Goal: Obtain resource: Download file/media

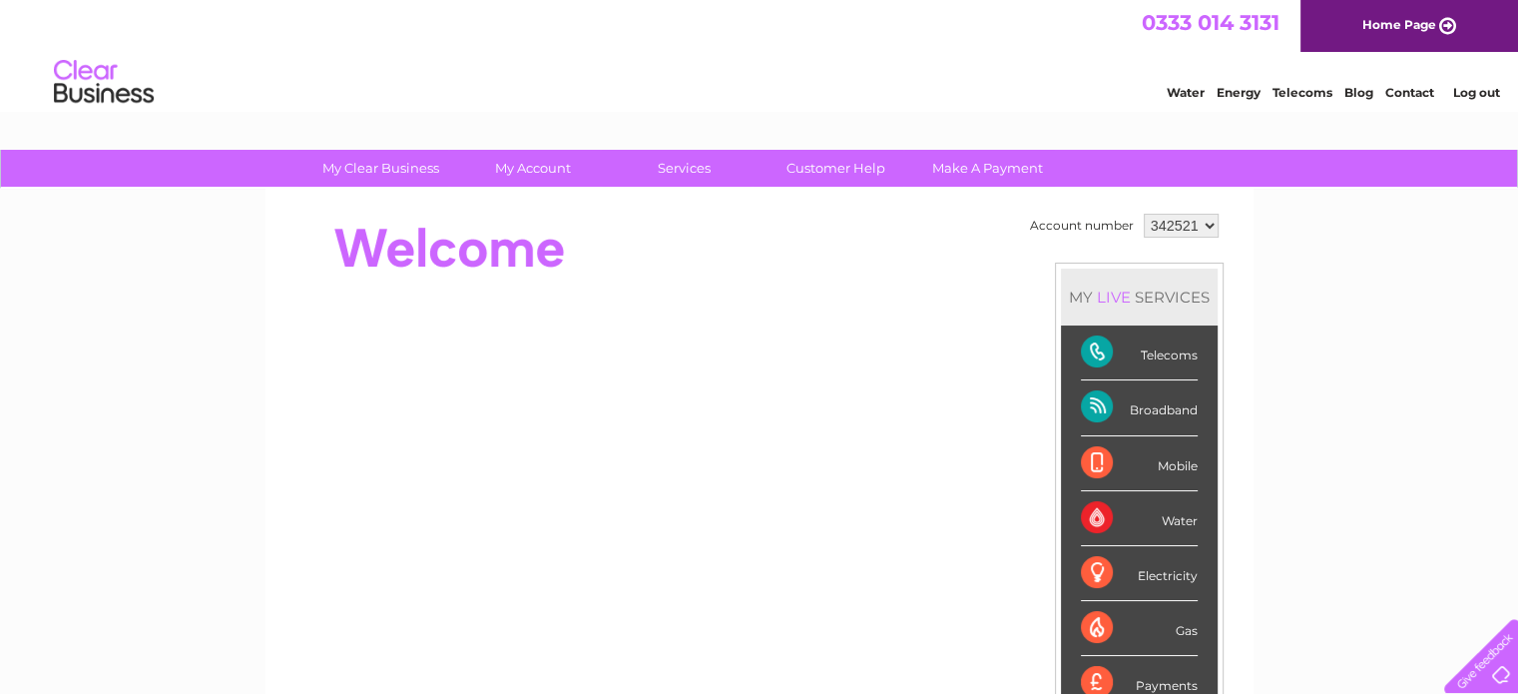
click at [1162, 215] on select "342521 900629" at bounding box center [1181, 226] width 75 height 24
select select "900629"
click at [1144, 214] on select "342521 900629" at bounding box center [1181, 226] width 75 height 24
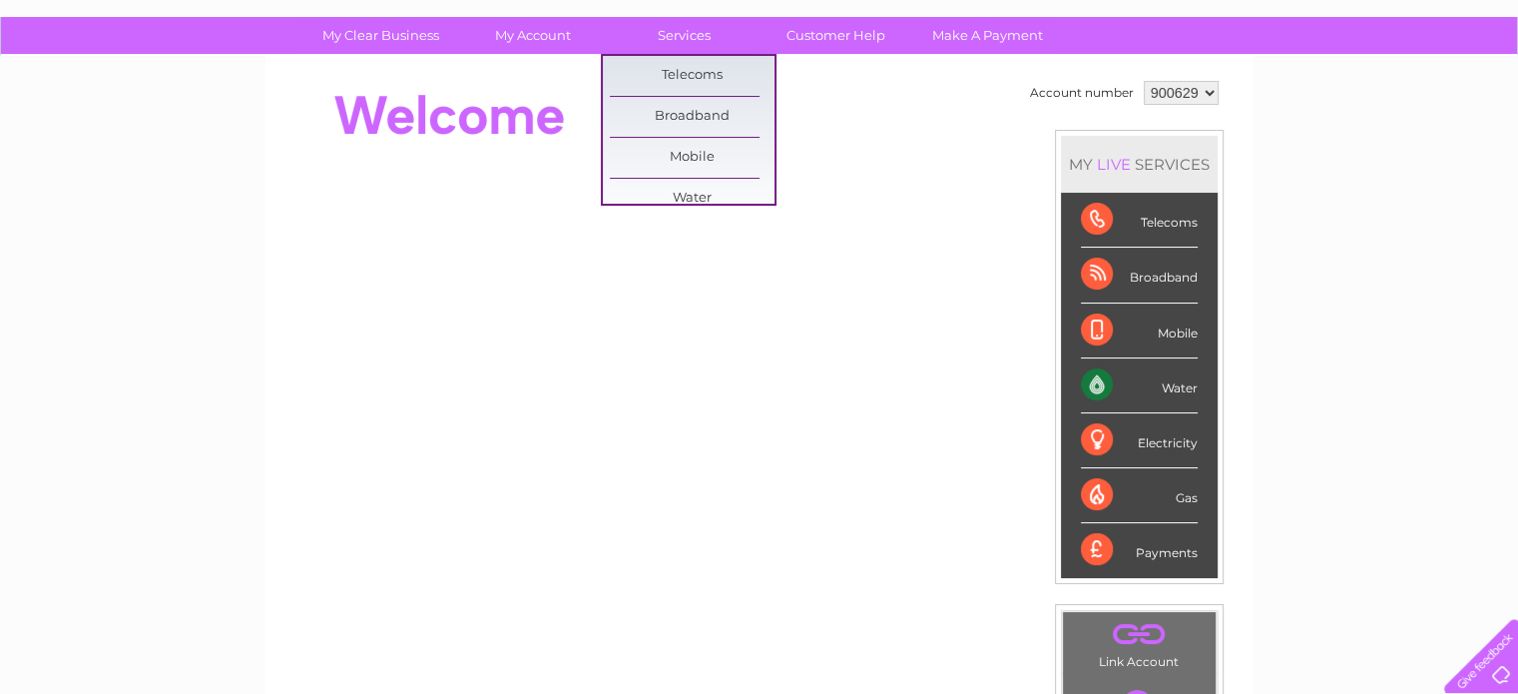
scroll to position [100, 0]
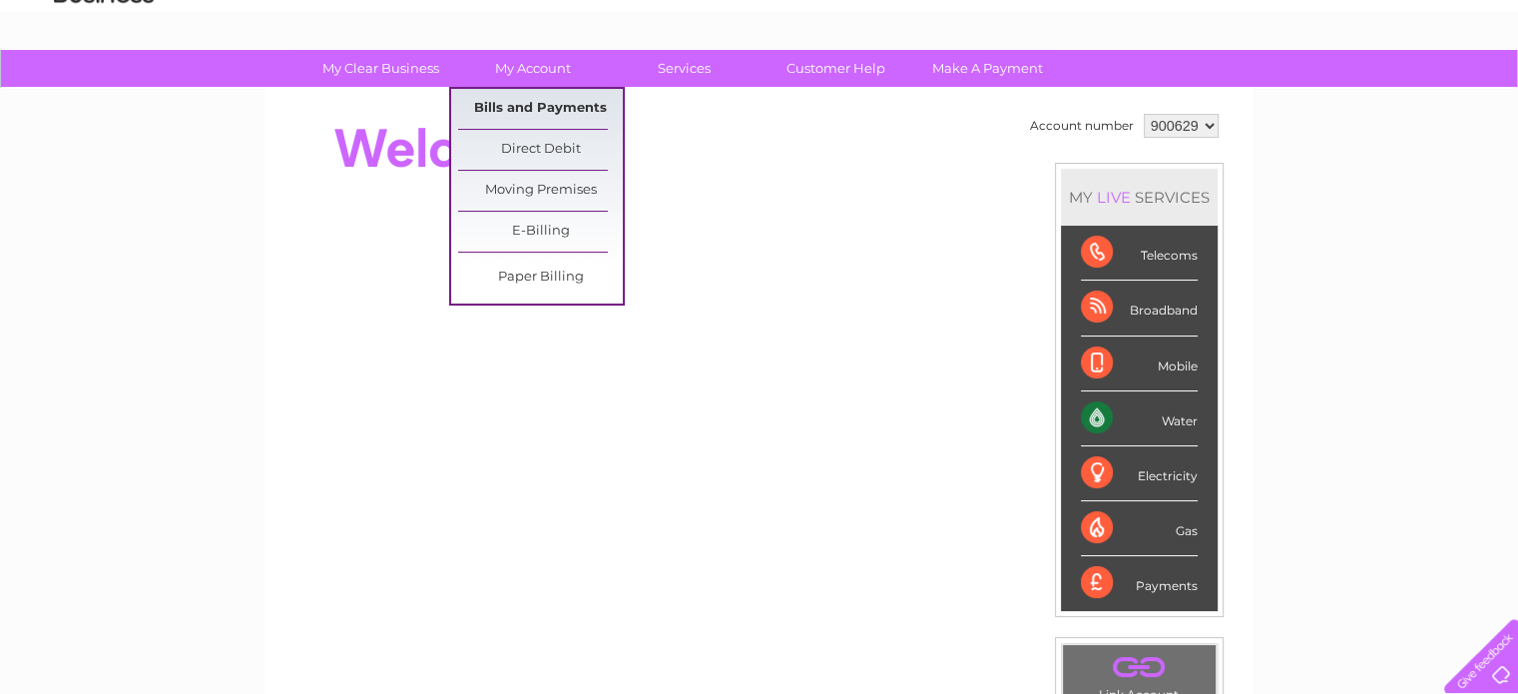
click at [539, 115] on link "Bills and Payments" at bounding box center [540, 109] width 165 height 40
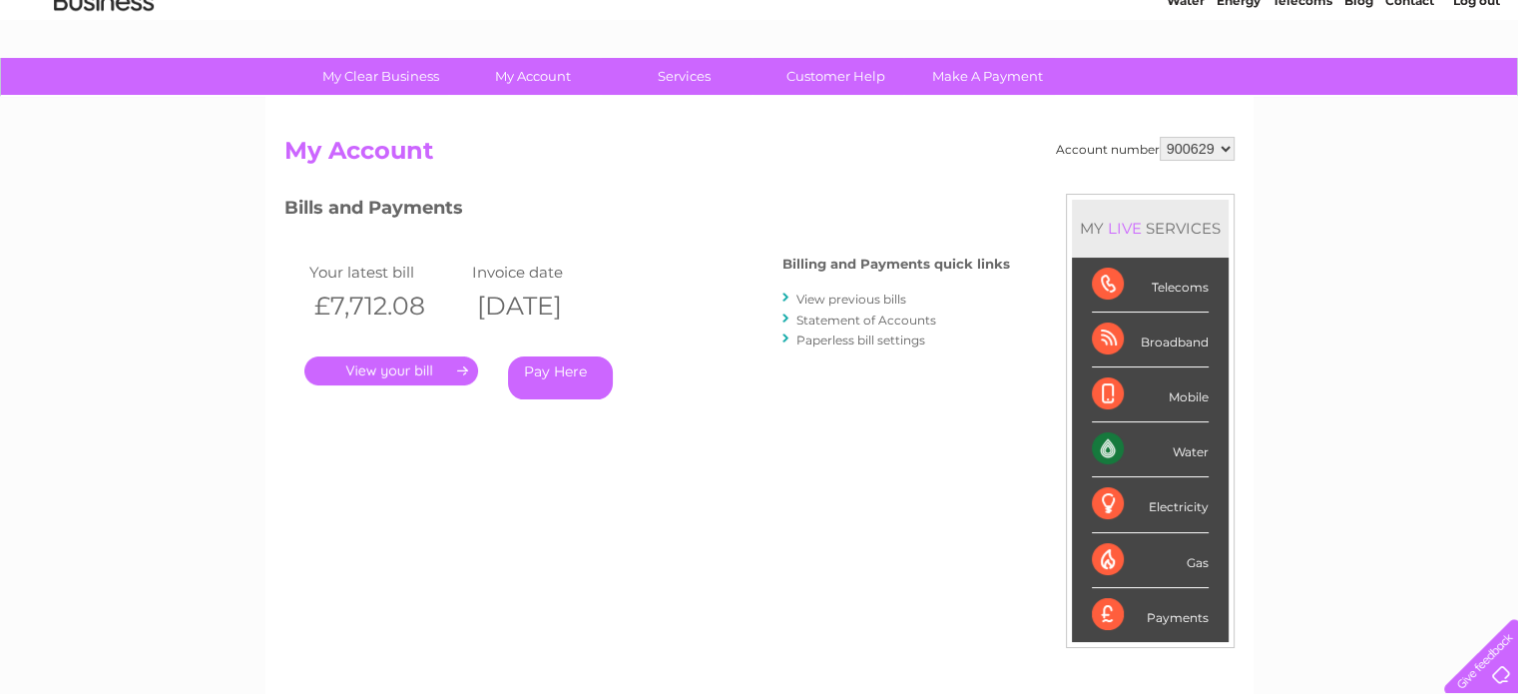
scroll to position [200, 0]
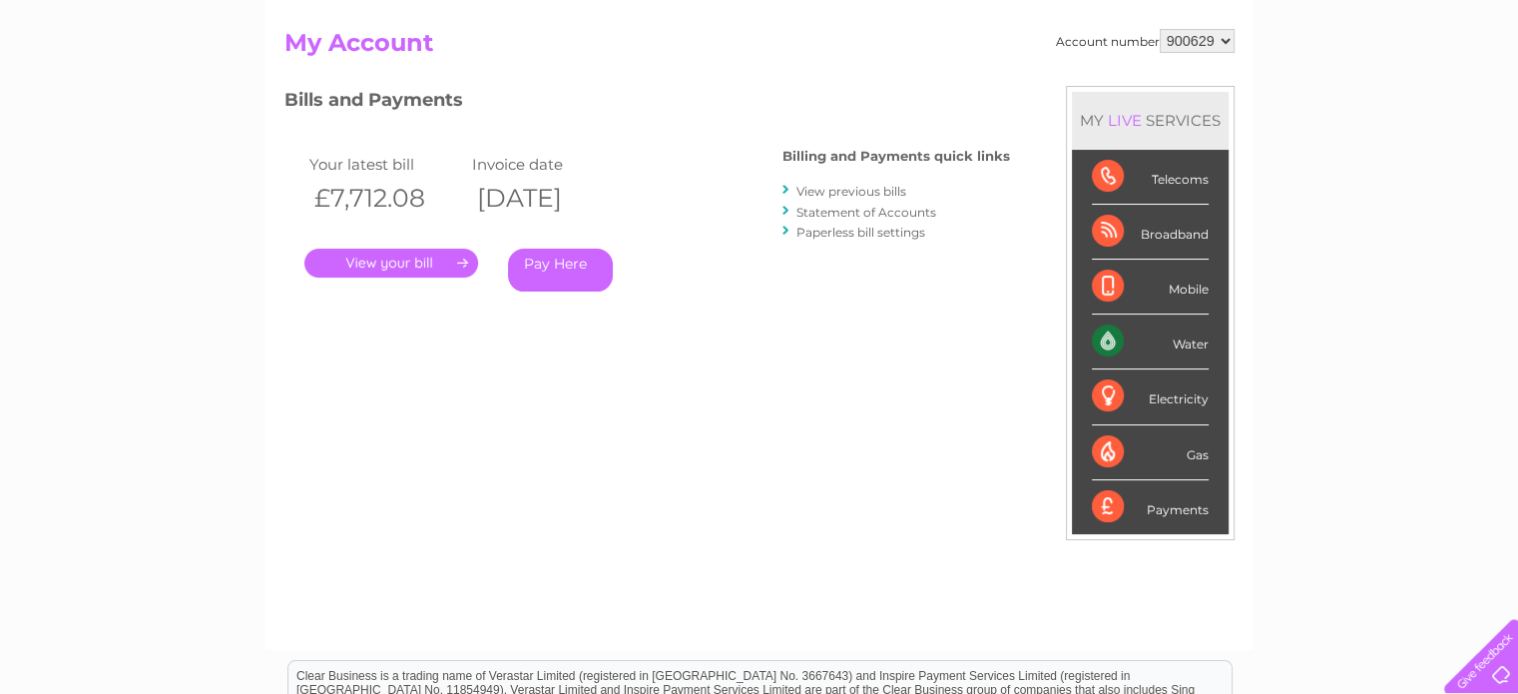
click at [865, 191] on link "View previous bills" at bounding box center [852, 191] width 110 height 15
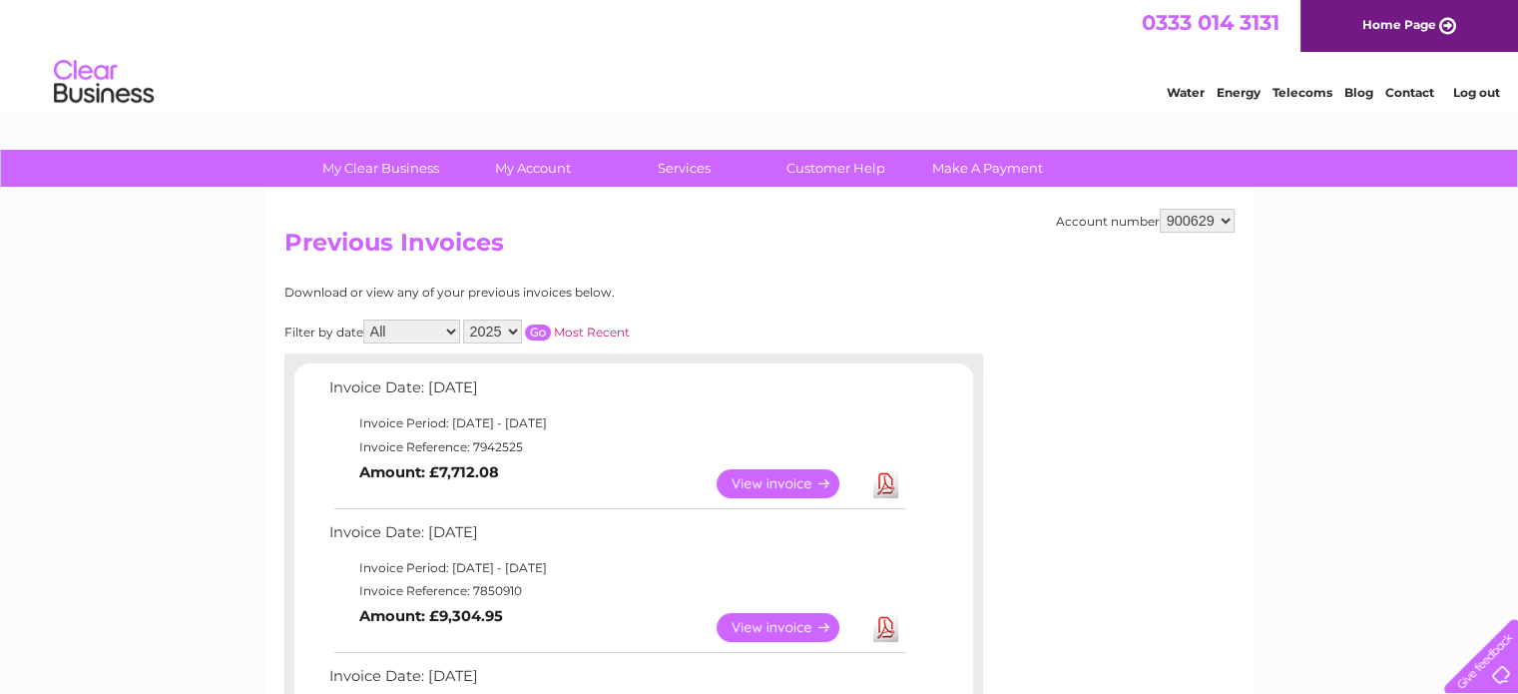
click at [494, 329] on select "2025 2024 2023 2022" at bounding box center [492, 331] width 59 height 24
click at [465, 319] on select "2025 2024 2023 2022" at bounding box center [492, 331] width 59 height 24
click at [536, 328] on input "button" at bounding box center [538, 332] width 26 height 16
click at [508, 328] on select "2025 2024 2023 2022" at bounding box center [492, 331] width 59 height 24
click at [465, 319] on select "2025 2024 2023 2022" at bounding box center [492, 331] width 59 height 24
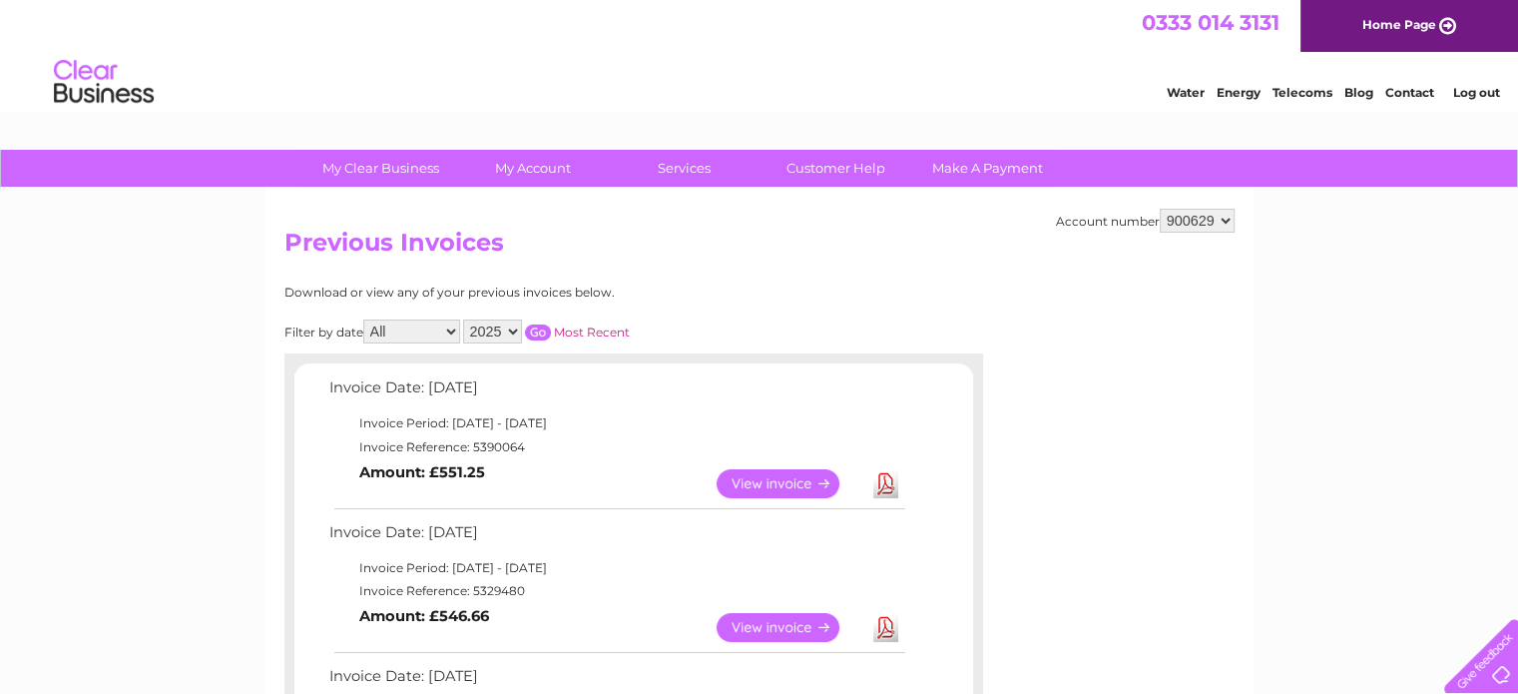
click at [536, 328] on input "button" at bounding box center [538, 332] width 26 height 16
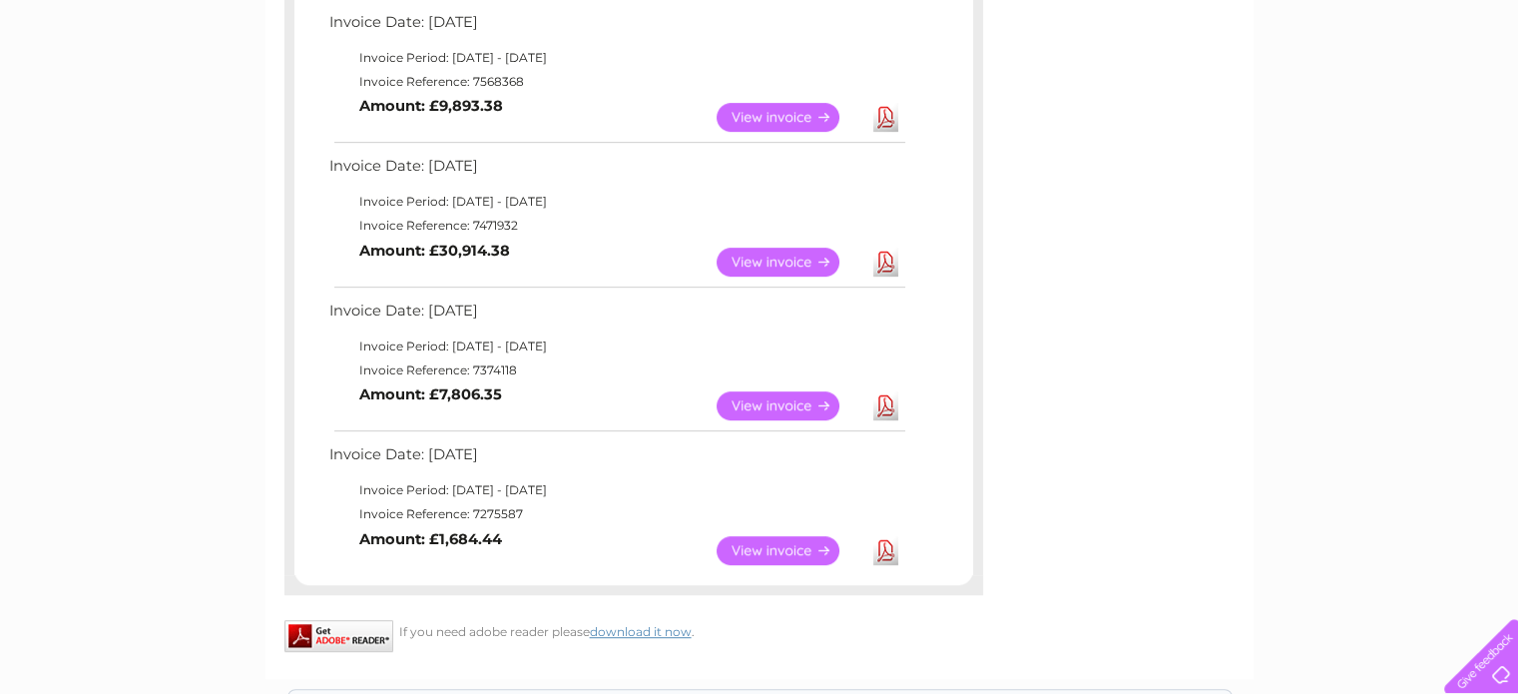
scroll to position [898, 0]
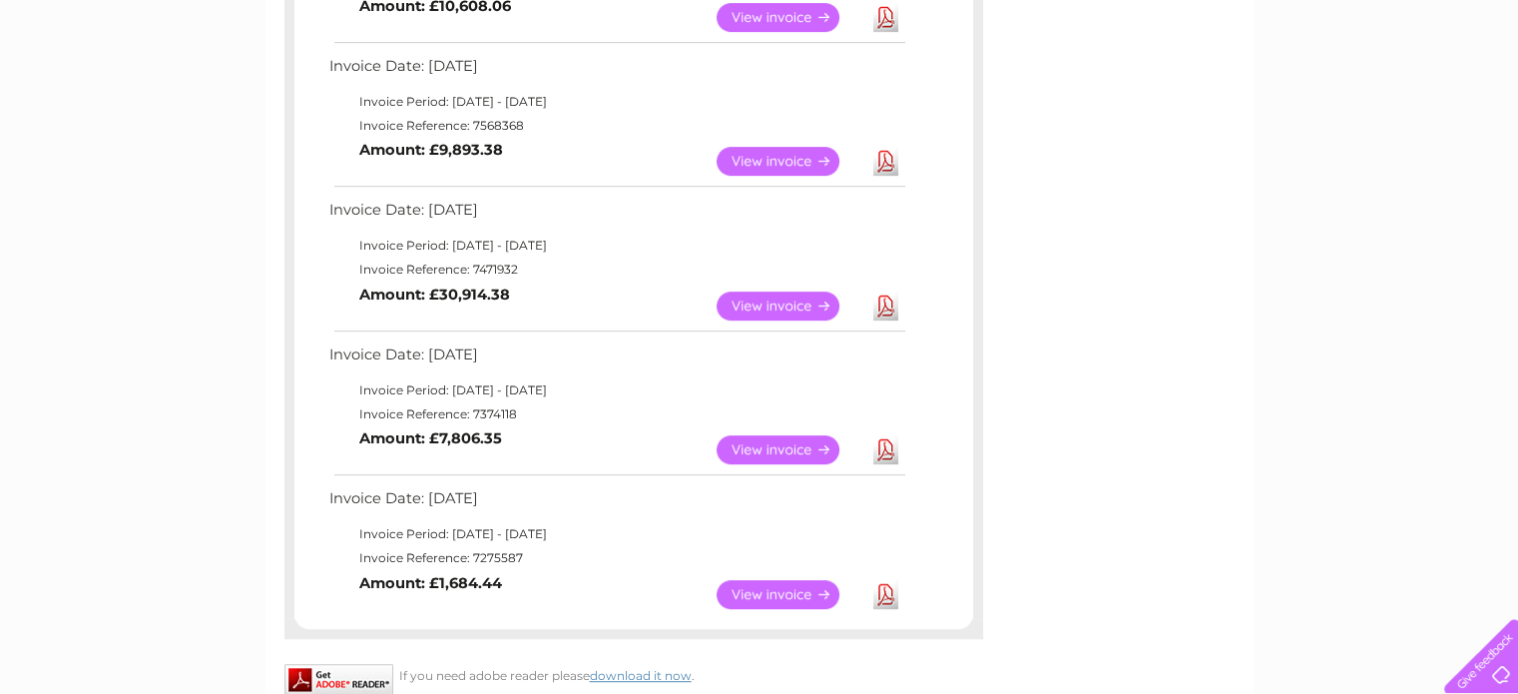
click at [882, 305] on link "Download" at bounding box center [885, 305] width 25 height 29
click at [887, 306] on link "Download" at bounding box center [885, 305] width 25 height 29
click at [892, 443] on link "Download" at bounding box center [885, 449] width 25 height 29
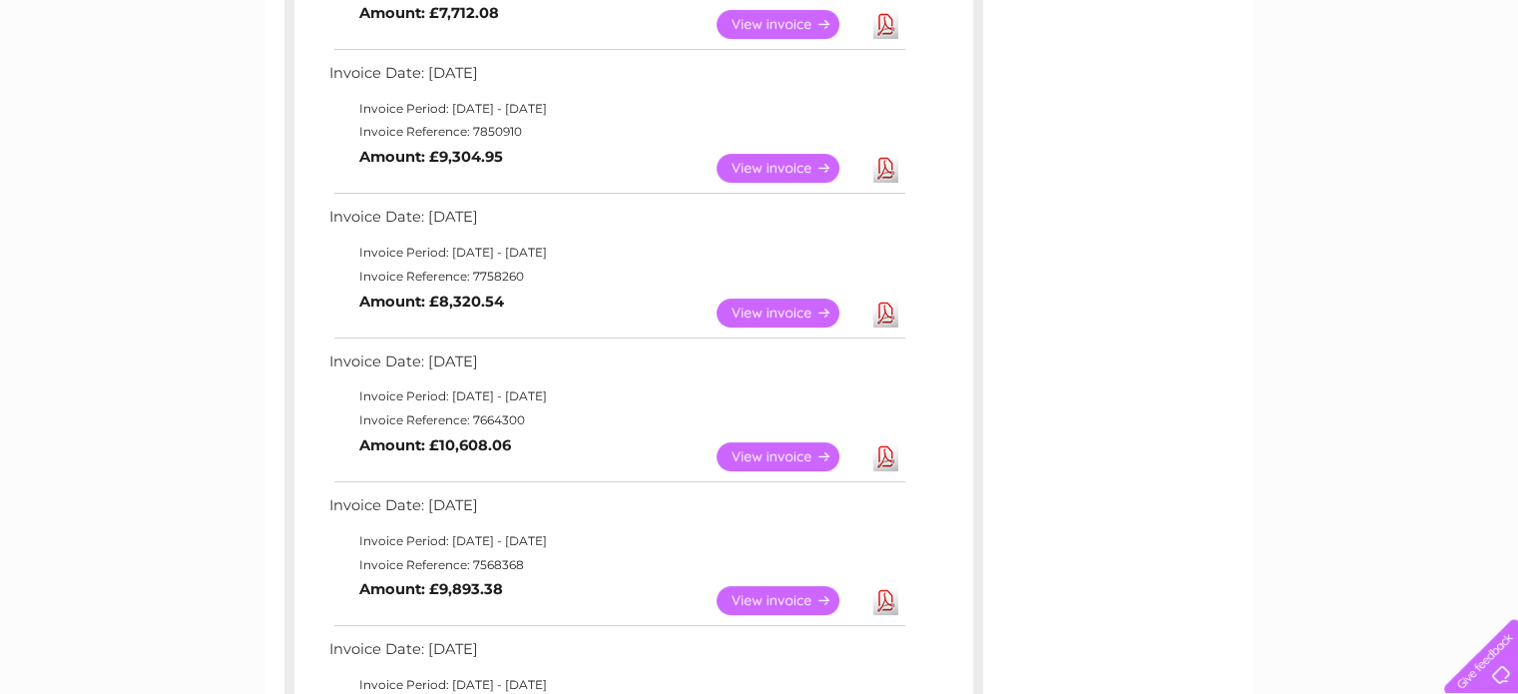
scroll to position [200, 0]
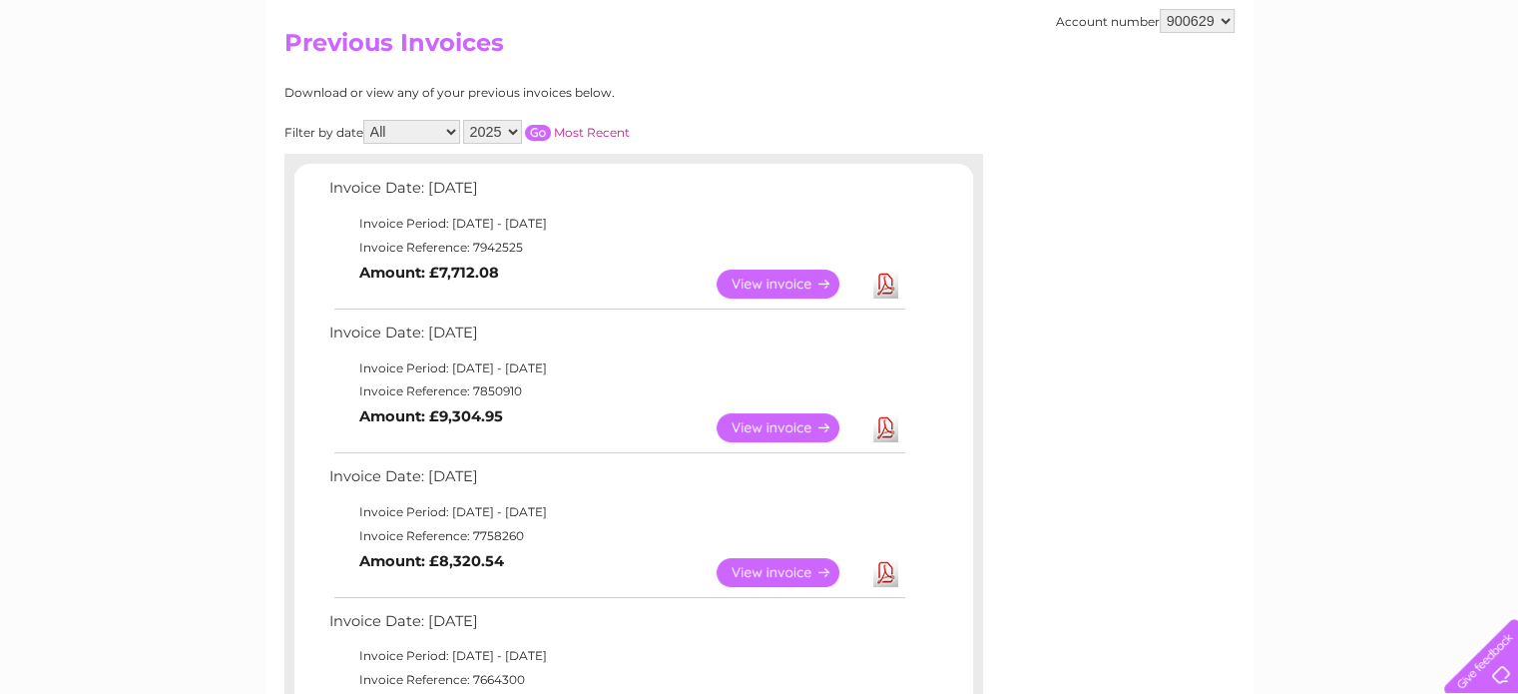
click at [507, 135] on select "2025 2024 2023 2022" at bounding box center [492, 132] width 59 height 24
click at [465, 120] on select "2025 2024 2023 2022" at bounding box center [492, 132] width 59 height 24
click at [535, 127] on input "button" at bounding box center [538, 133] width 26 height 16
click at [875, 277] on link "Download" at bounding box center [885, 284] width 25 height 29
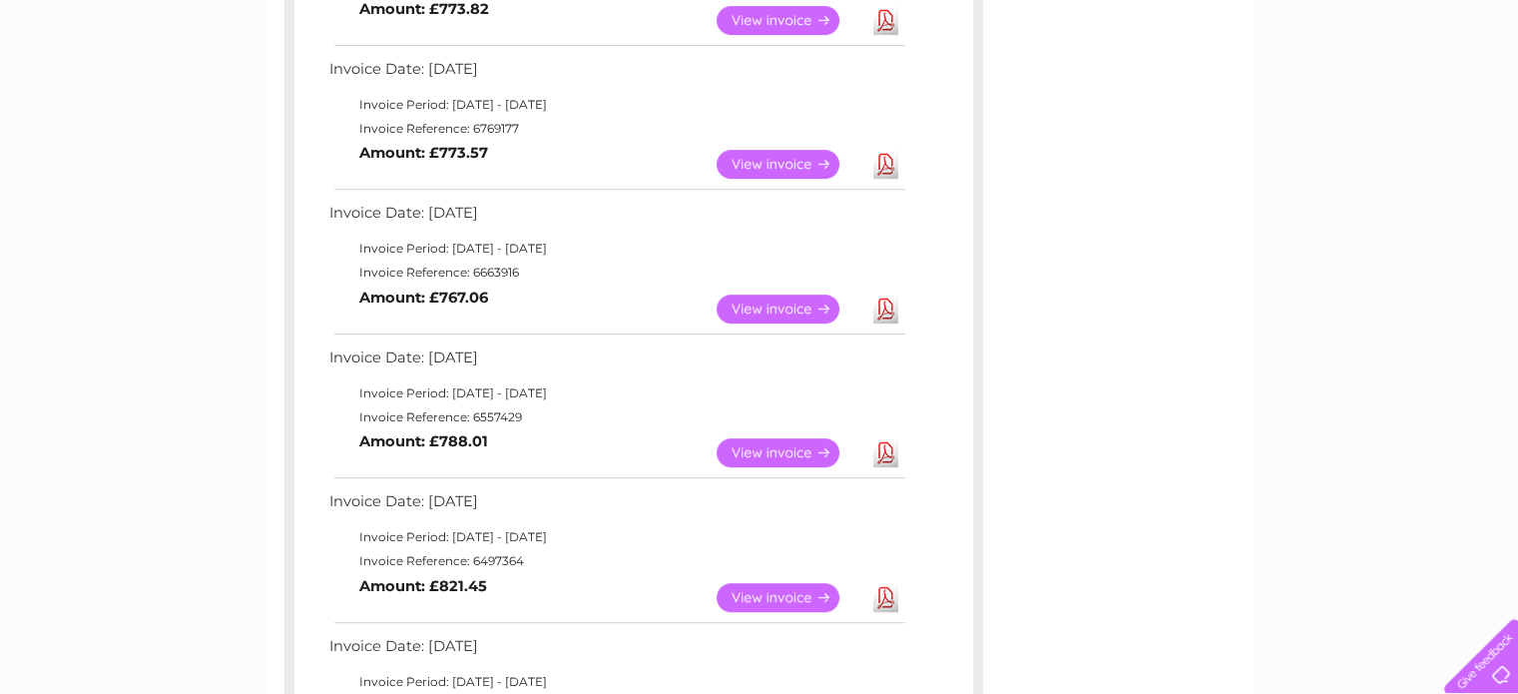
scroll to position [898, 0]
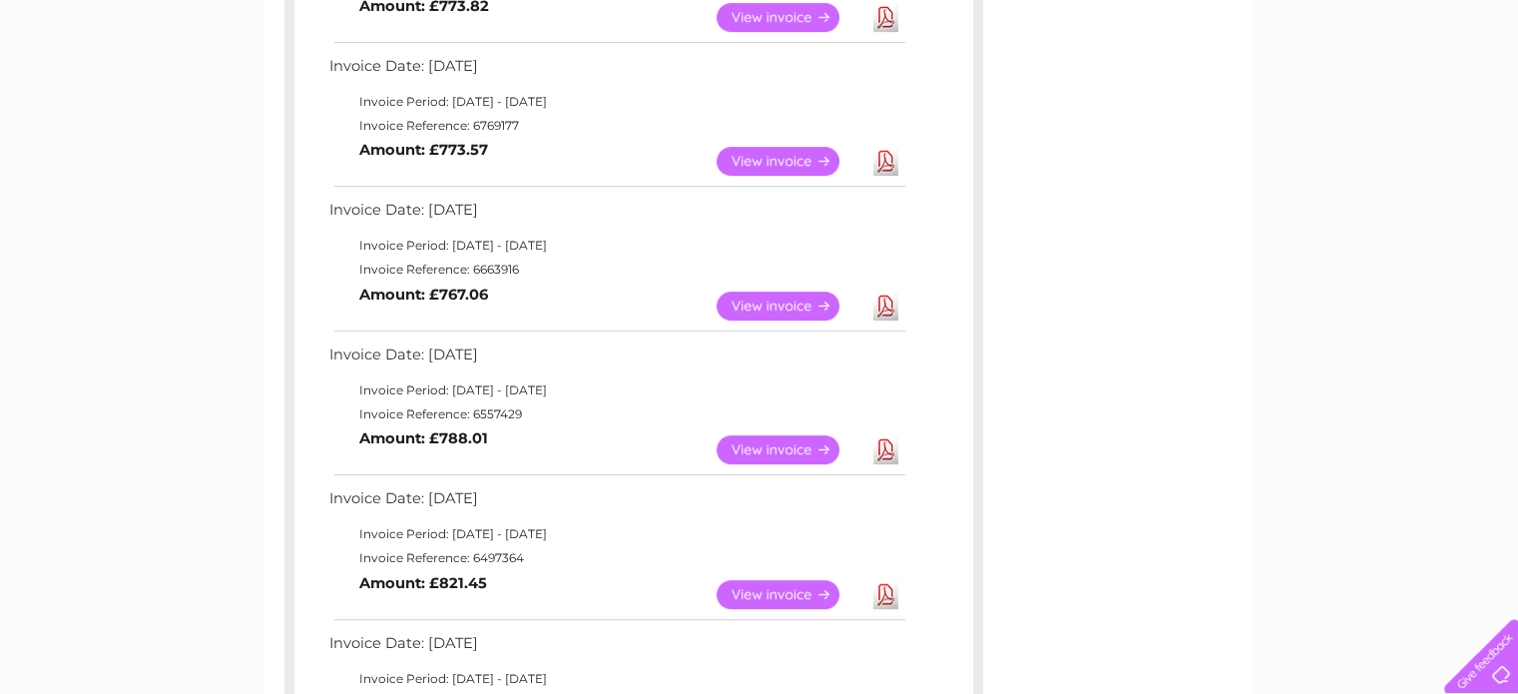
click at [880, 450] on link "Download" at bounding box center [885, 449] width 25 height 29
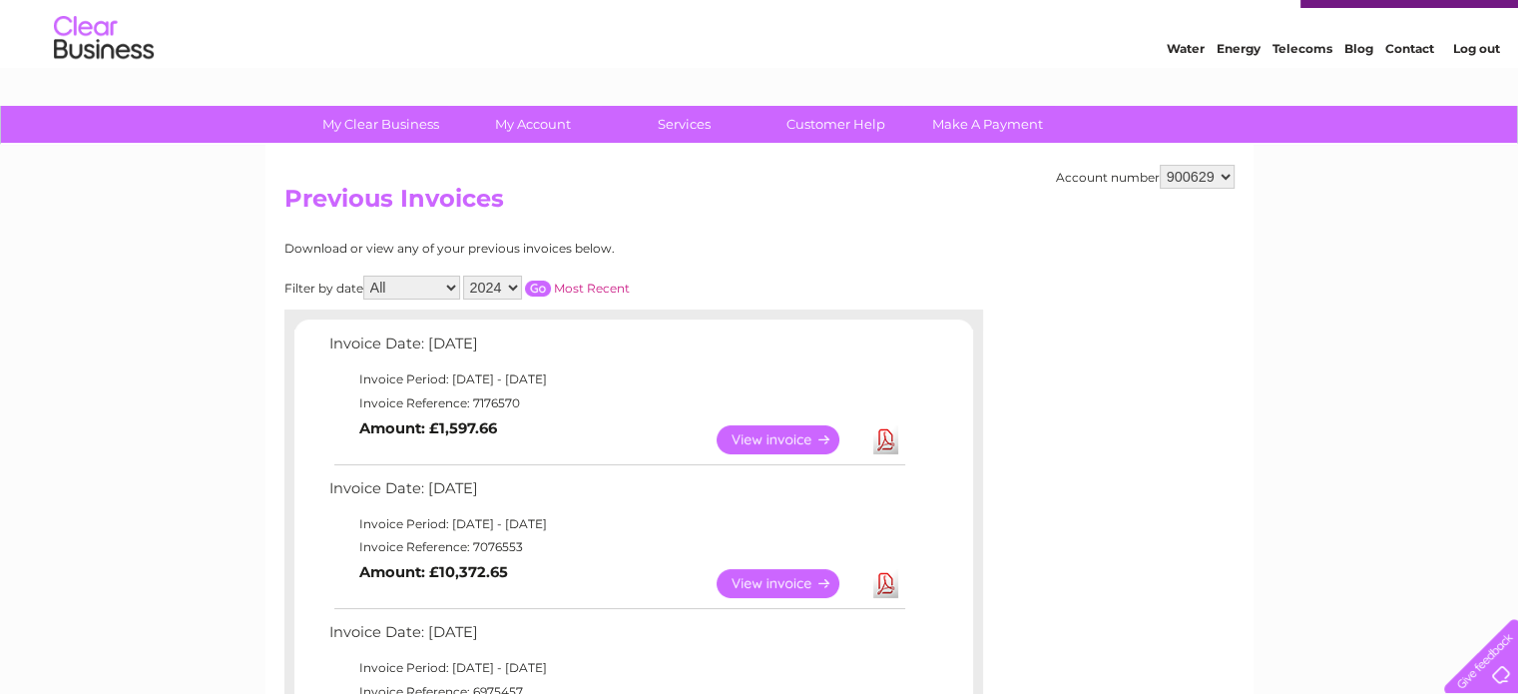
scroll to position [0, 0]
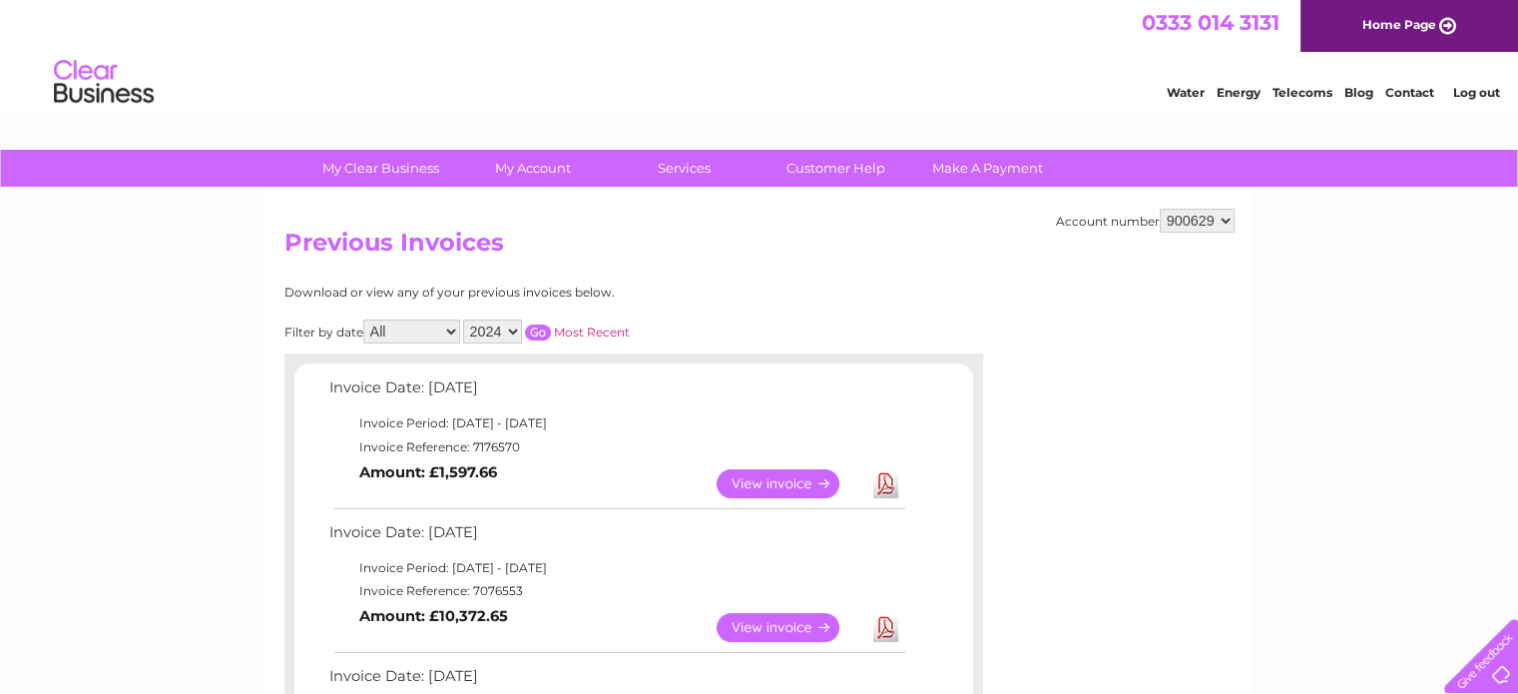
click at [510, 322] on select "2025 2024 2023 2022" at bounding box center [492, 331] width 59 height 24
click at [465, 319] on select "2025 2024 2023 2022" at bounding box center [492, 331] width 59 height 24
click at [541, 326] on input "button" at bounding box center [538, 332] width 26 height 16
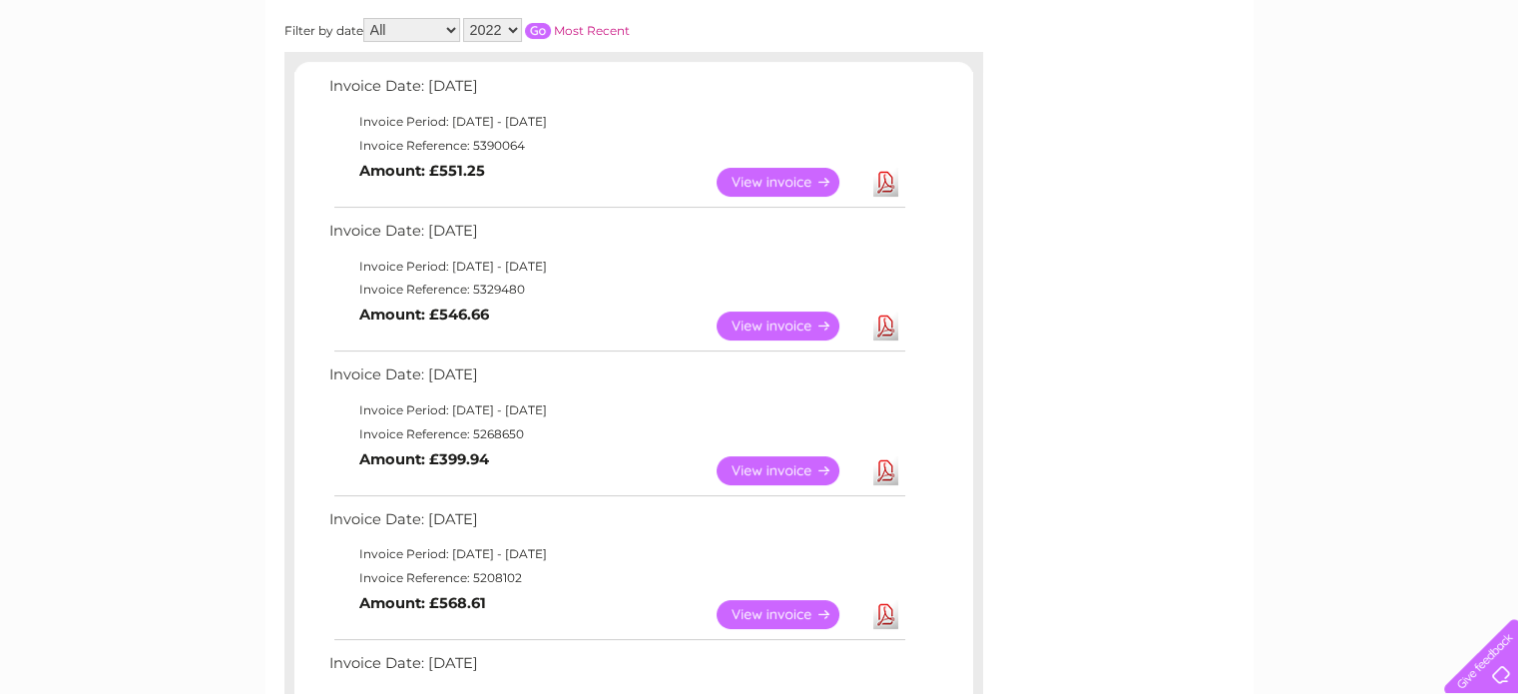
scroll to position [399, 0]
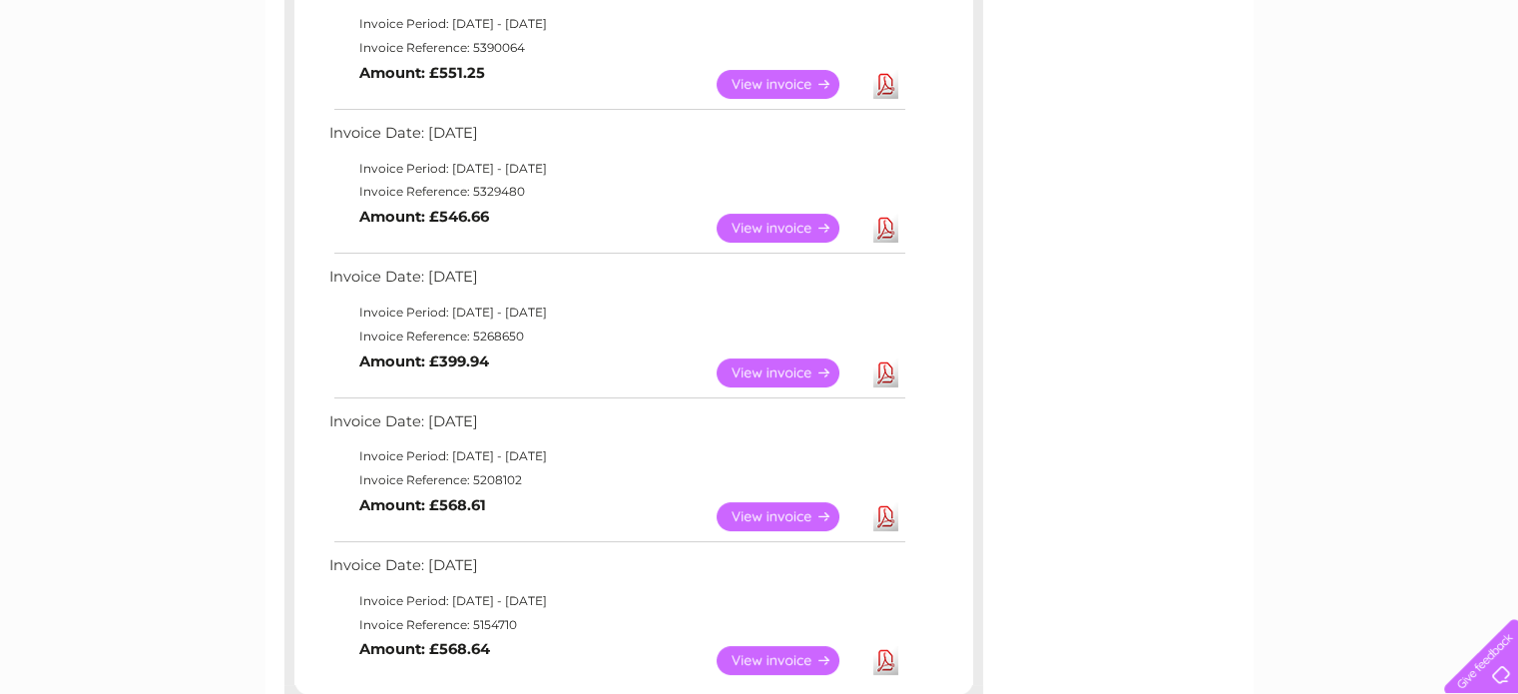
click at [881, 367] on link "Download" at bounding box center [885, 372] width 25 height 29
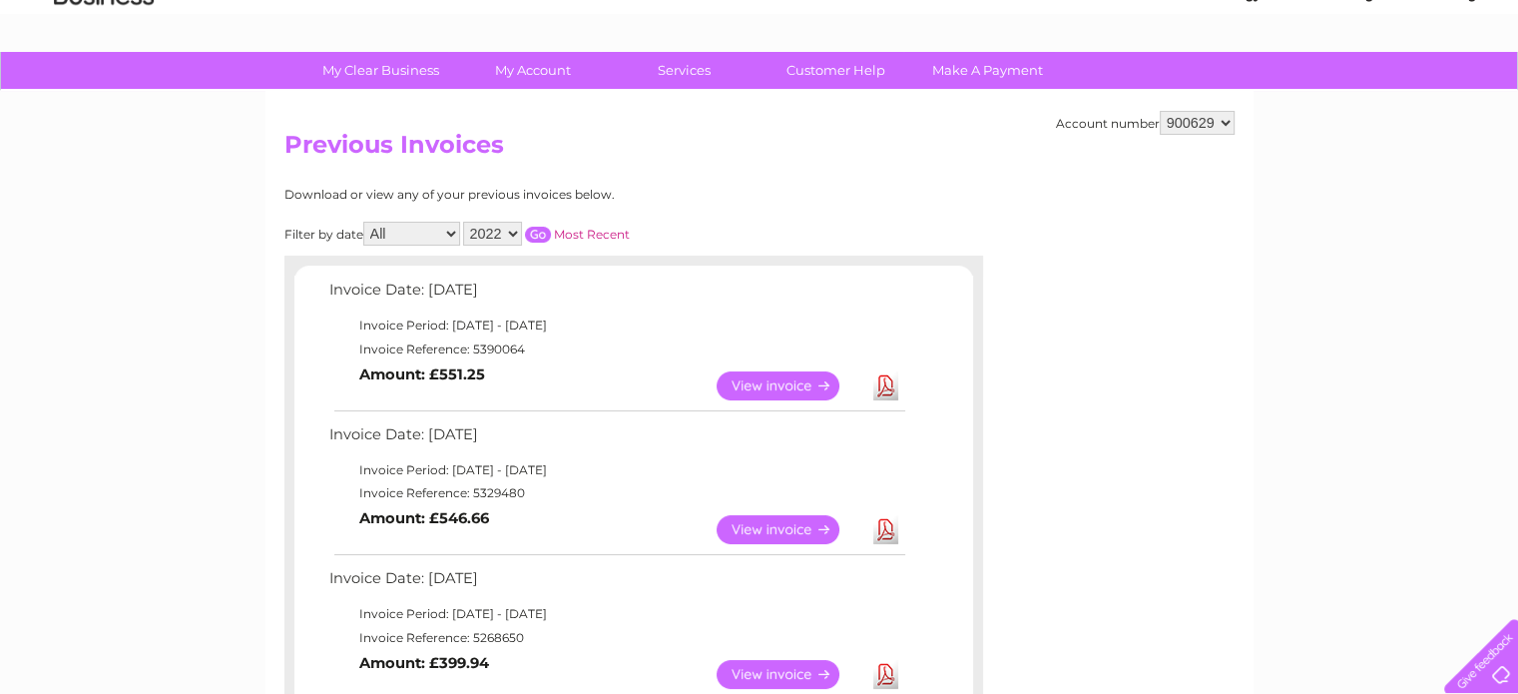
scroll to position [0, 0]
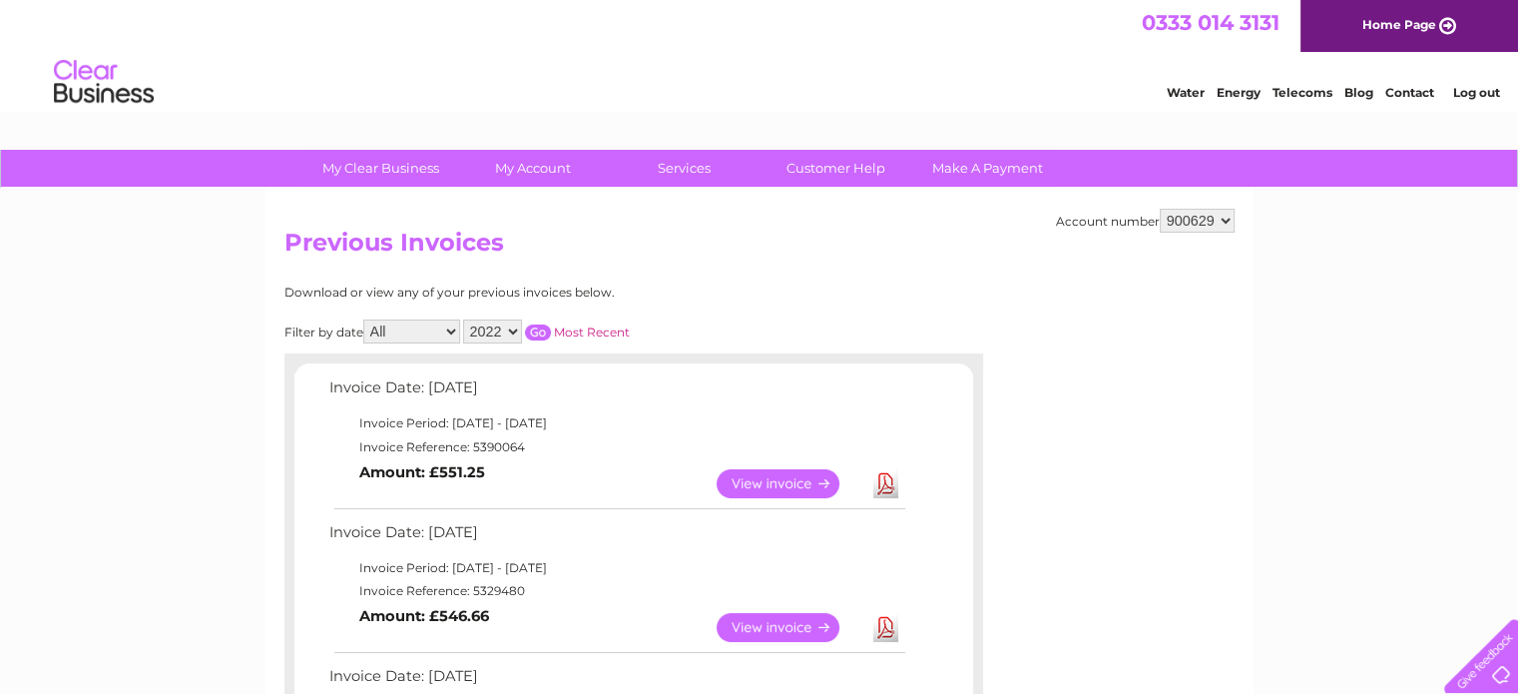
click at [489, 327] on select "2025 2024 2023 2022" at bounding box center [492, 331] width 59 height 24
click at [465, 319] on select "2025 2024 2023 2022" at bounding box center [492, 331] width 59 height 24
click at [542, 334] on input "button" at bounding box center [538, 332] width 26 height 16
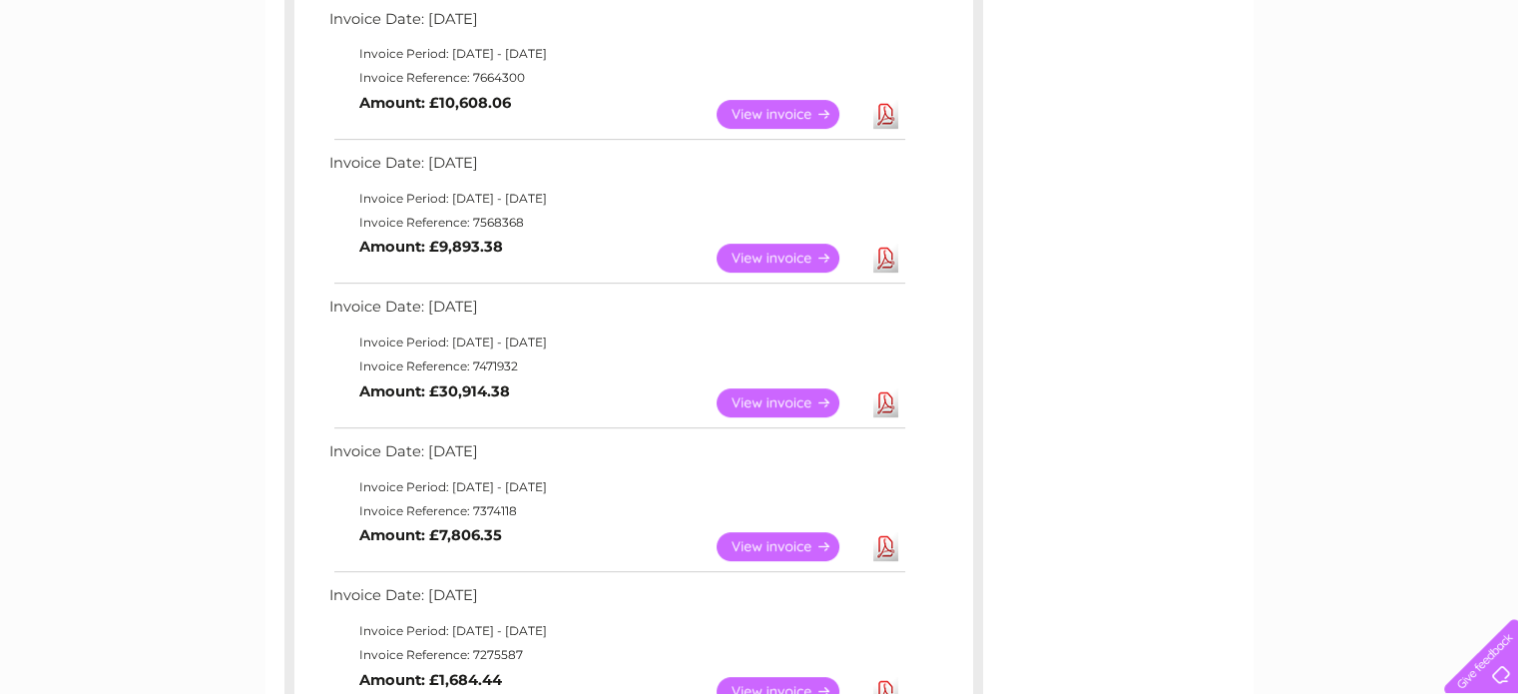
scroll to position [799, 0]
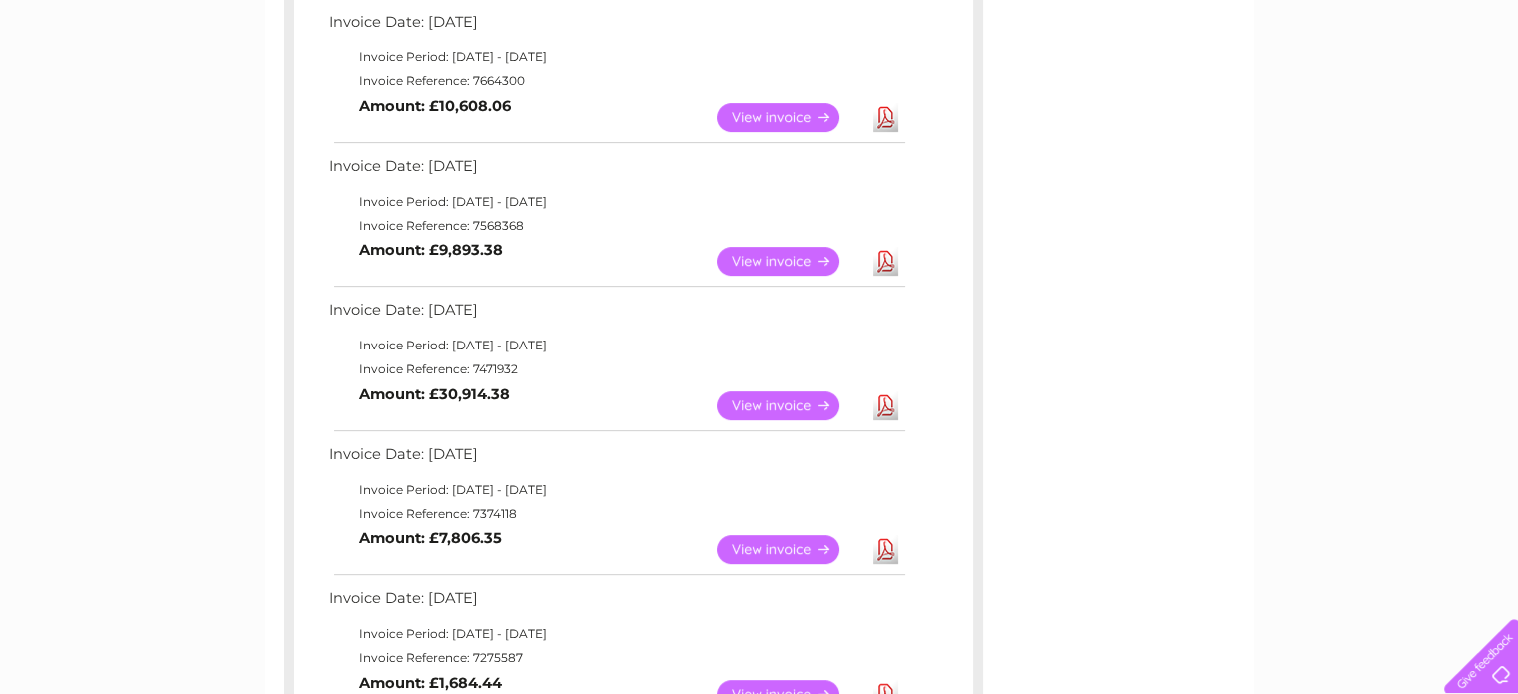
click at [886, 417] on link "Download" at bounding box center [885, 405] width 25 height 29
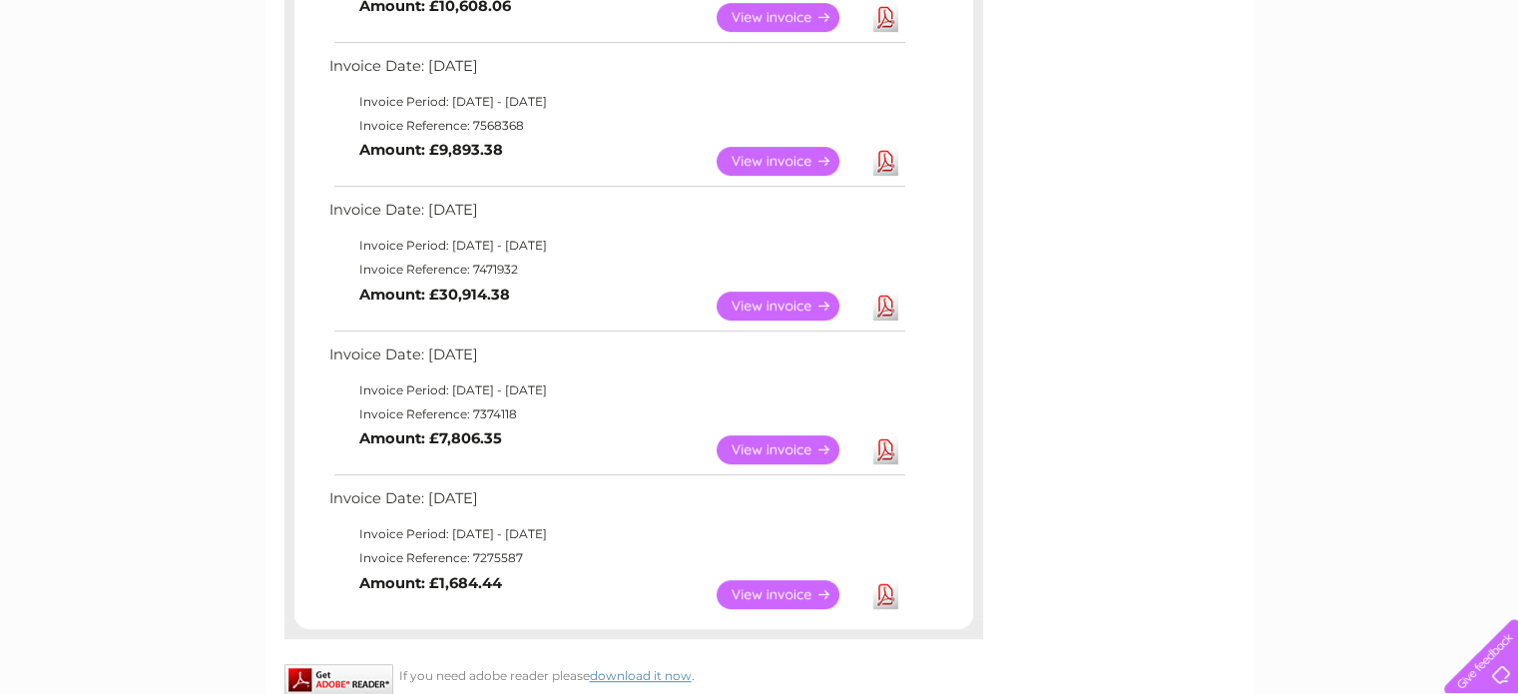
scroll to position [998, 0]
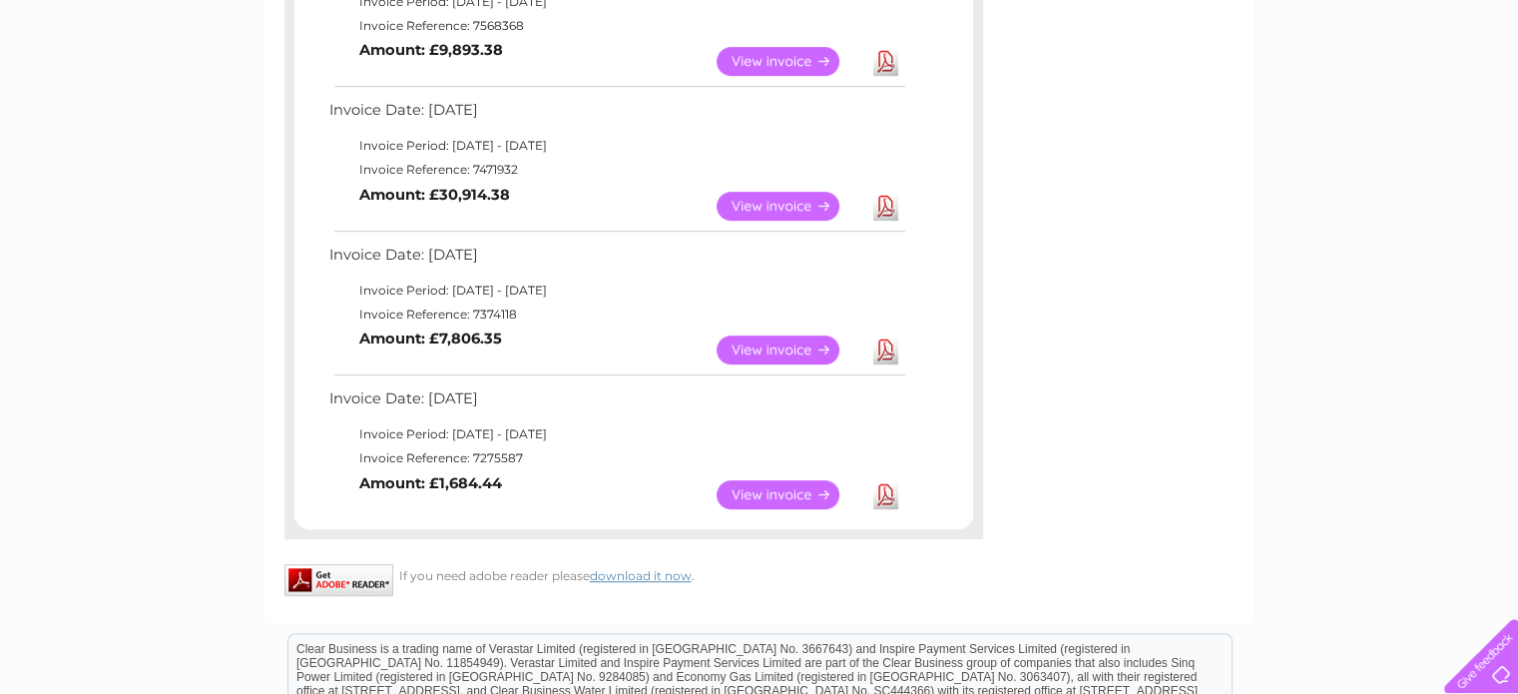
click at [889, 343] on link "Download" at bounding box center [885, 349] width 25 height 29
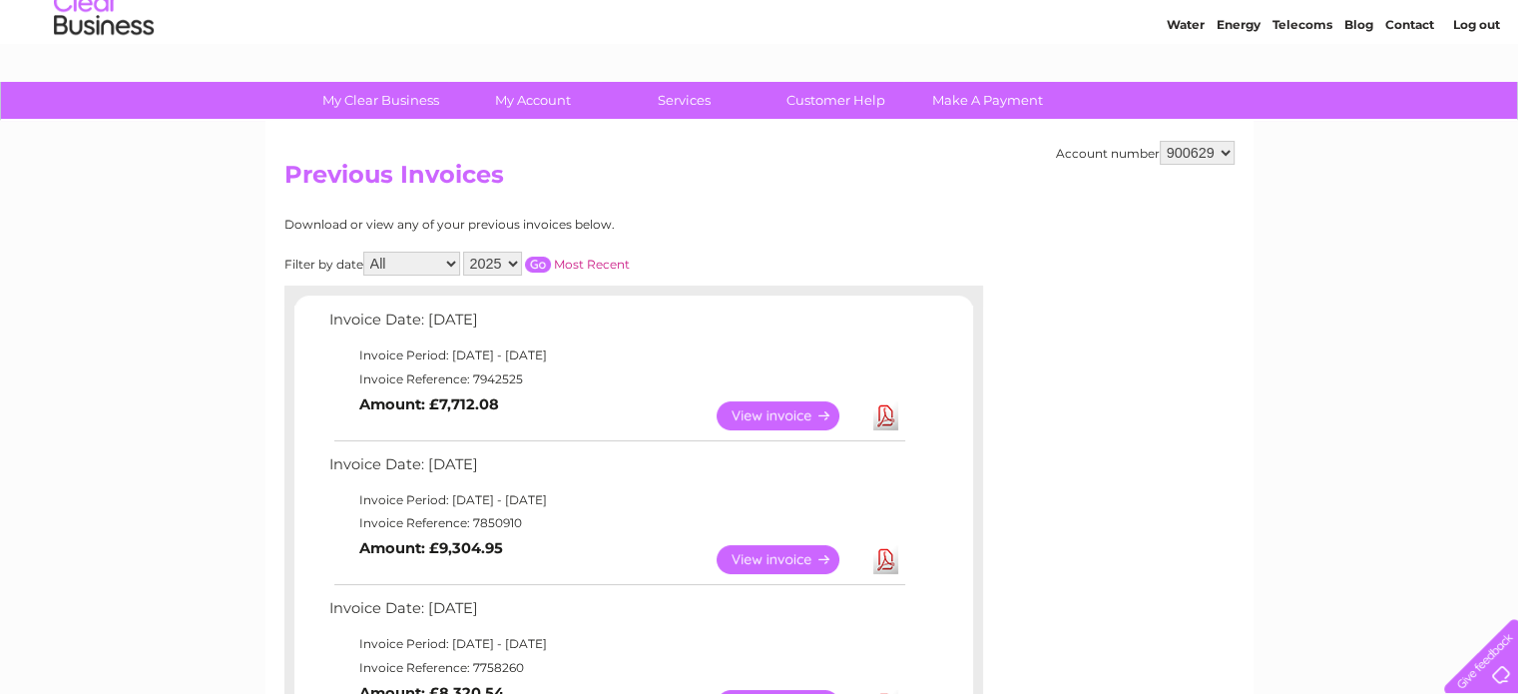
scroll to position [0, 0]
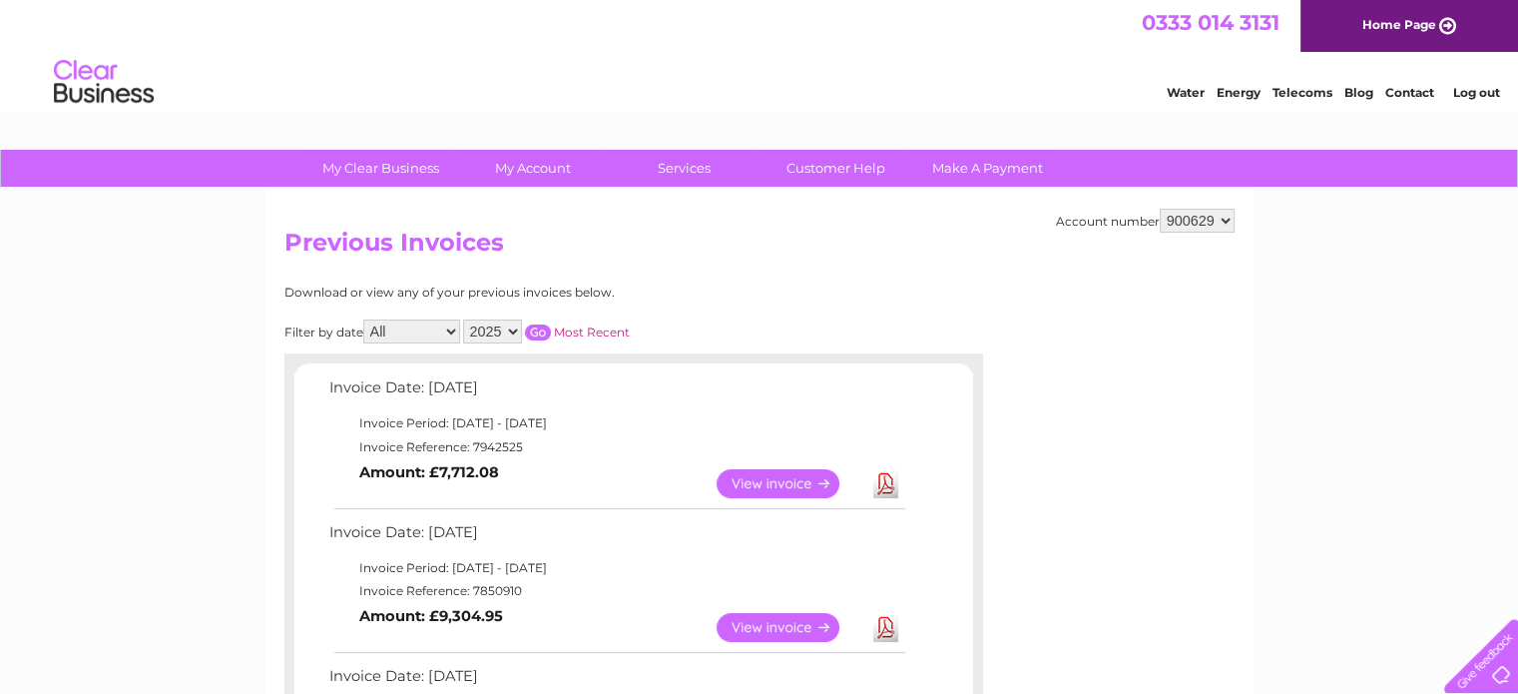
click at [488, 337] on select "2025 2024 2023 2022" at bounding box center [492, 331] width 59 height 24
click at [465, 319] on select "2025 2024 2023 2022" at bounding box center [492, 331] width 59 height 24
click at [534, 330] on input "button" at bounding box center [538, 332] width 26 height 16
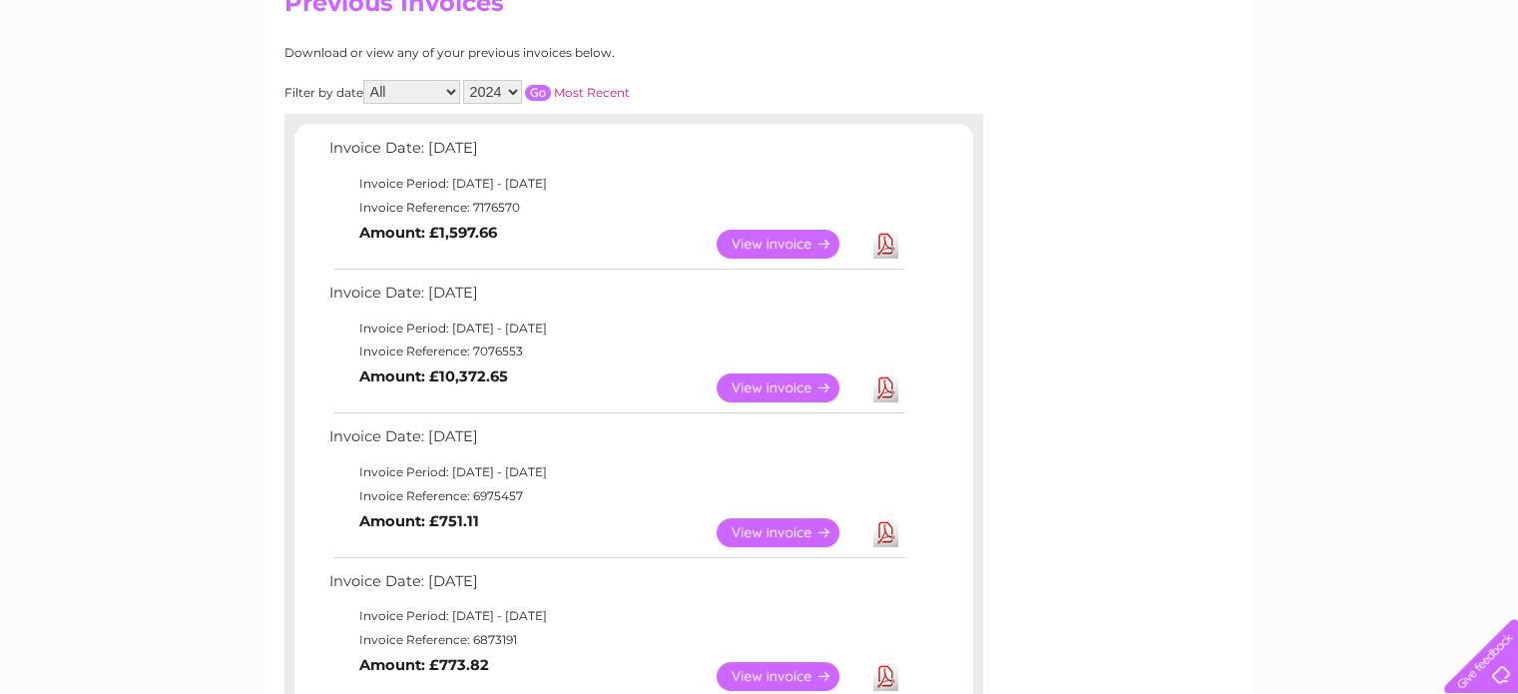
scroll to position [360, 0]
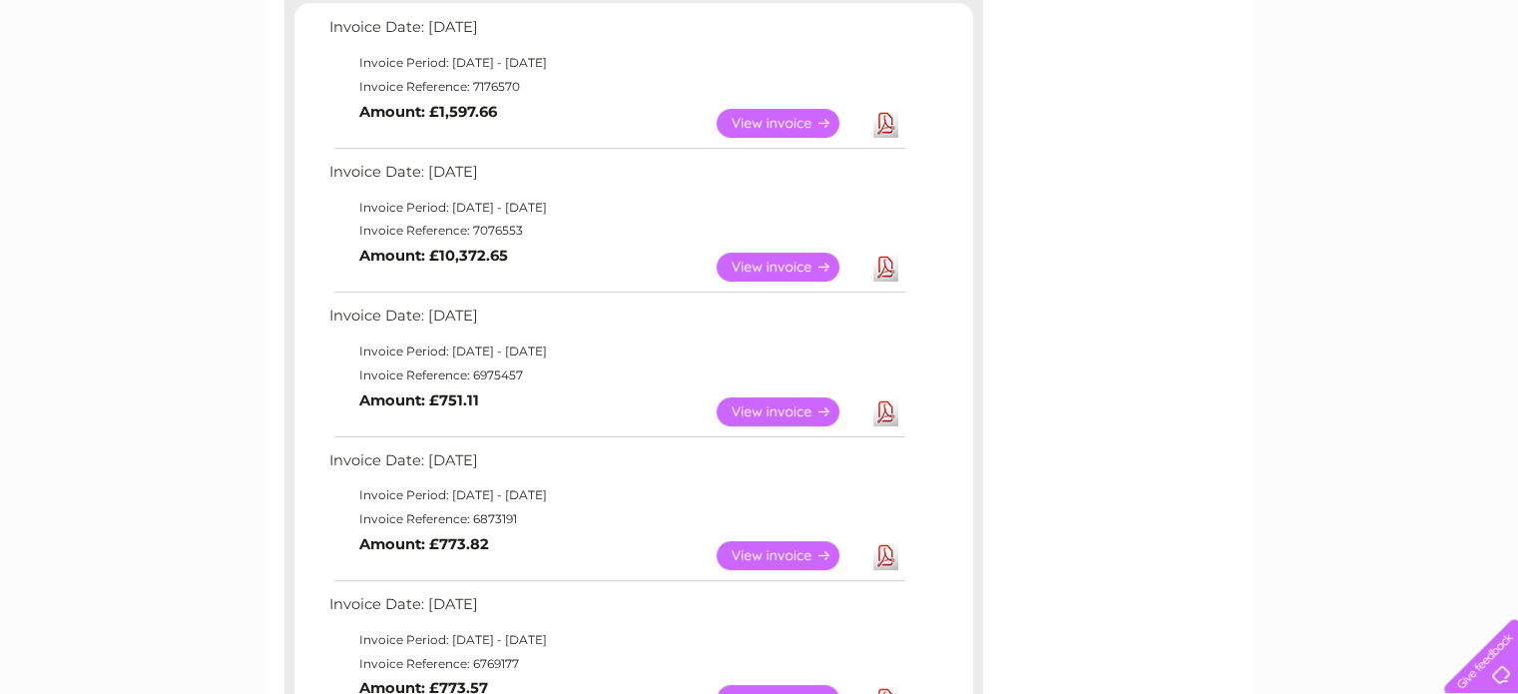
click at [890, 405] on link "Download" at bounding box center [885, 411] width 25 height 29
click at [875, 267] on link "Download" at bounding box center [885, 267] width 25 height 29
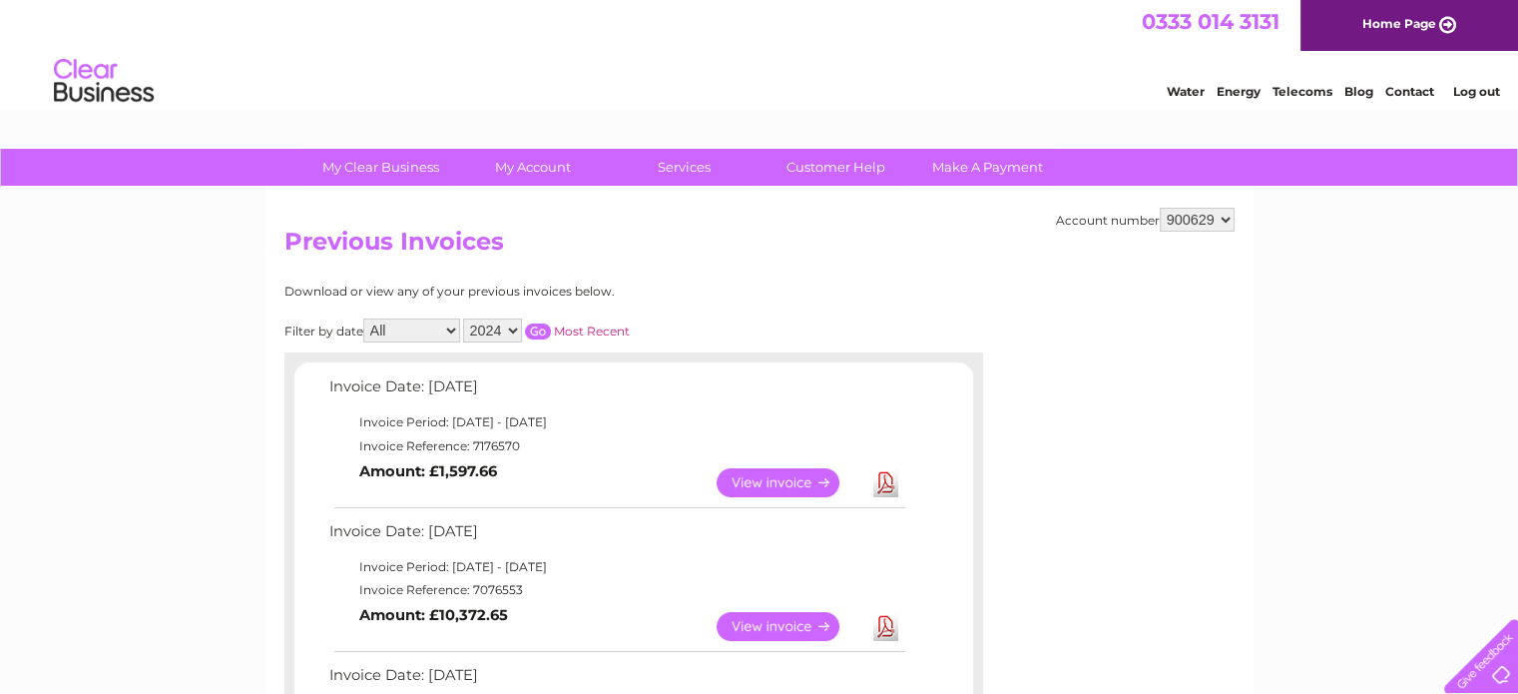
scroll to position [0, 0]
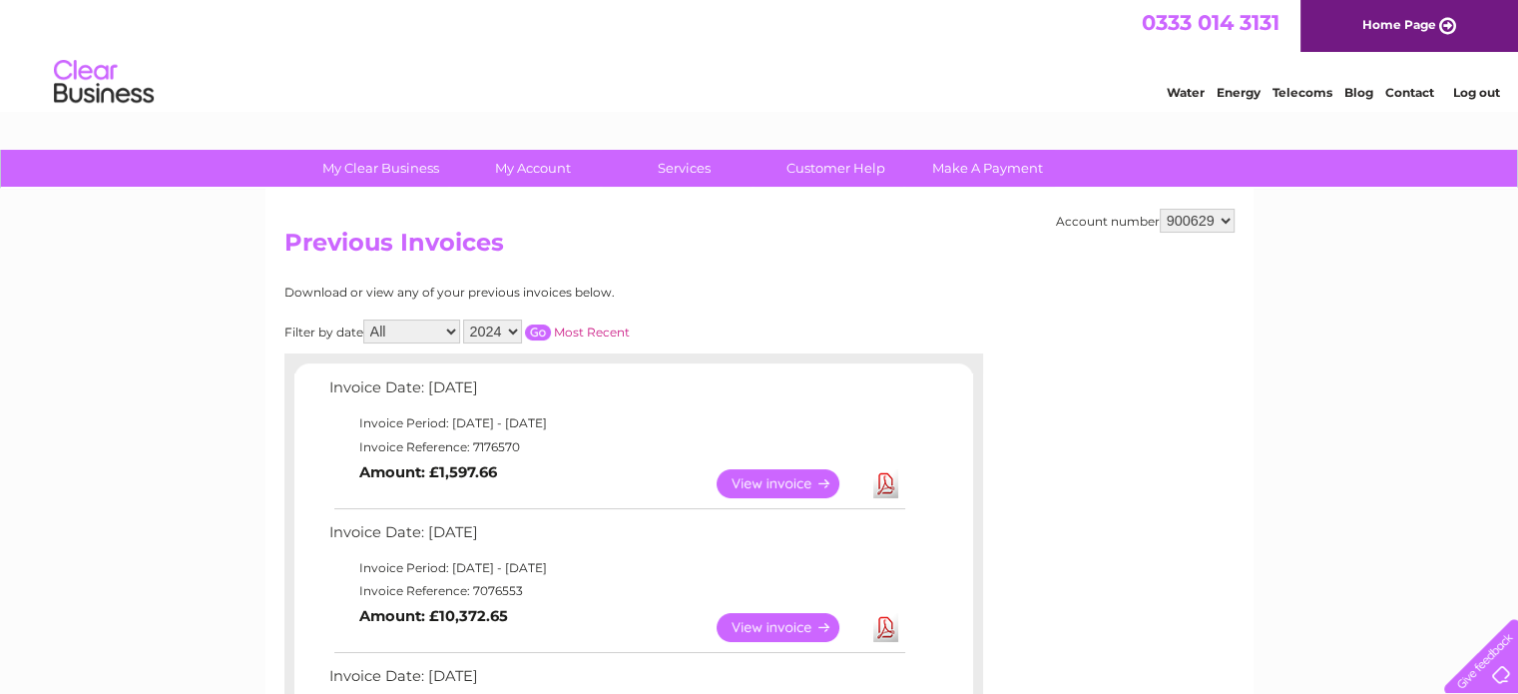
click at [517, 331] on select "2025 2024 2023 2022" at bounding box center [492, 331] width 59 height 24
select select "2025"
click at [465, 319] on select "2025 2024 2023 2022" at bounding box center [492, 331] width 59 height 24
click at [543, 335] on input "button" at bounding box center [538, 332] width 26 height 16
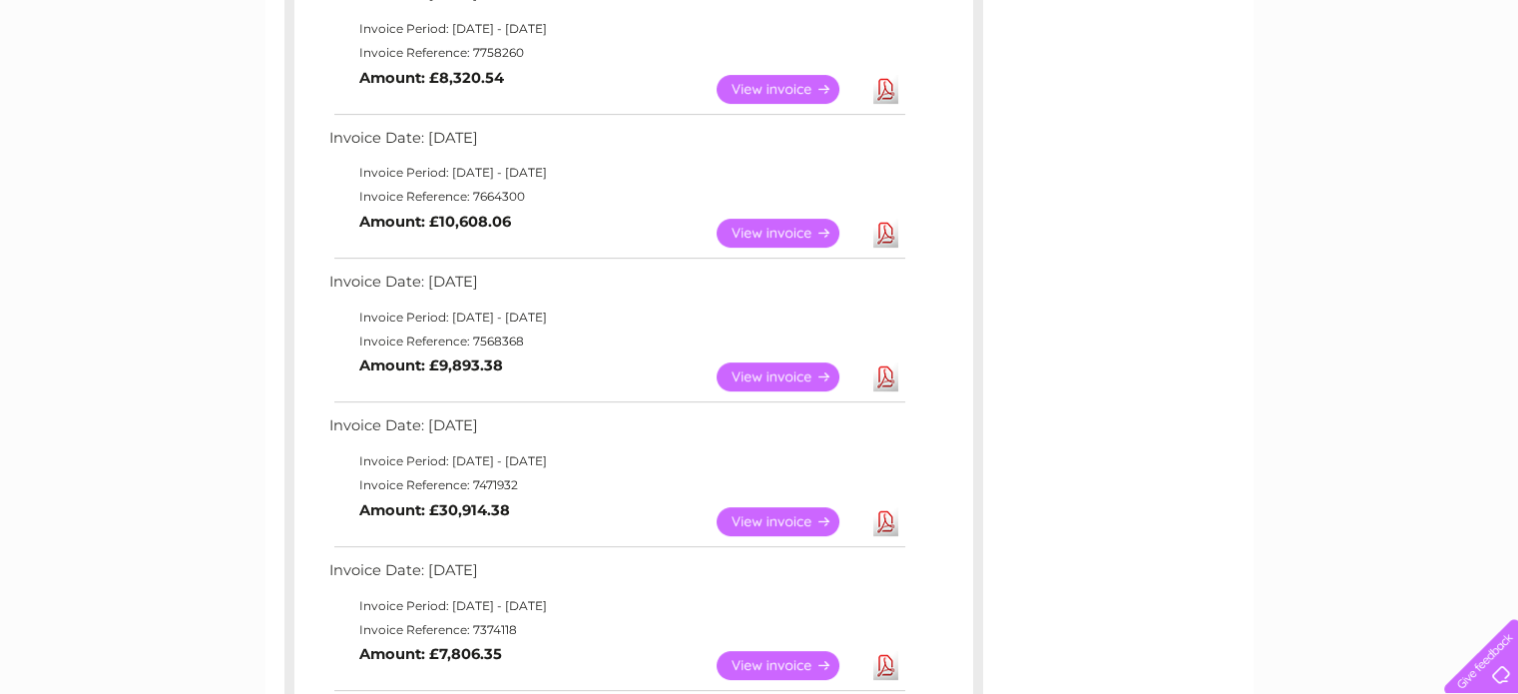
scroll to position [783, 0]
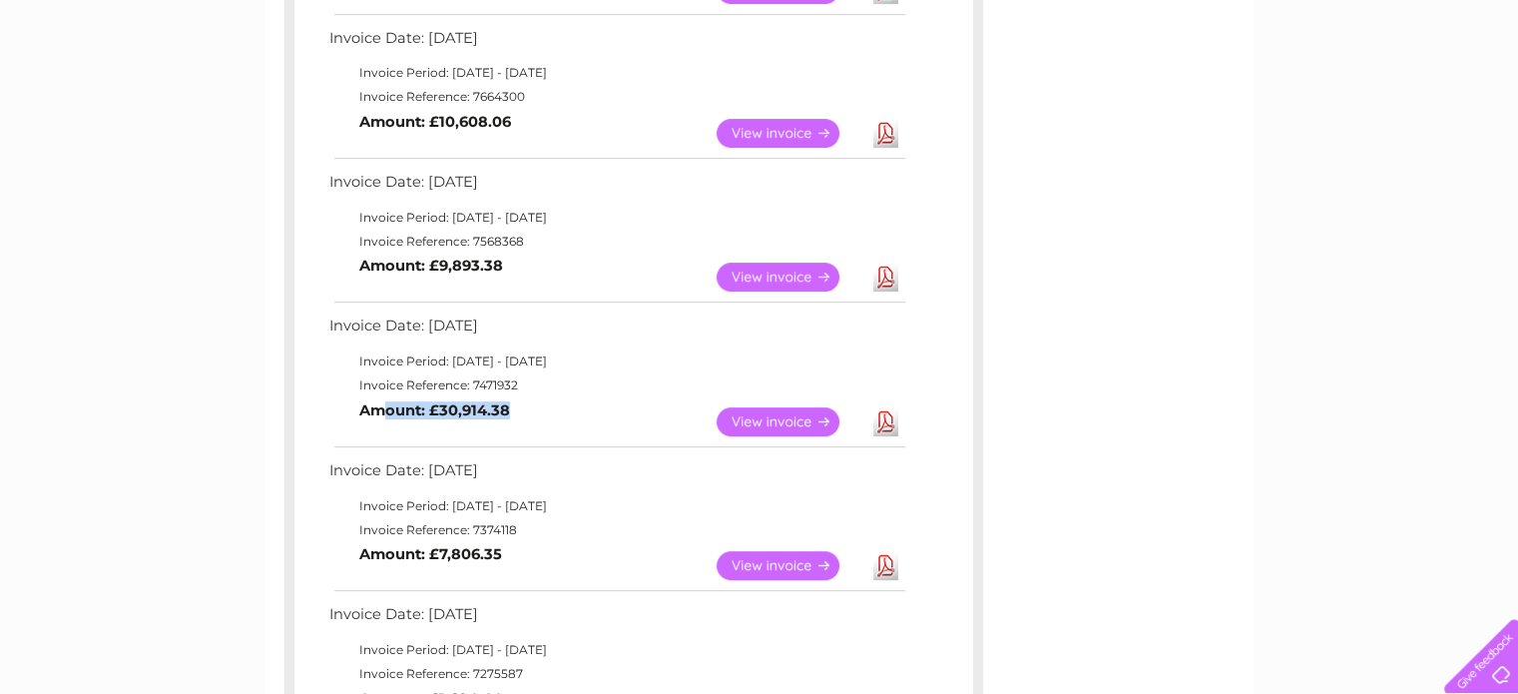
drag, startPoint x: 531, startPoint y: 410, endPoint x: 387, endPoint y: 398, distance: 144.2
click at [387, 398] on td "View Download Amount: £30,914.38" at bounding box center [616, 421] width 584 height 49
drag, startPoint x: 523, startPoint y: 546, endPoint x: 343, endPoint y: 536, distance: 180.0
click at [343, 536] on tbody "Invoice Date: 04 February 2025 Invoice Period: 1 February 2025 - 28 February 20…" at bounding box center [616, 523] width 584 height 133
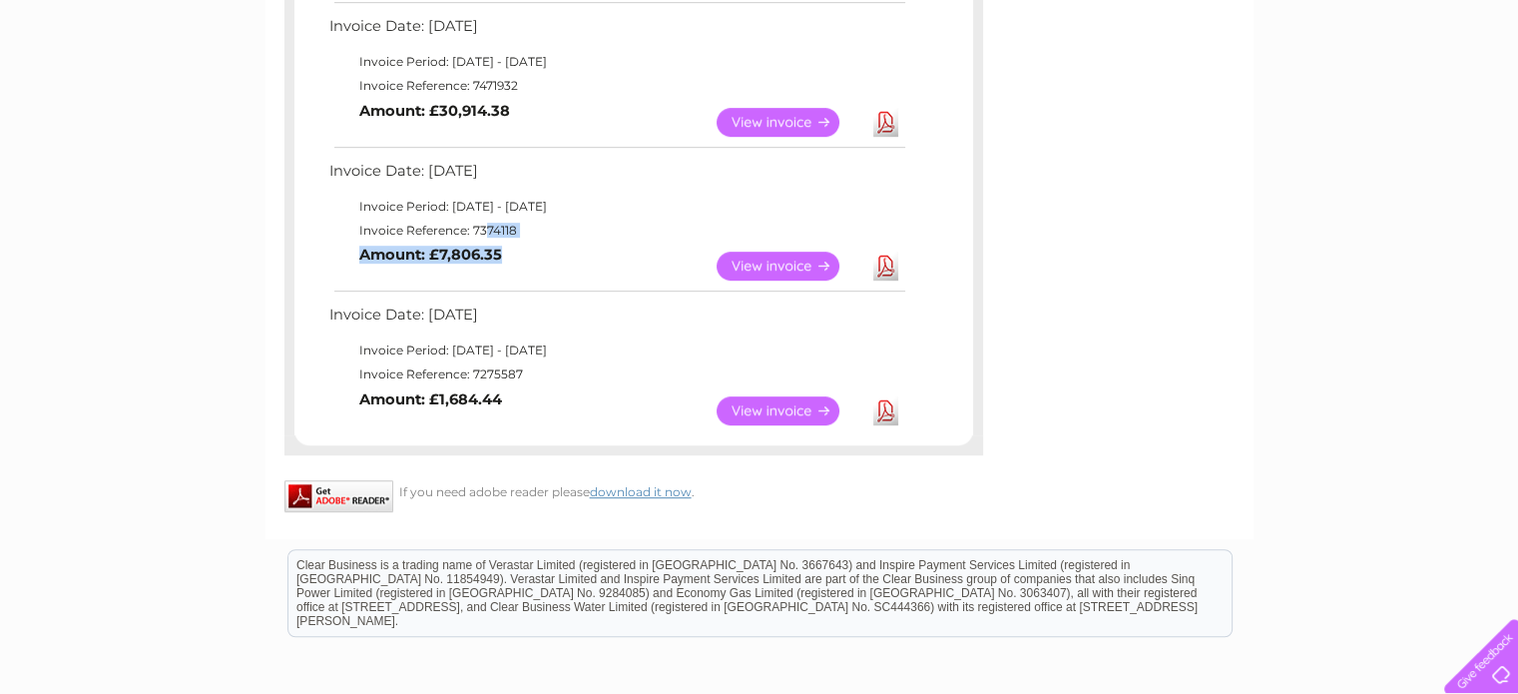
scroll to position [982, 0]
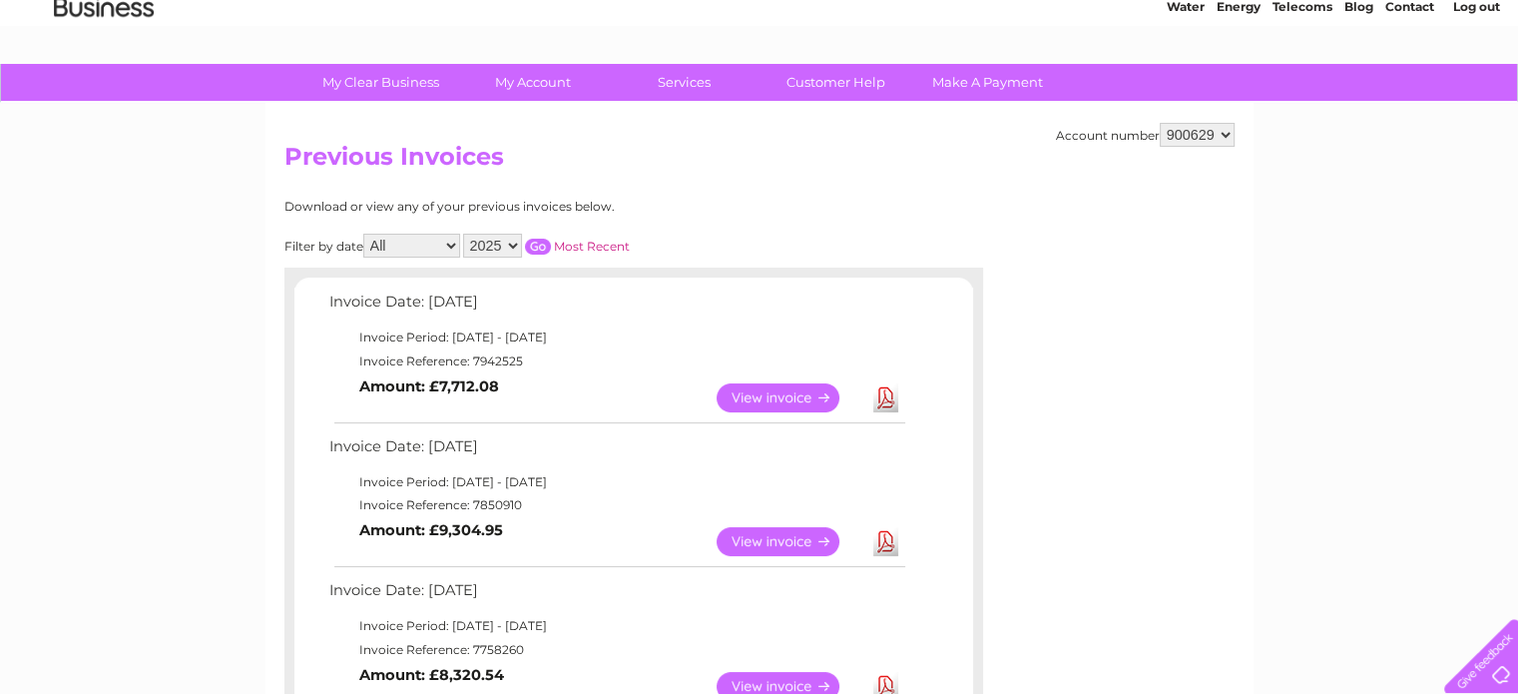
scroll to position [0, 0]
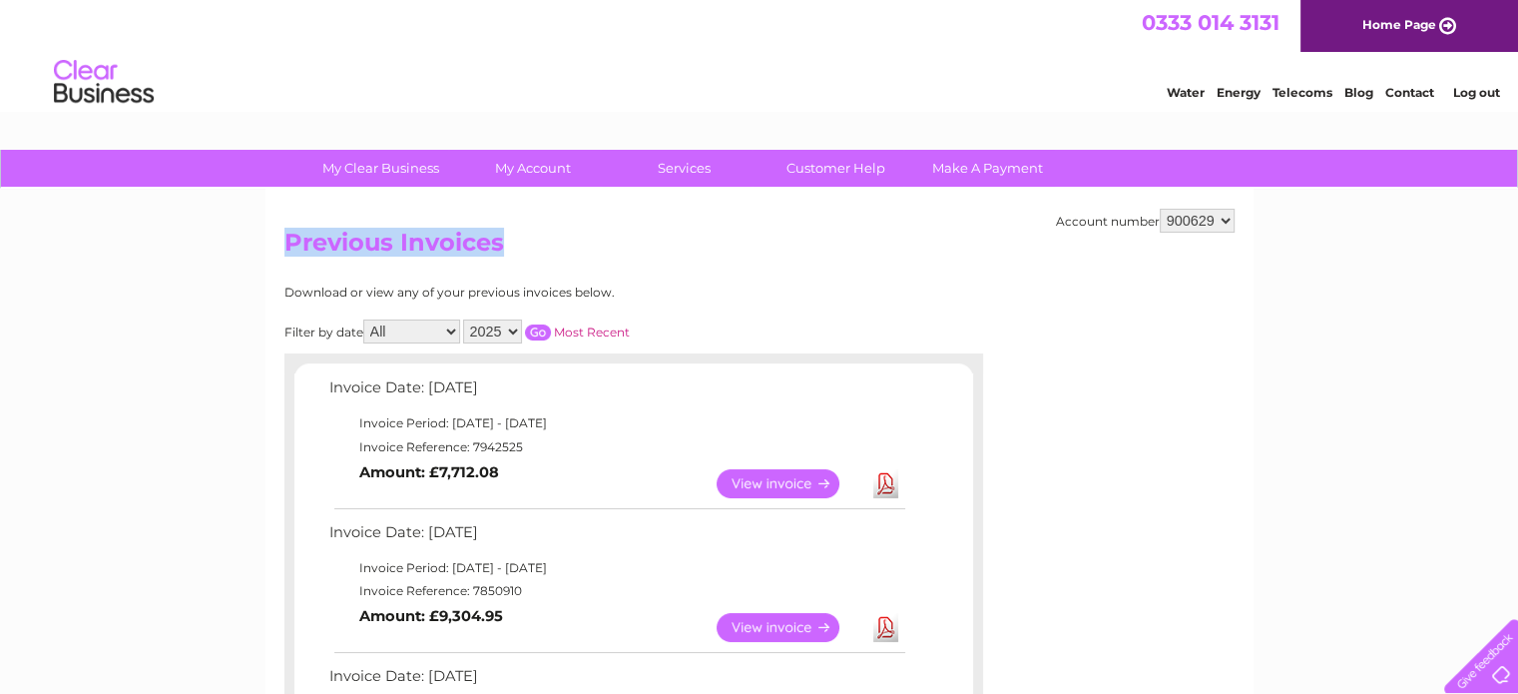
click at [1210, 223] on select "342521 900629" at bounding box center [1197, 221] width 75 height 24
select select "342521"
click at [1160, 209] on select "342521 900629" at bounding box center [1197, 221] width 75 height 24
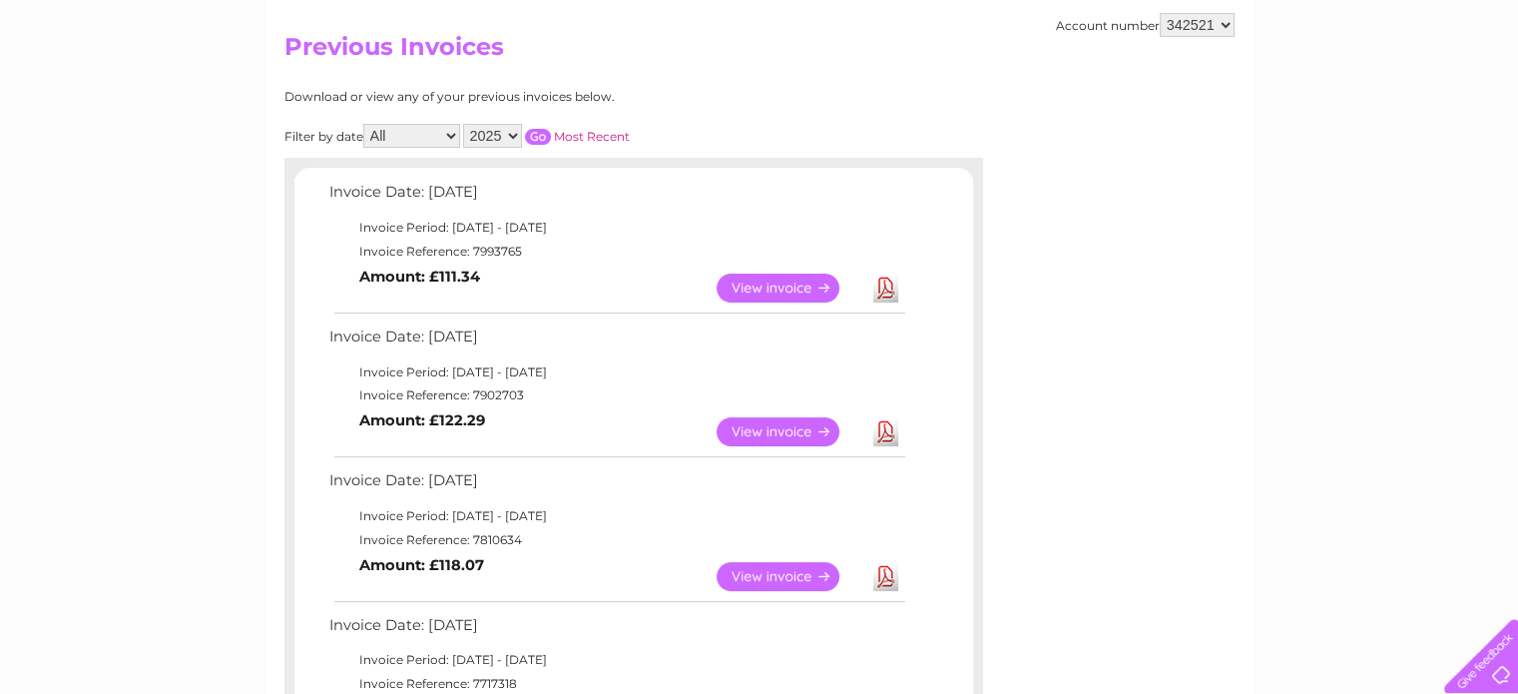
scroll to position [200, 0]
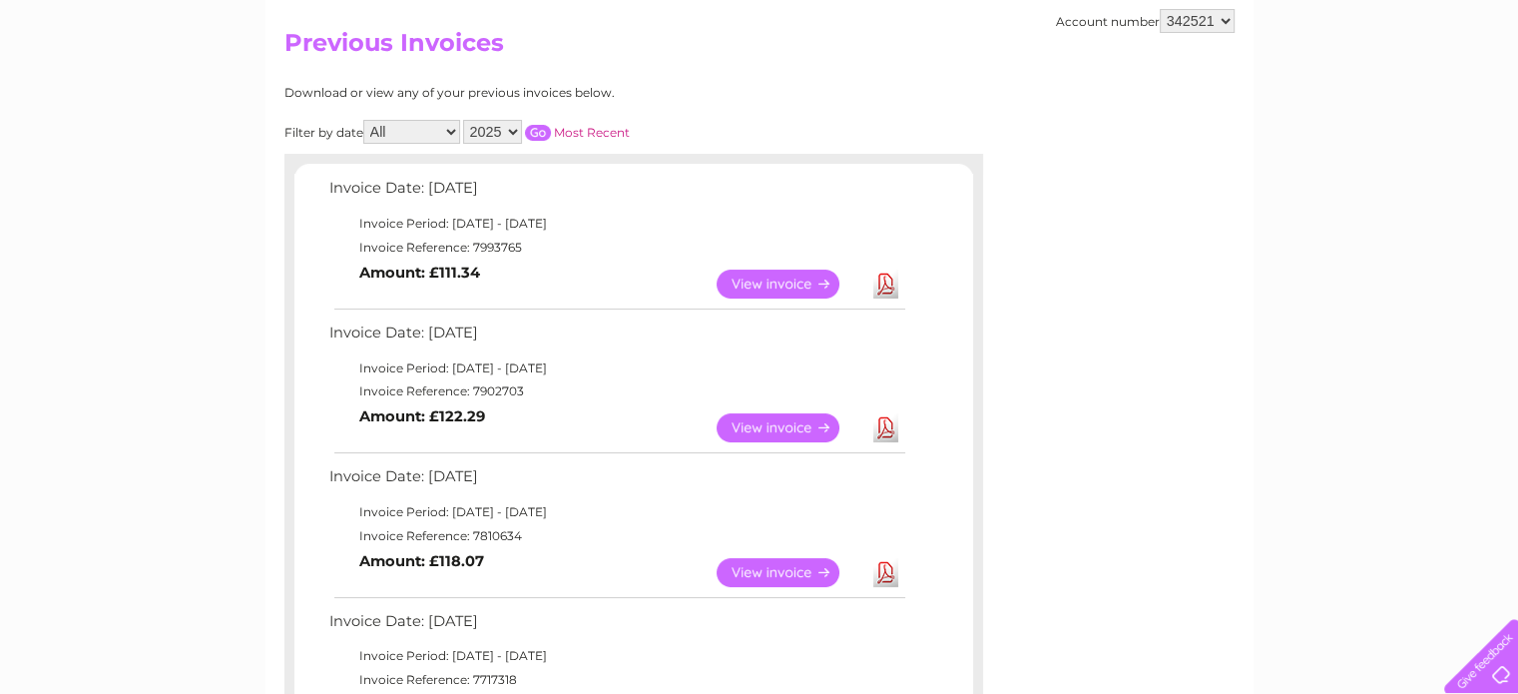
click at [886, 275] on link "Download" at bounding box center [885, 284] width 25 height 29
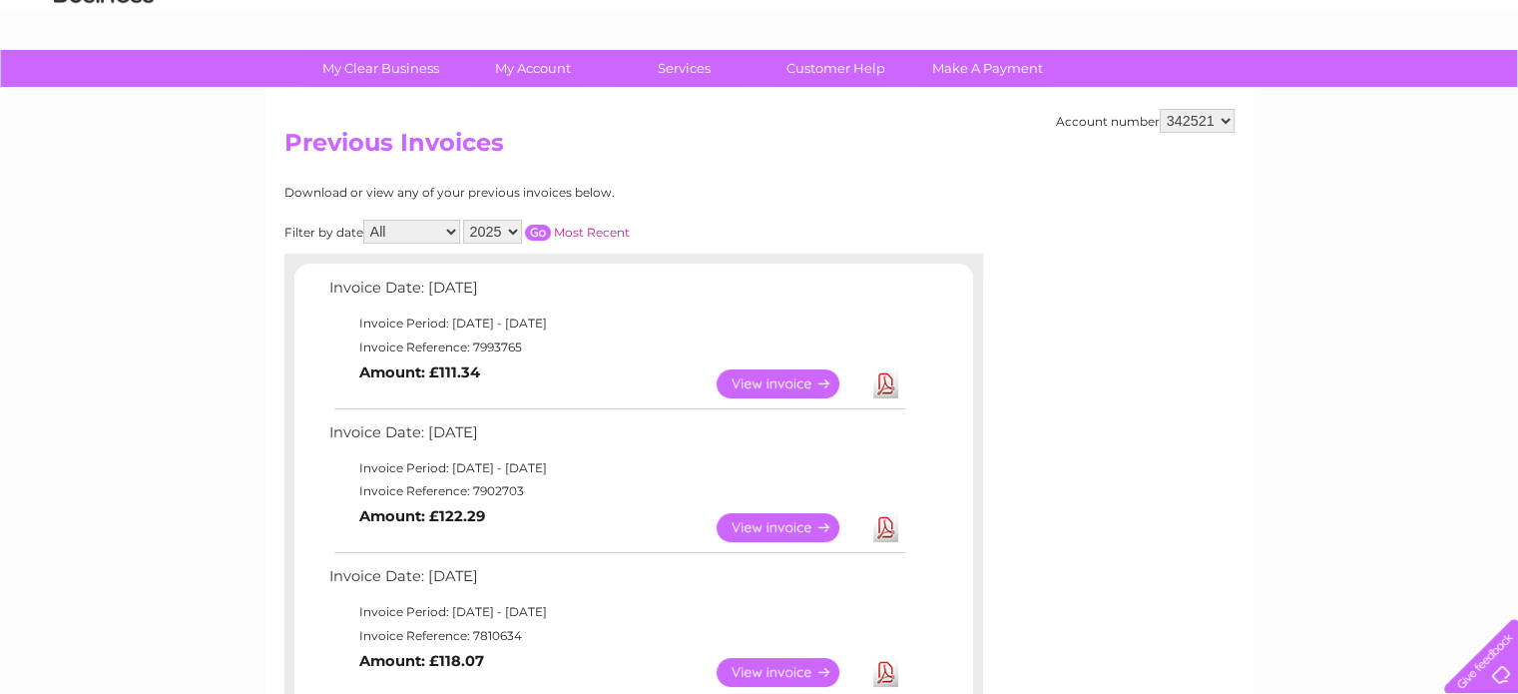
scroll to position [0, 0]
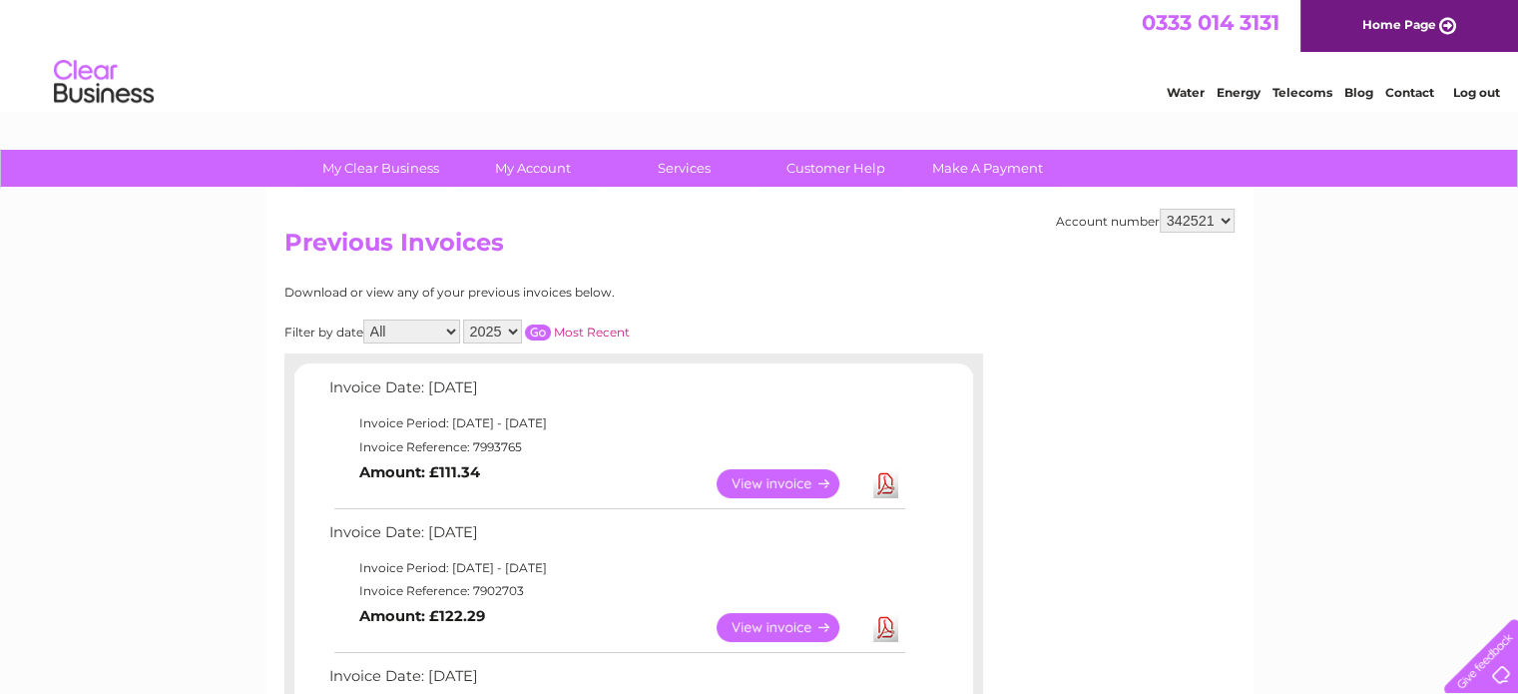
click at [1211, 215] on select "342521 900629" at bounding box center [1197, 221] width 75 height 24
select select "900629"
click at [1160, 209] on select "342521 900629" at bounding box center [1197, 221] width 75 height 24
click at [510, 323] on select "2025 2024 2023 2022" at bounding box center [492, 331] width 59 height 24
click at [465, 319] on select "2025 2024 2023 2022" at bounding box center [492, 331] width 59 height 24
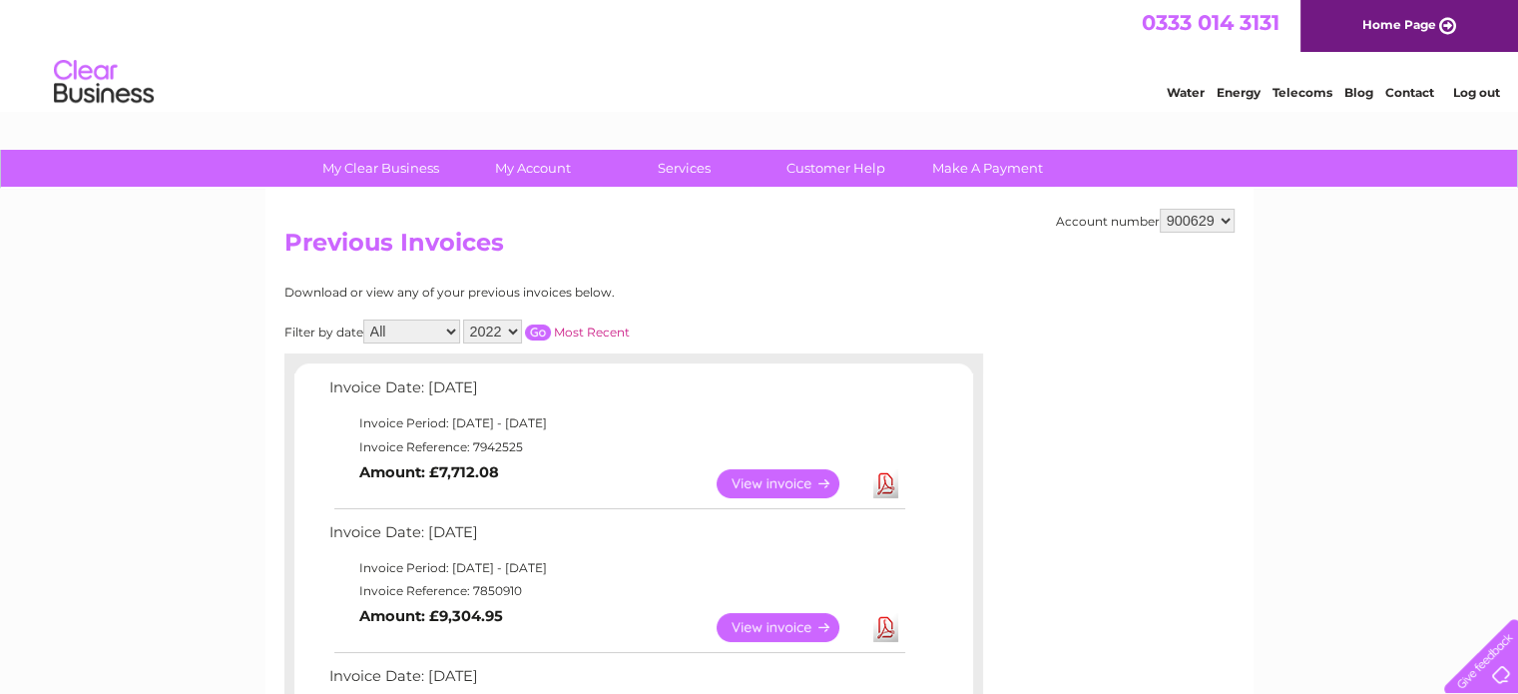
drag, startPoint x: 545, startPoint y: 326, endPoint x: 600, endPoint y: 346, distance: 58.4
click at [544, 327] on input "button" at bounding box center [538, 332] width 26 height 16
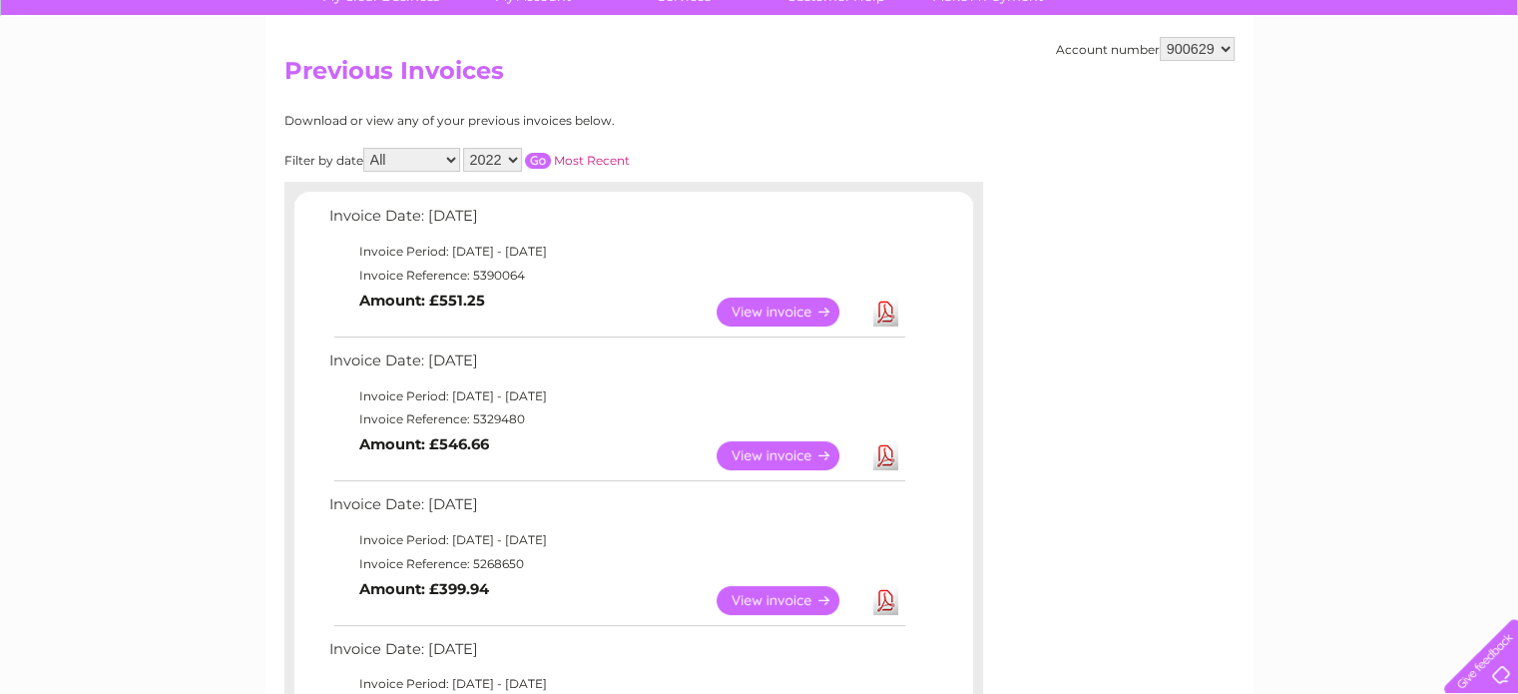
scroll to position [150, 0]
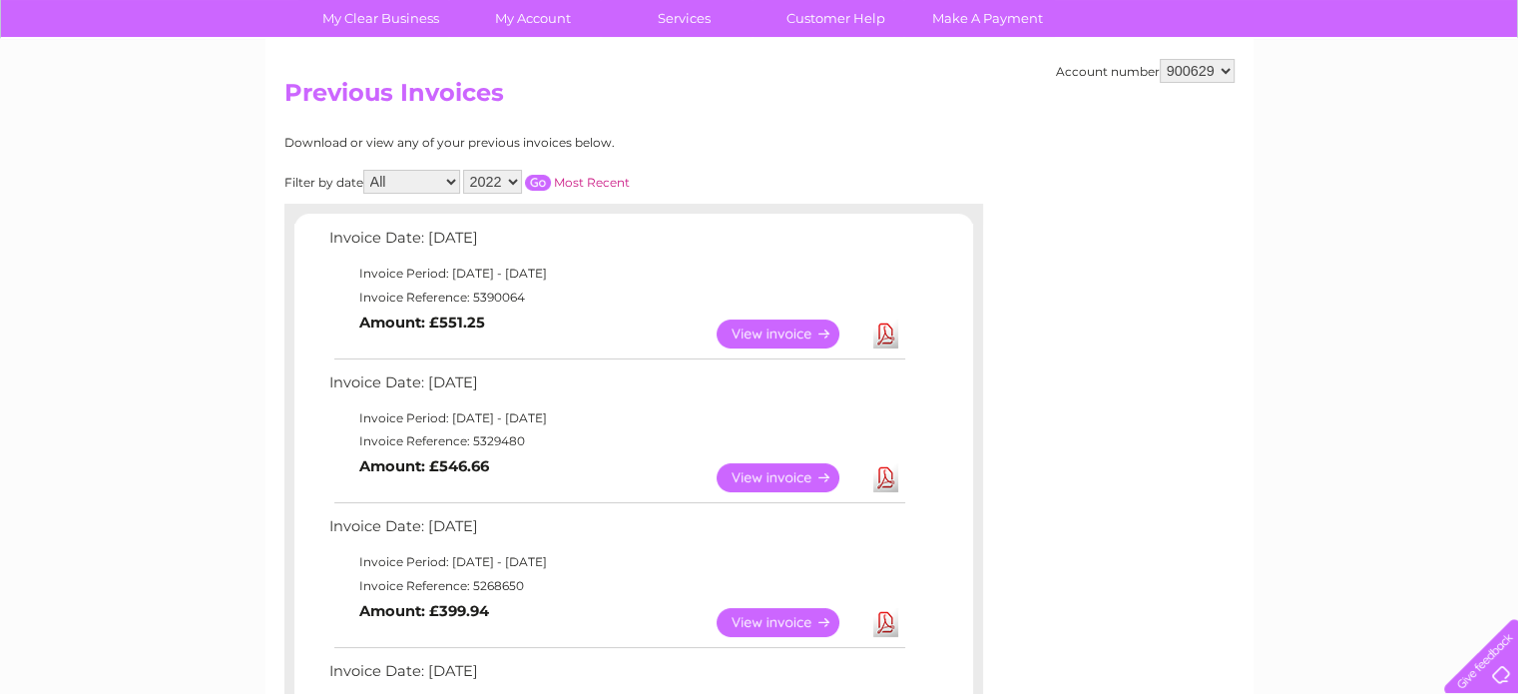
click at [492, 184] on select "2025 2024 2023 2022" at bounding box center [492, 182] width 59 height 24
click at [465, 170] on select "2025 2024 2023 2022" at bounding box center [492, 182] width 59 height 24
click at [539, 179] on input "button" at bounding box center [538, 183] width 26 height 16
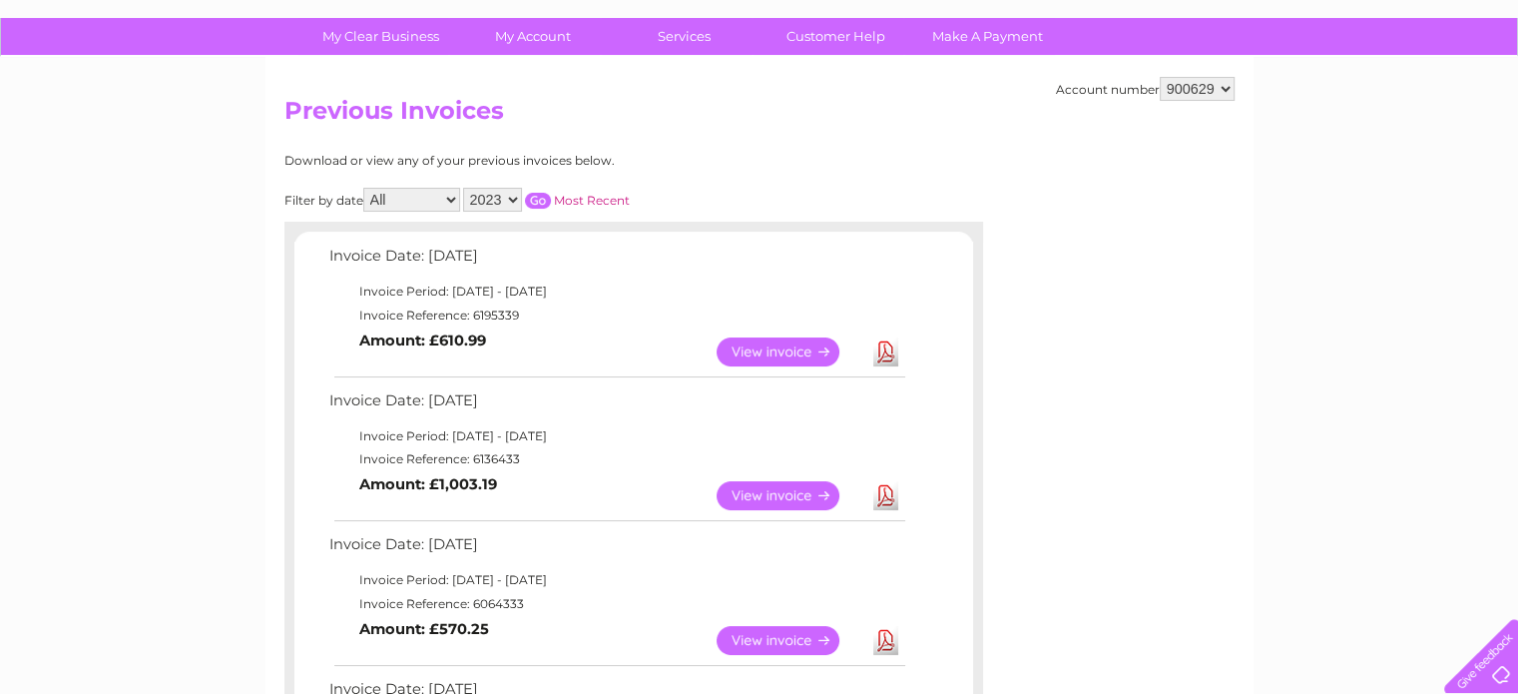
scroll to position [0, 0]
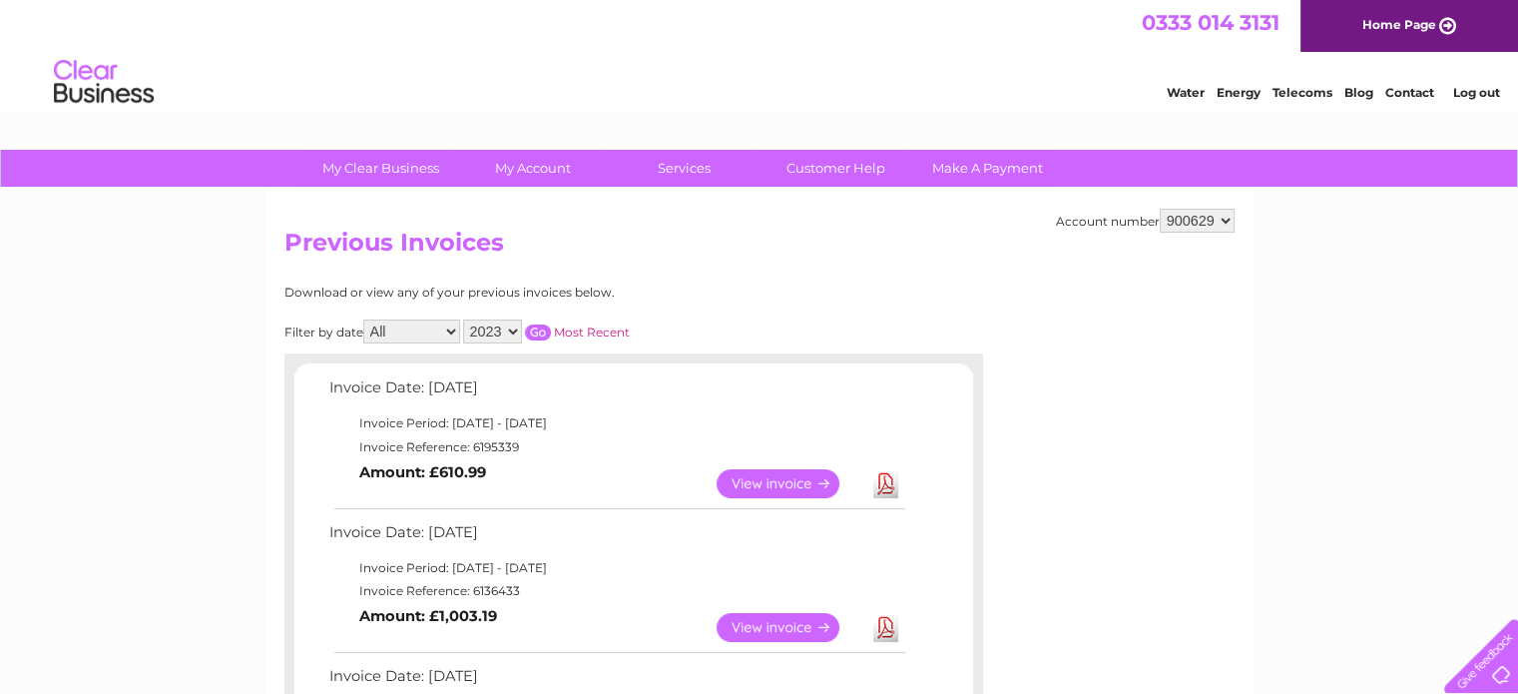
click at [495, 324] on select "2025 2024 2023 2022" at bounding box center [492, 331] width 59 height 24
click at [465, 319] on select "2025 2024 2023 2022" at bounding box center [492, 331] width 59 height 24
click at [535, 330] on input "button" at bounding box center [538, 332] width 26 height 16
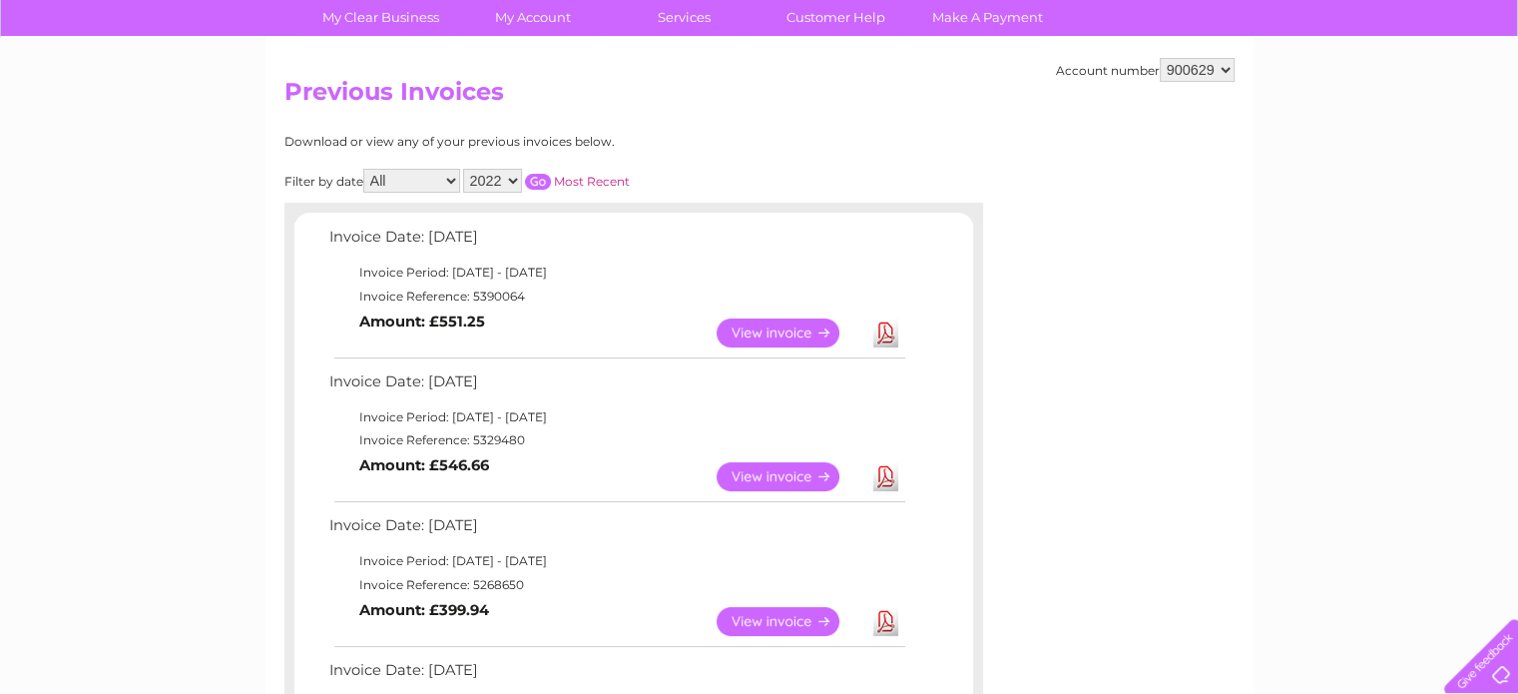
scroll to position [150, 0]
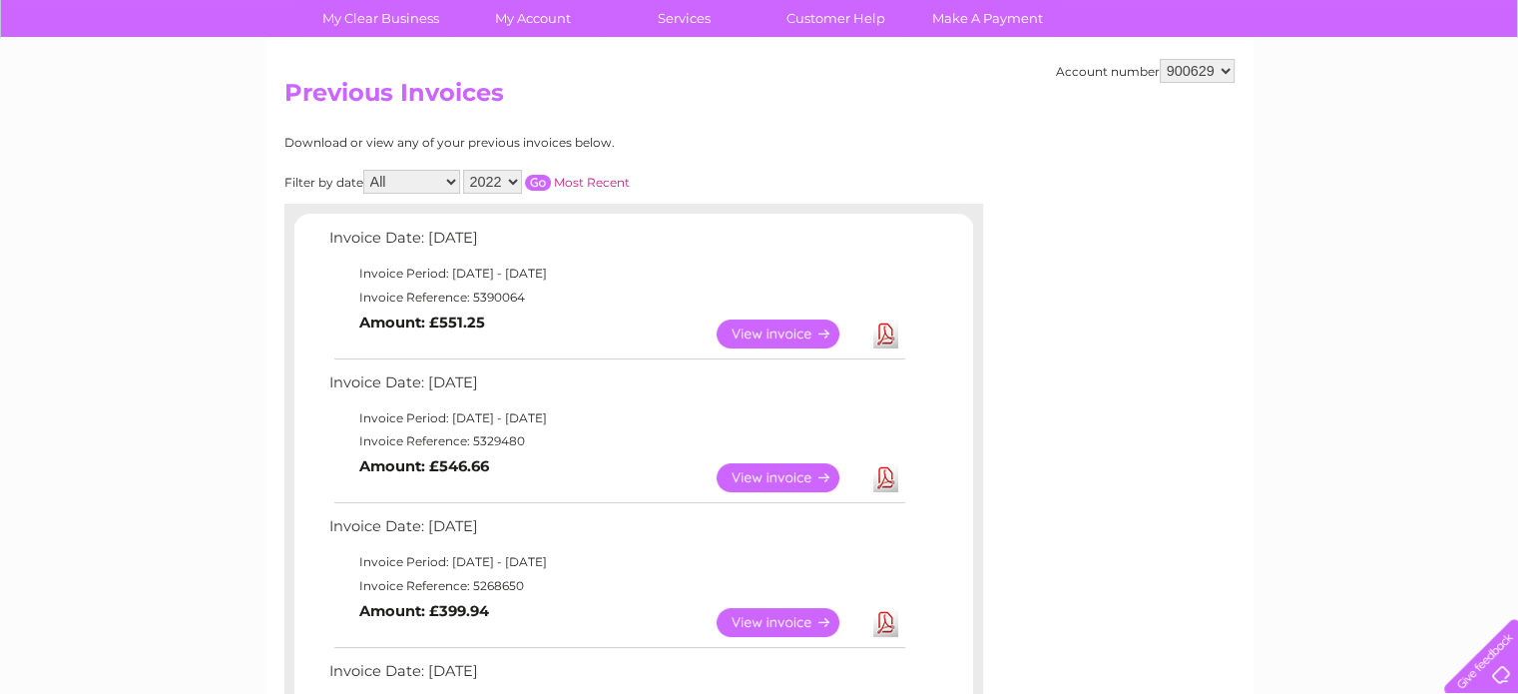
click at [515, 187] on select "2025 2024 2023 2022" at bounding box center [492, 182] width 59 height 24
select select "2023"
click at [465, 170] on select "2025 2024 2023 2022" at bounding box center [492, 182] width 59 height 24
click at [543, 182] on input "button" at bounding box center [538, 183] width 26 height 16
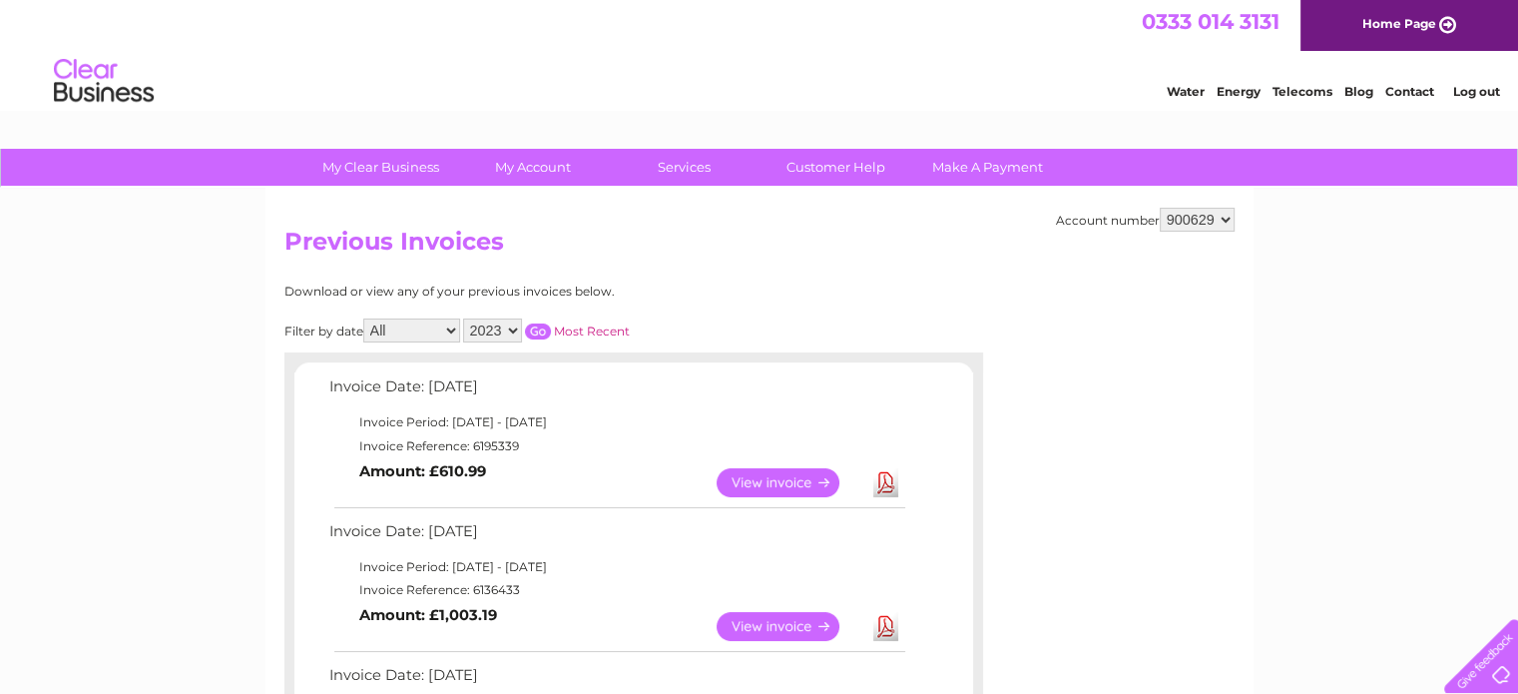
scroll to position [0, 0]
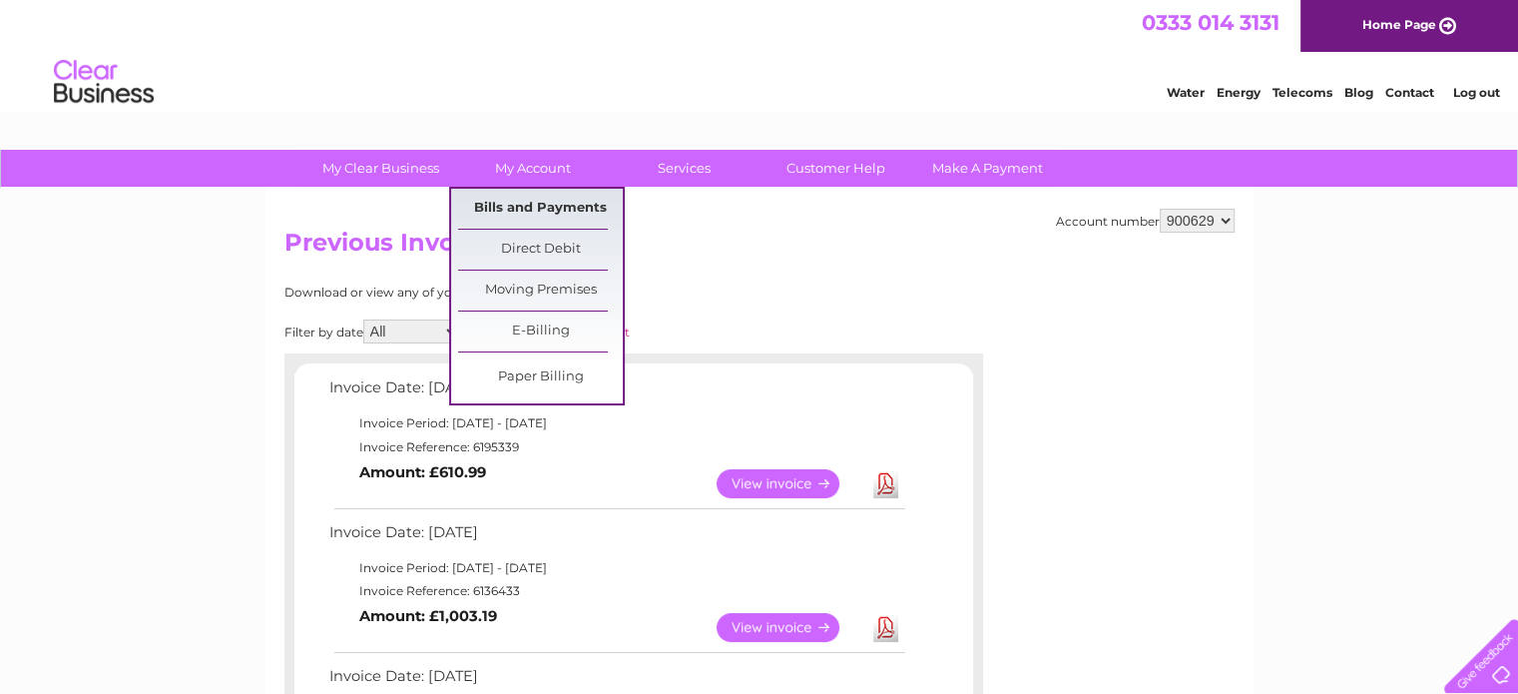
click at [549, 203] on link "Bills and Payments" at bounding box center [540, 209] width 165 height 40
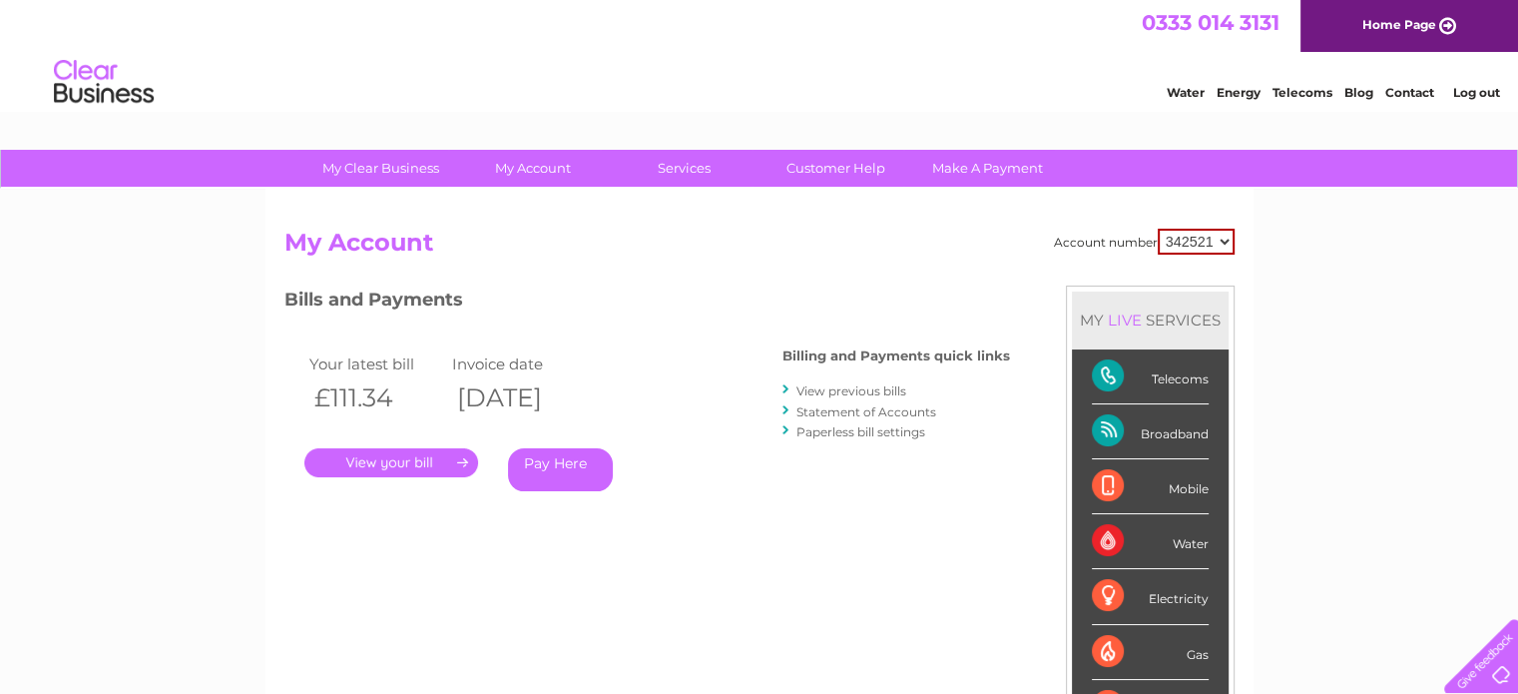
click at [853, 407] on link "Statement of Accounts" at bounding box center [867, 411] width 140 height 15
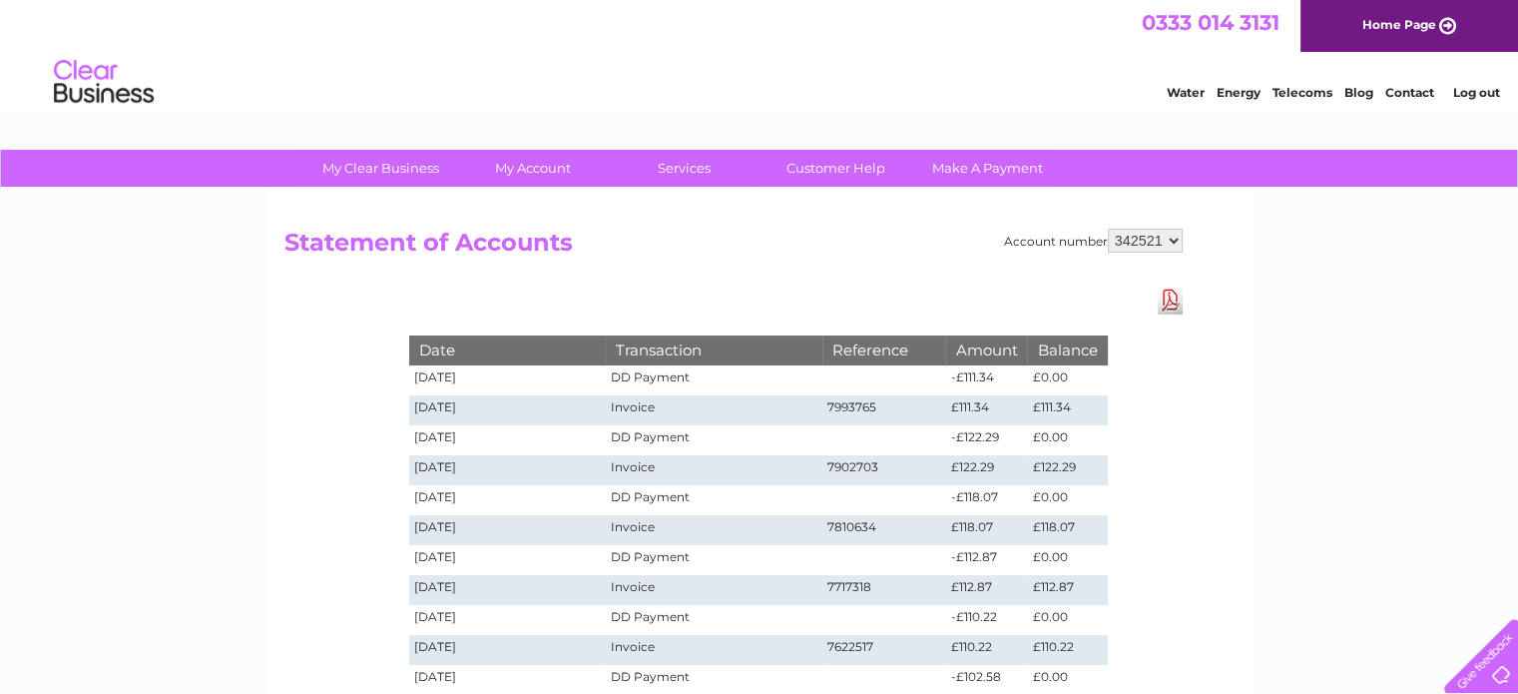
click at [1164, 235] on select "342521 900629" at bounding box center [1145, 241] width 75 height 24
select select "900629"
click at [1108, 229] on select "342521 900629" at bounding box center [1145, 241] width 75 height 24
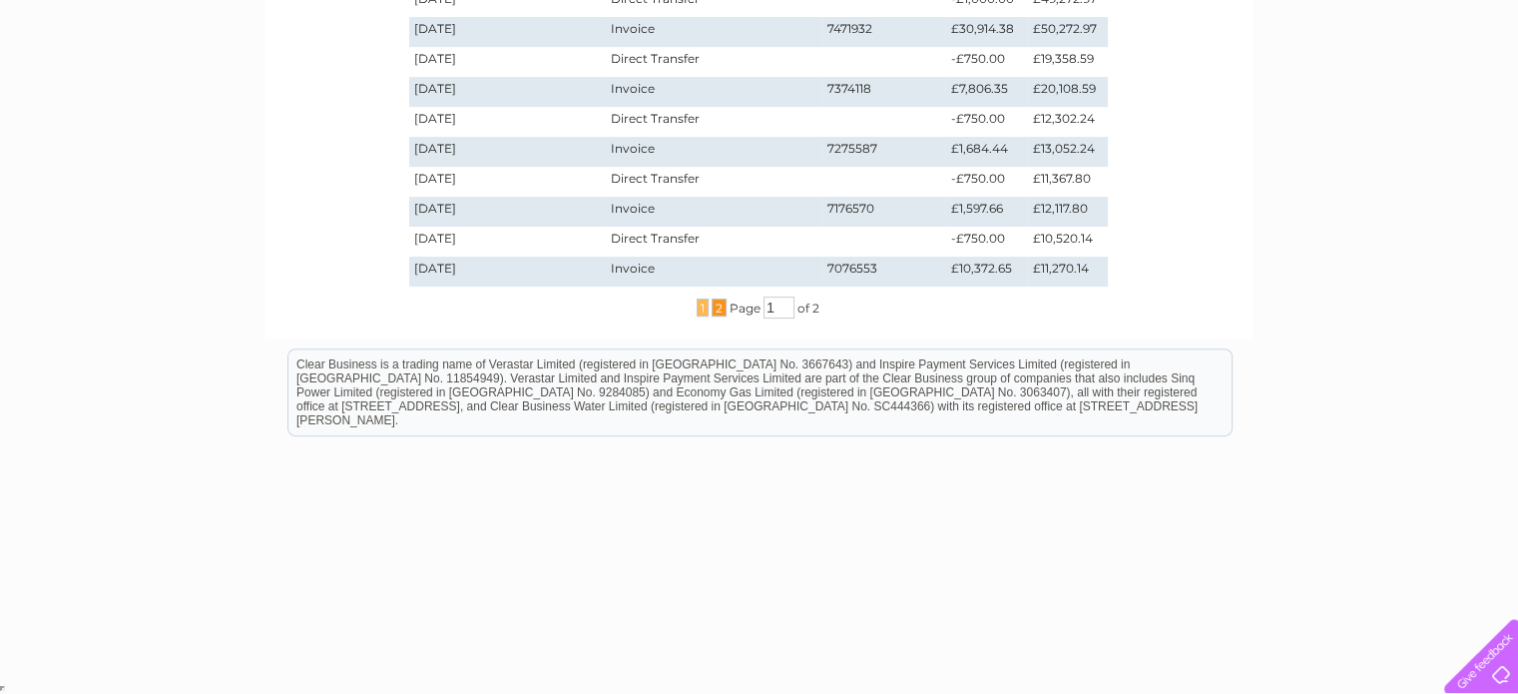
click at [715, 304] on span "2" at bounding box center [719, 307] width 15 height 18
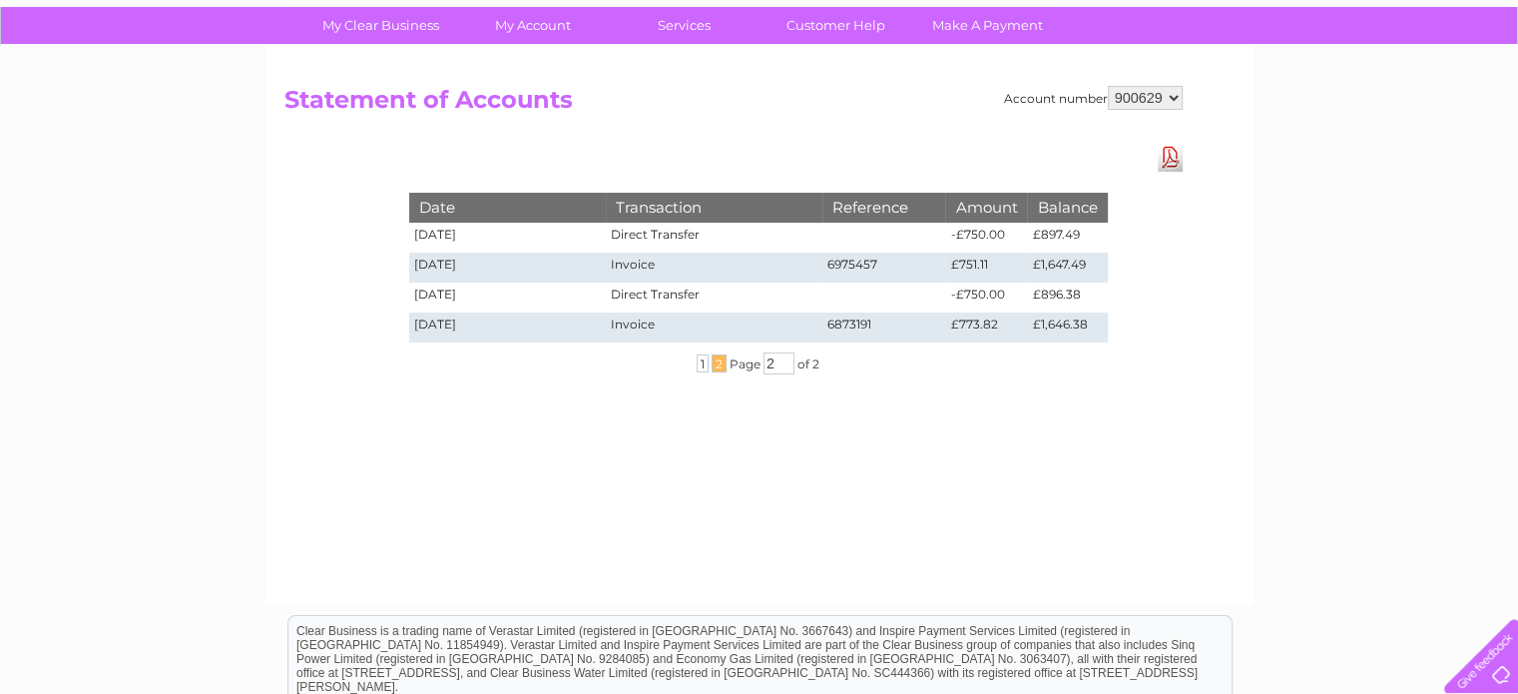
scroll to position [110, 0]
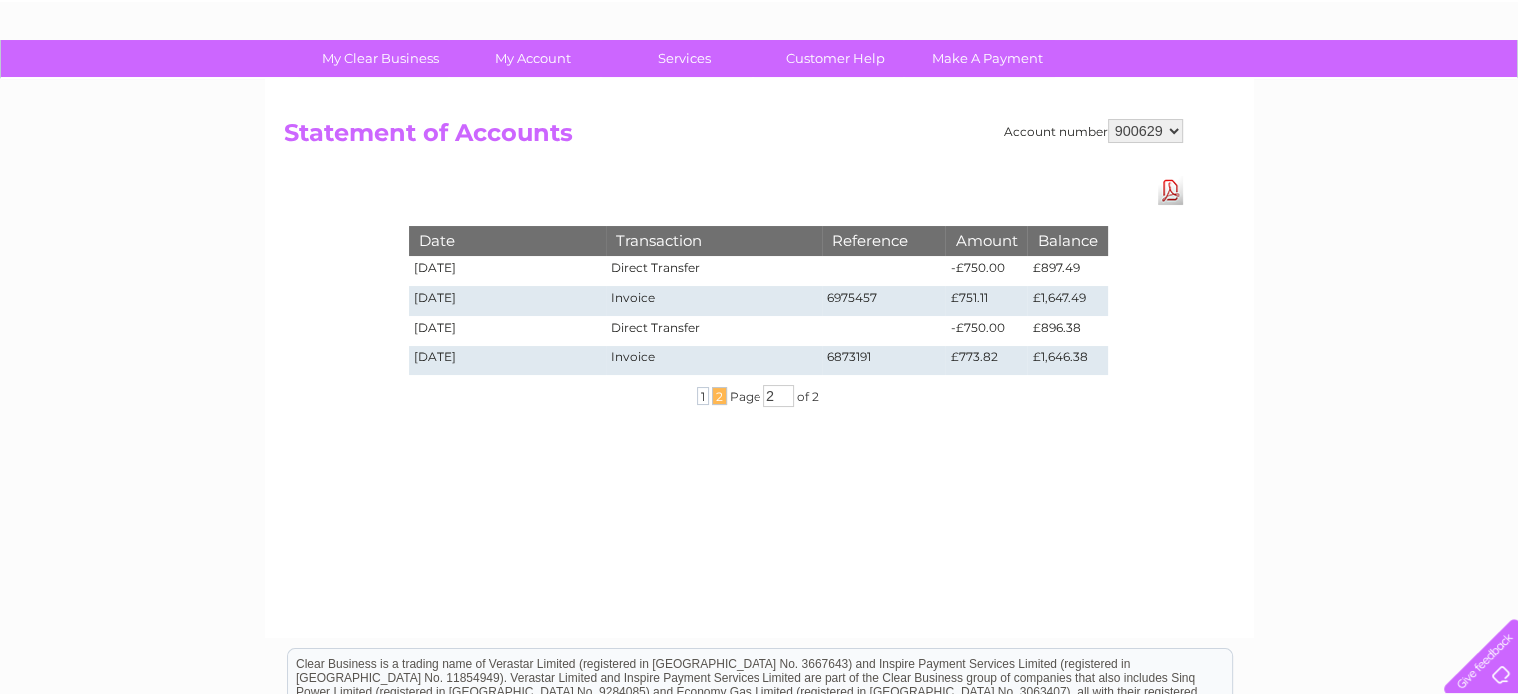
click at [1146, 130] on select "342521 900629" at bounding box center [1145, 131] width 75 height 24
click at [1291, 225] on div "My Clear Business Login Details My Details My Preferences Link Account My Accou…" at bounding box center [759, 509] width 1518 height 939
click at [699, 395] on span "1" at bounding box center [703, 396] width 12 height 18
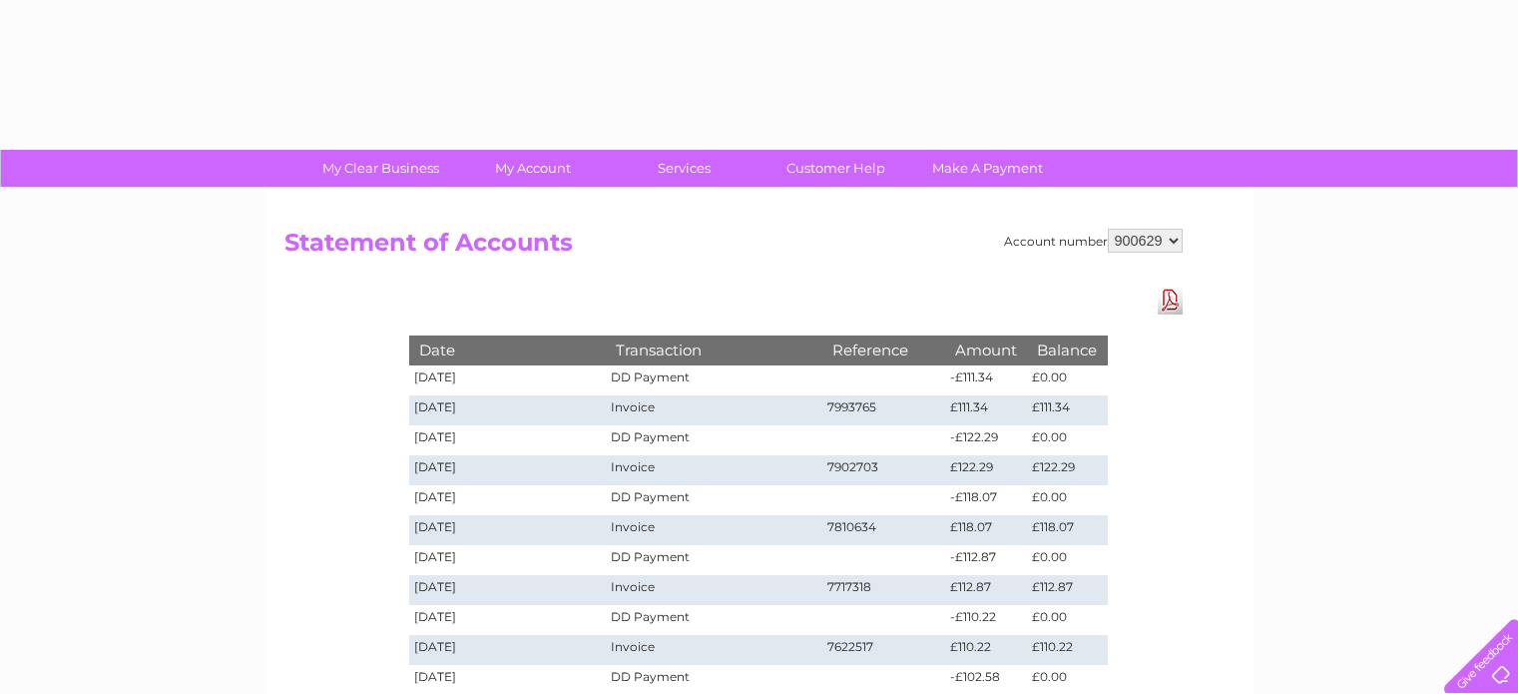
select select "900629"
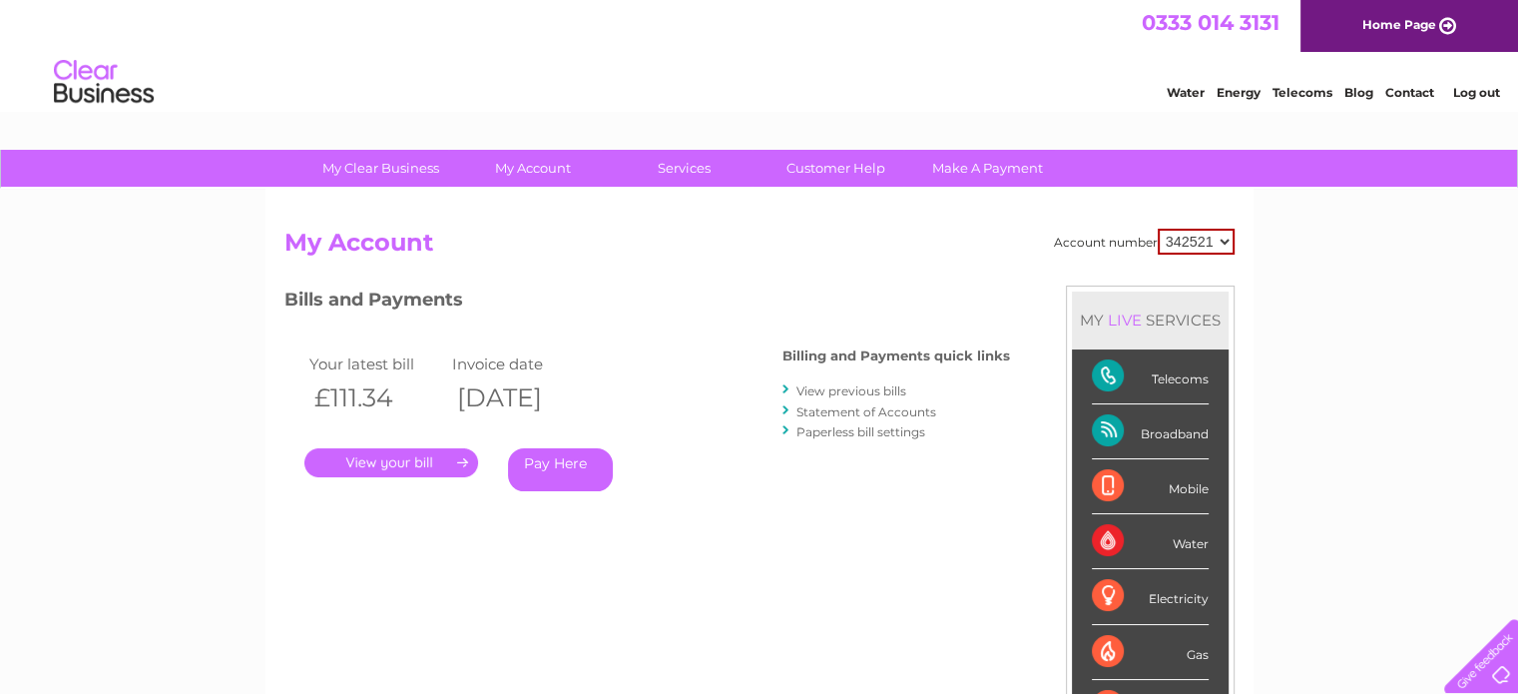
click at [861, 390] on link "View previous bills" at bounding box center [852, 390] width 110 height 15
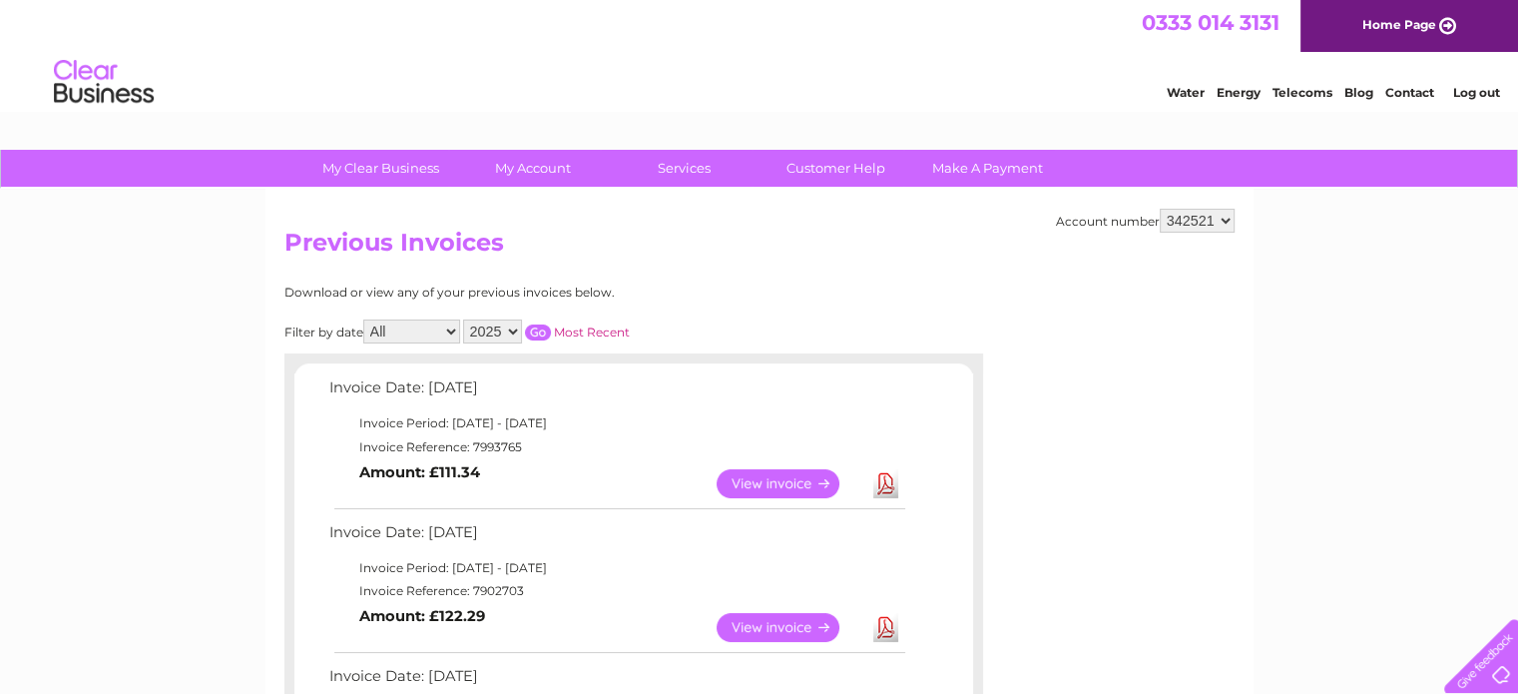
click at [496, 332] on select "2025 2024 2023 2022" at bounding box center [492, 331] width 59 height 24
select select "2024"
click at [465, 319] on select "2025 2024 2023 2022" at bounding box center [492, 331] width 59 height 24
click at [532, 332] on input "button" at bounding box center [538, 332] width 26 height 16
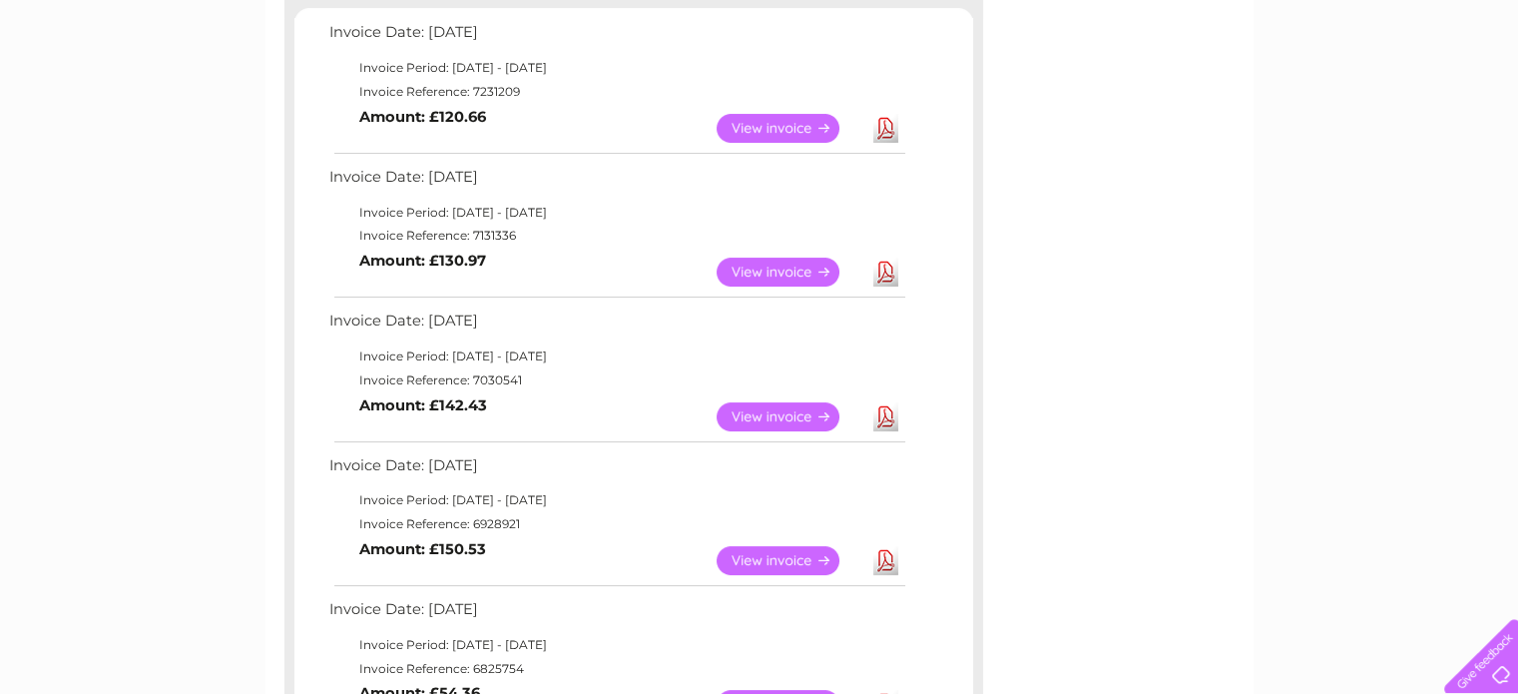
scroll to position [399, 0]
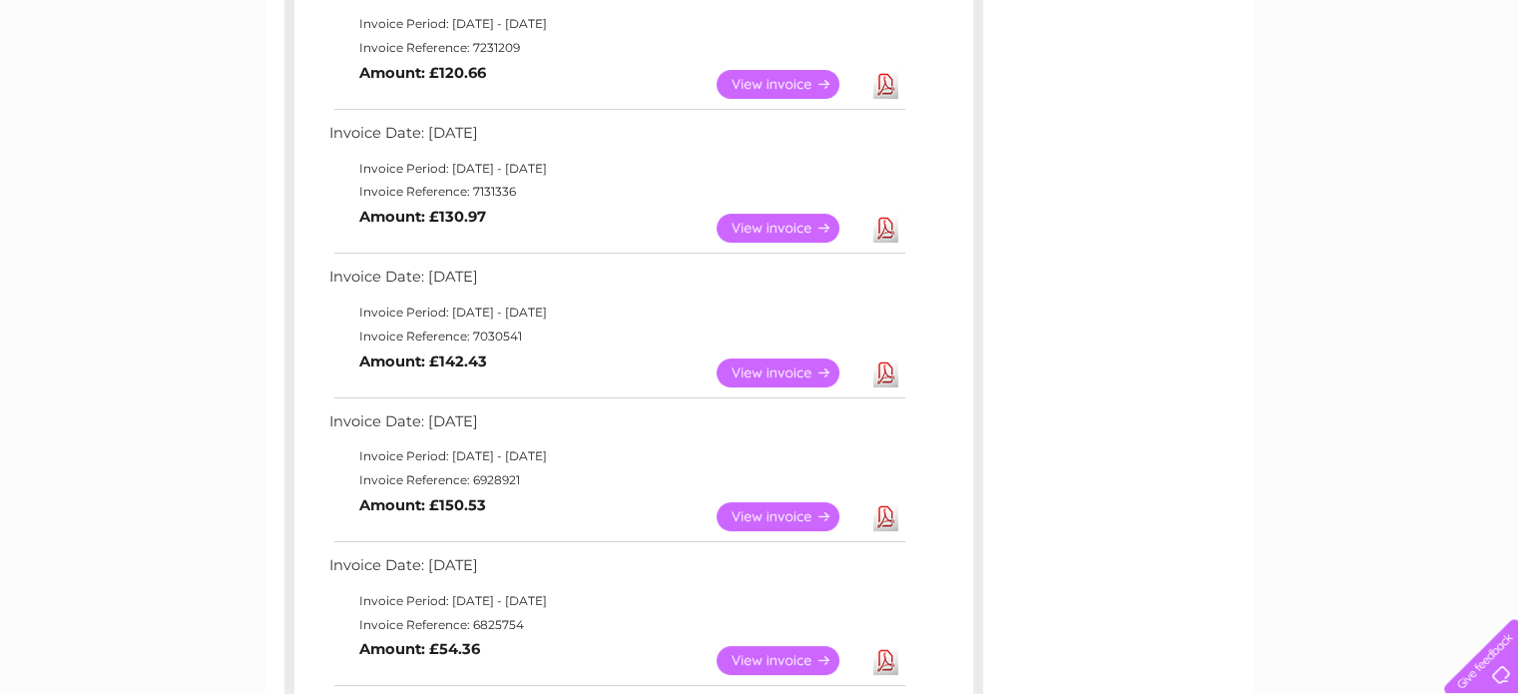
click at [851, 509] on link "View" at bounding box center [790, 516] width 147 height 29
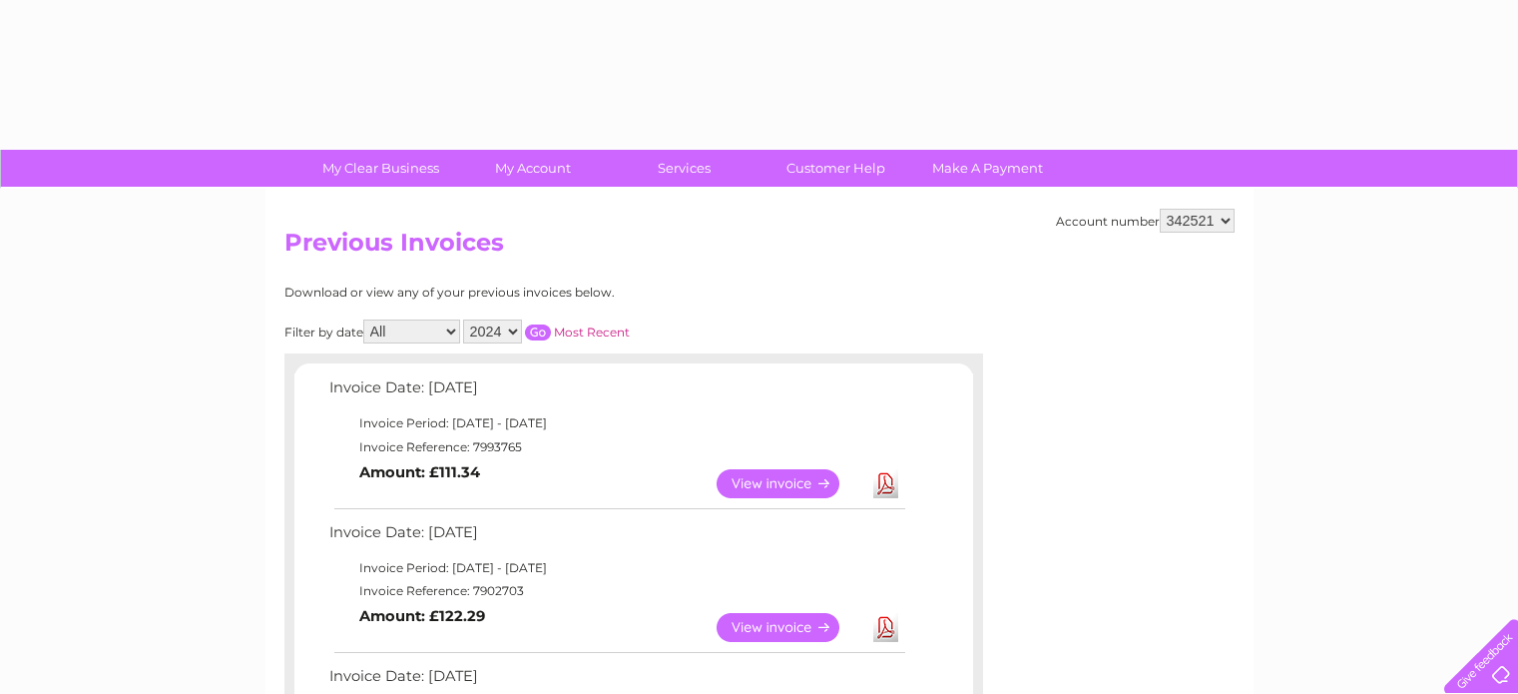
select select "2024"
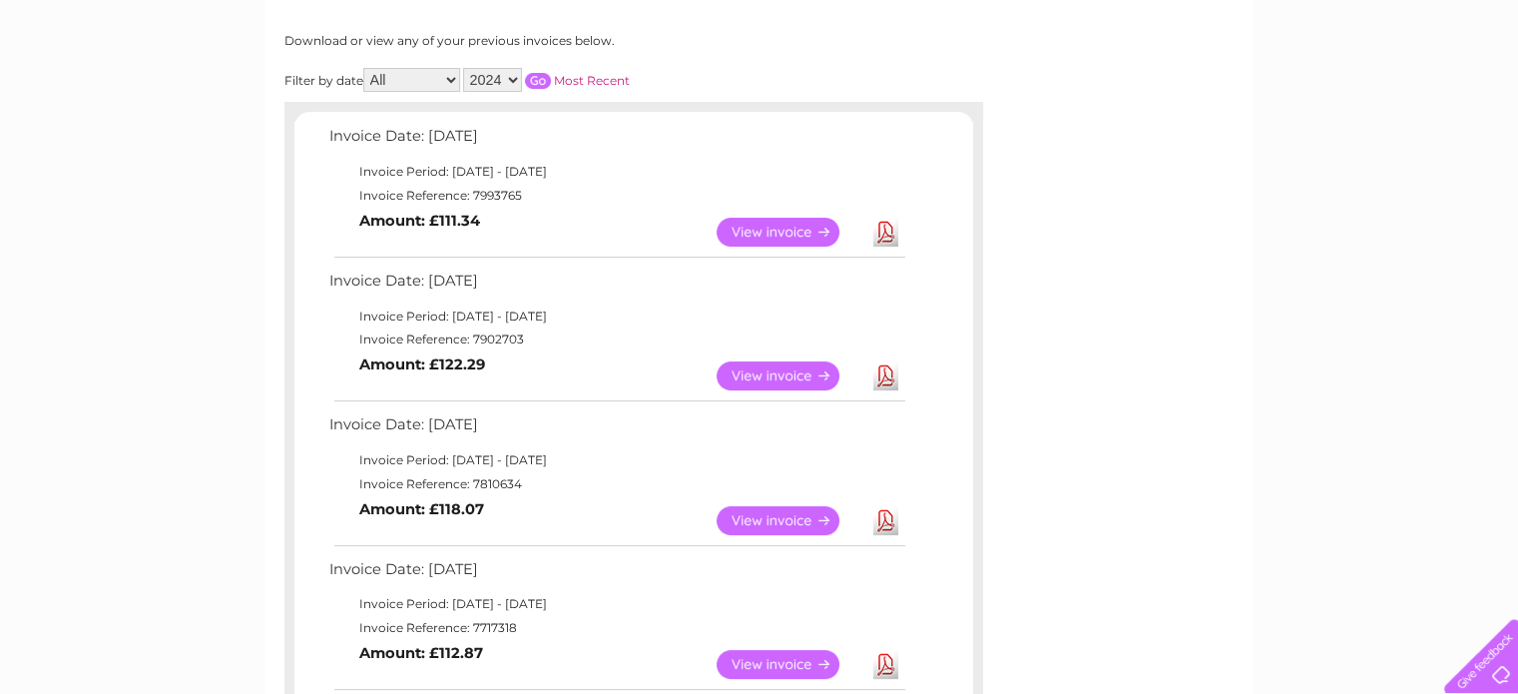
scroll to position [100, 0]
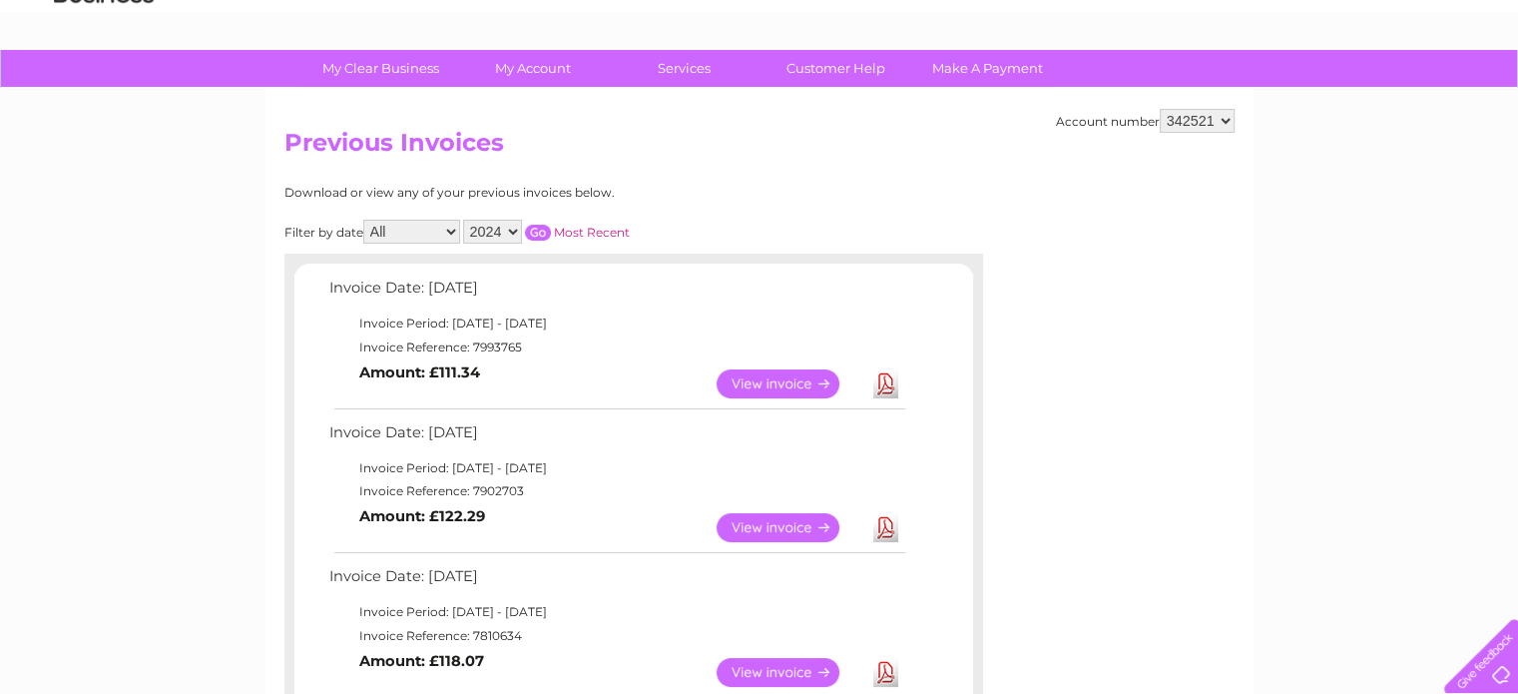
click at [533, 231] on input "button" at bounding box center [538, 233] width 26 height 16
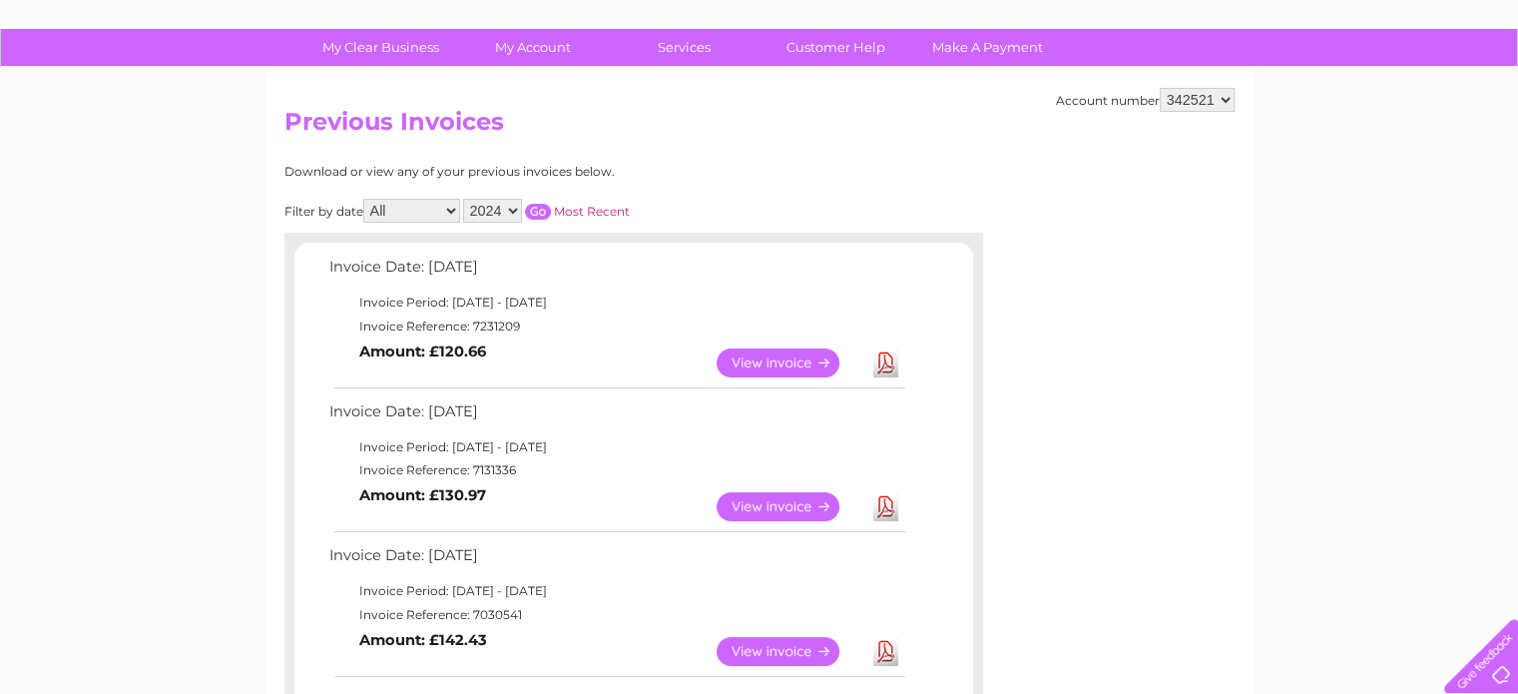
scroll to position [0, 0]
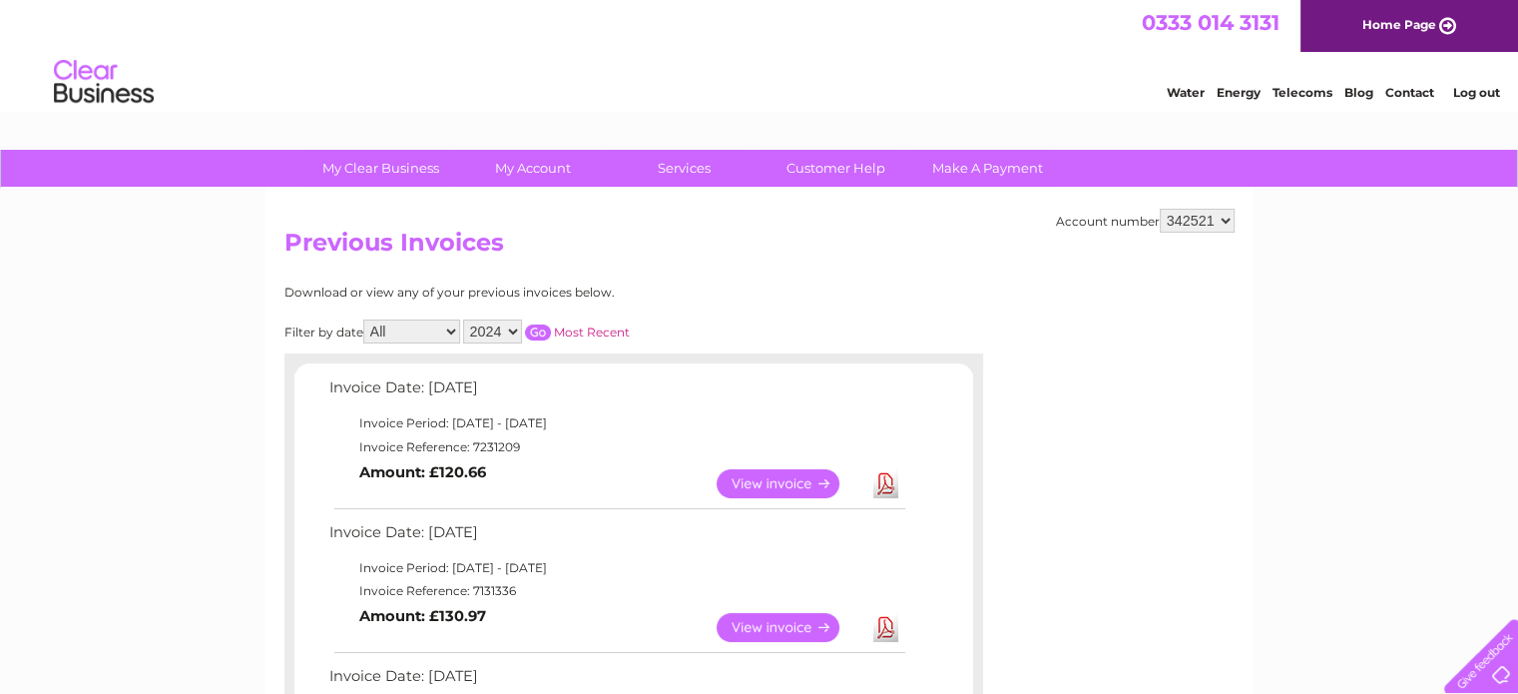
drag, startPoint x: 1173, startPoint y: 194, endPoint x: 1178, endPoint y: 206, distance: 13.0
click at [1181, 212] on select "342521 900629" at bounding box center [1197, 221] width 75 height 24
select select "900629"
click at [1160, 209] on select "342521 900629" at bounding box center [1197, 221] width 75 height 24
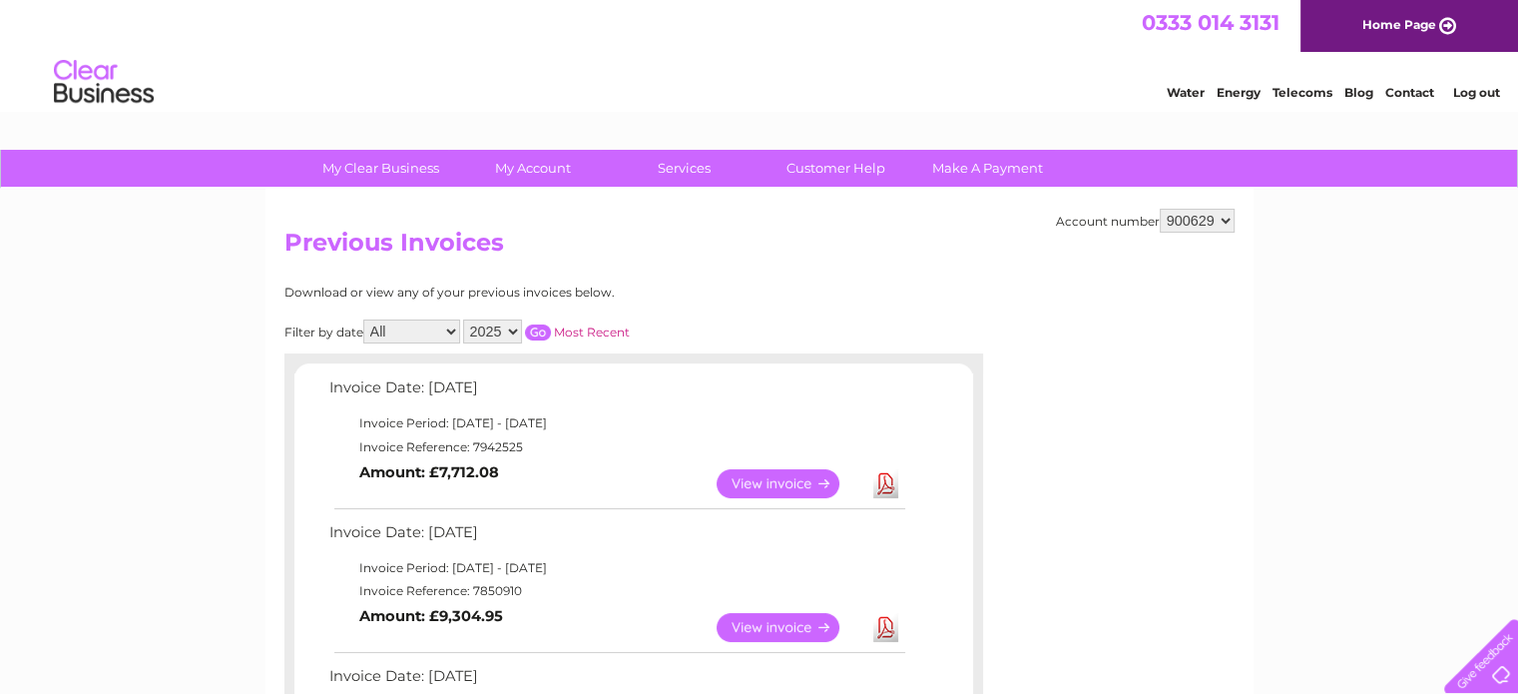
click at [507, 335] on select "2025 2024 2023 2022" at bounding box center [492, 331] width 59 height 24
select select "2024"
click at [465, 319] on select "2025 2024 2023 2022" at bounding box center [492, 331] width 59 height 24
click at [535, 329] on input "button" at bounding box center [538, 332] width 26 height 16
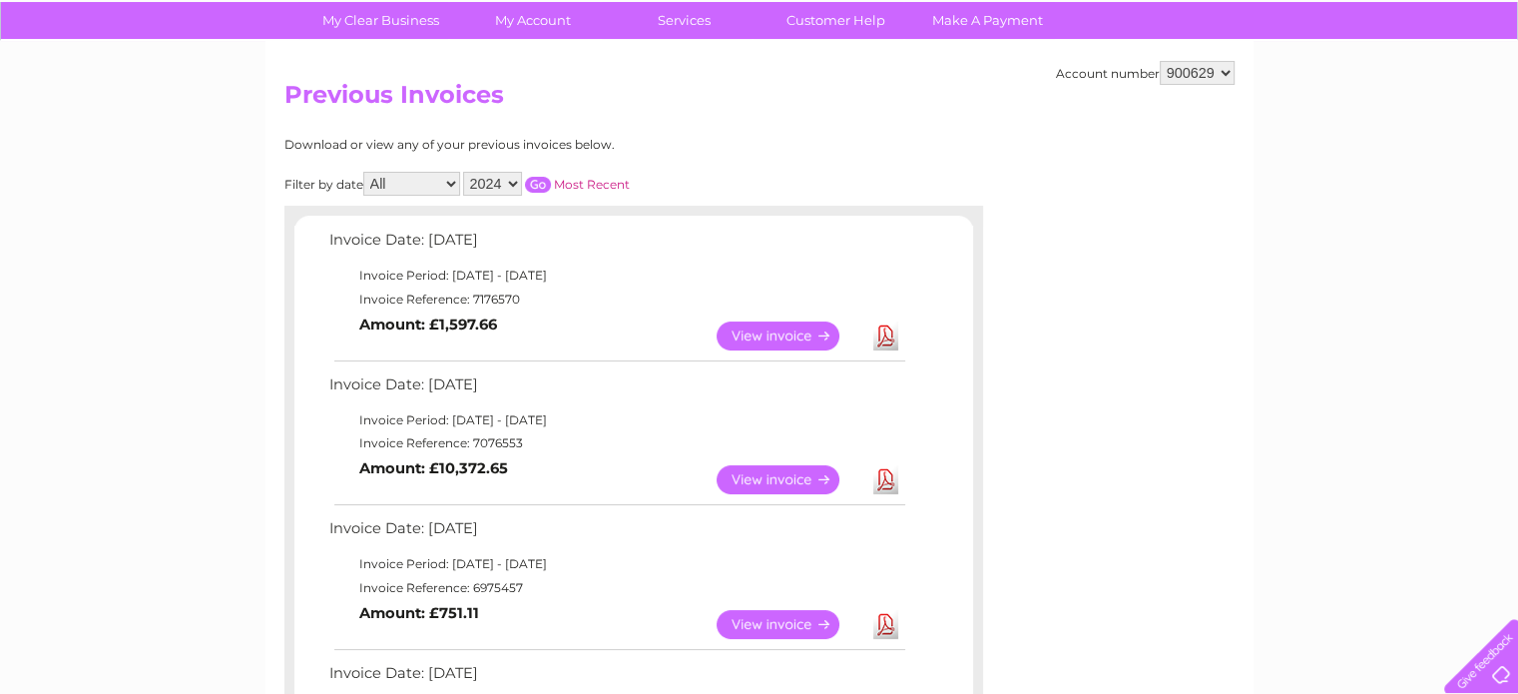
scroll to position [499, 0]
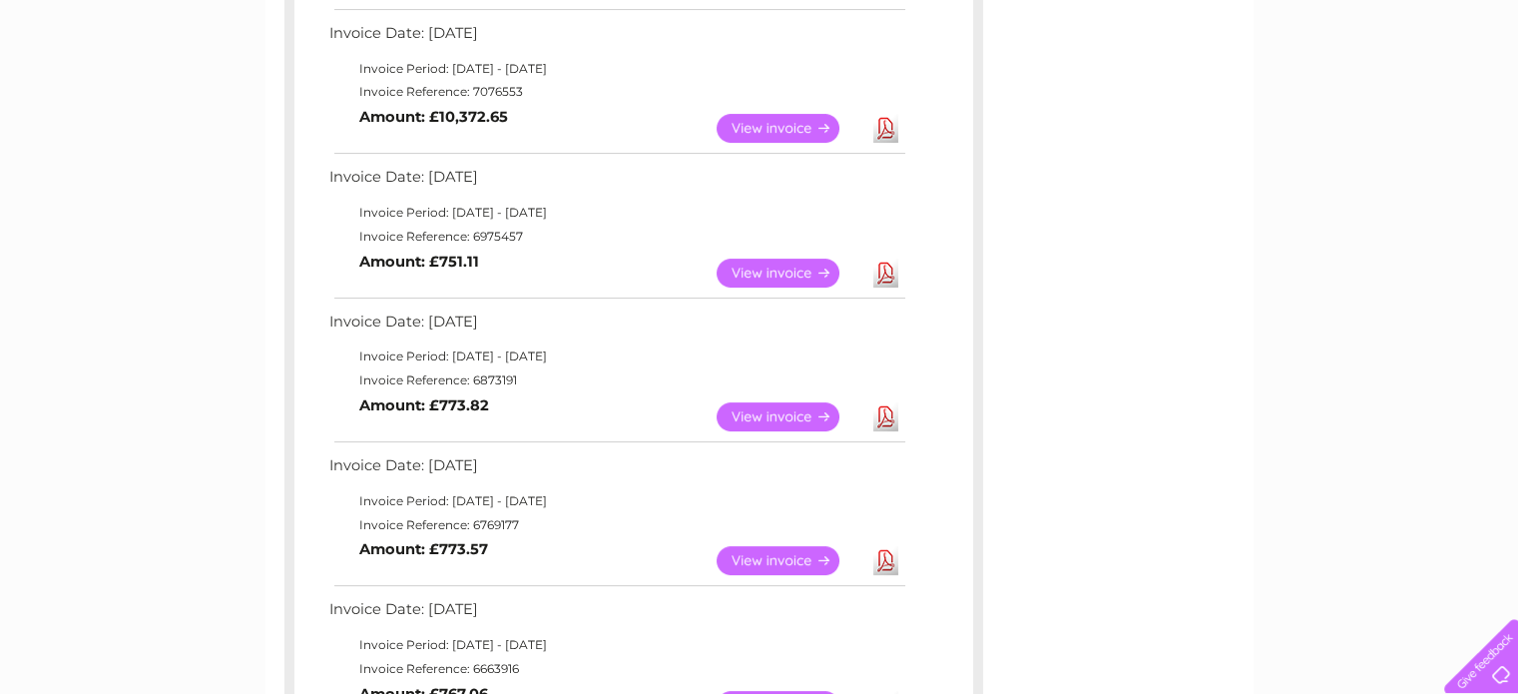
click at [879, 410] on link "Download" at bounding box center [885, 416] width 25 height 29
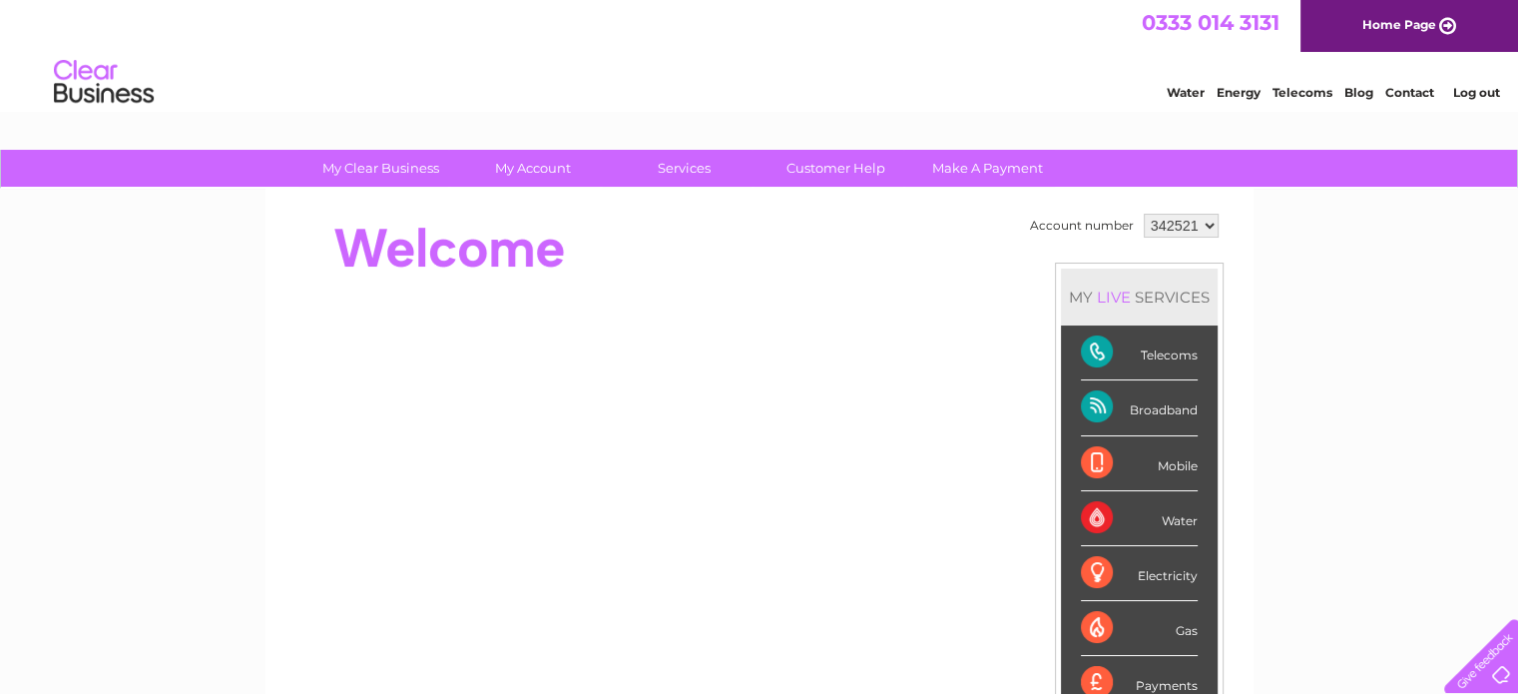
click at [1184, 228] on select "342521 900629" at bounding box center [1181, 226] width 75 height 24
select select "900629"
click at [1144, 214] on select "342521 900629" at bounding box center [1181, 226] width 75 height 24
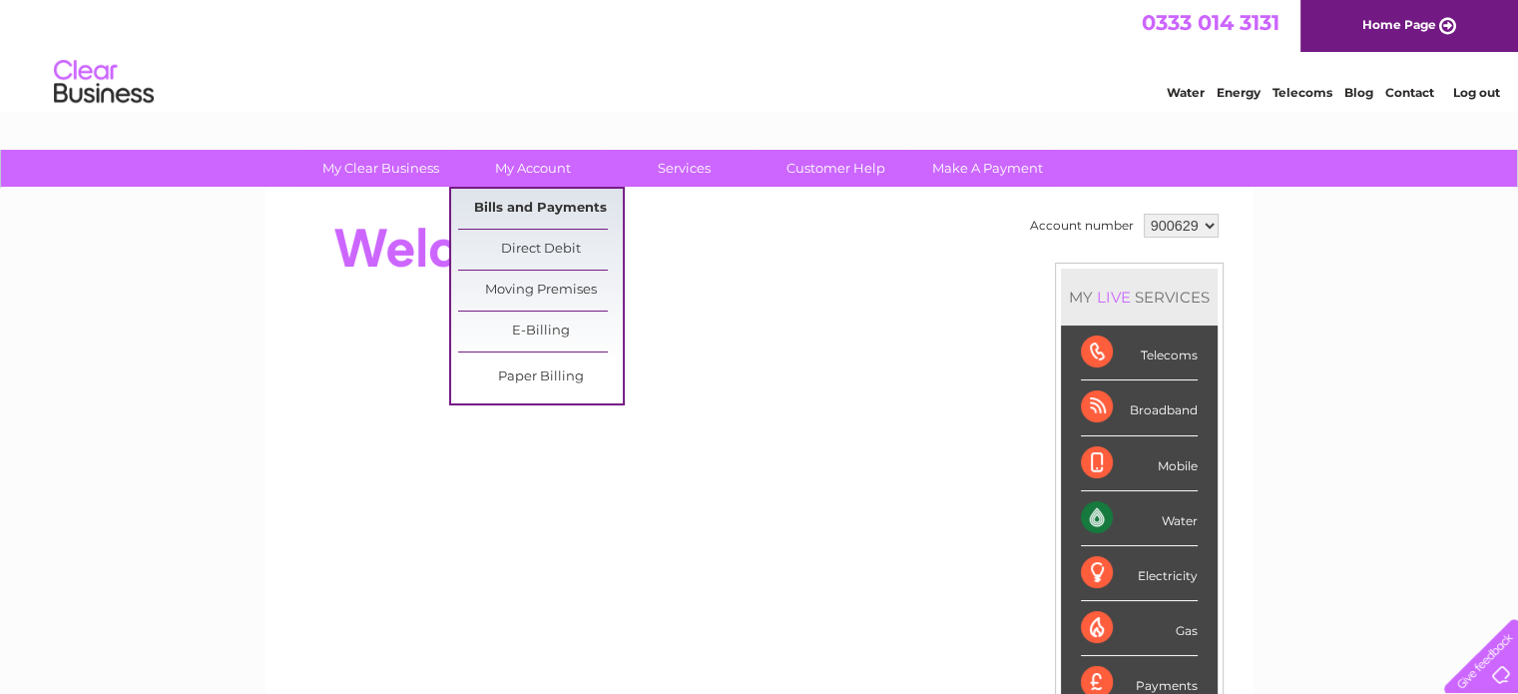
click at [563, 203] on link "Bills and Payments" at bounding box center [540, 209] width 165 height 40
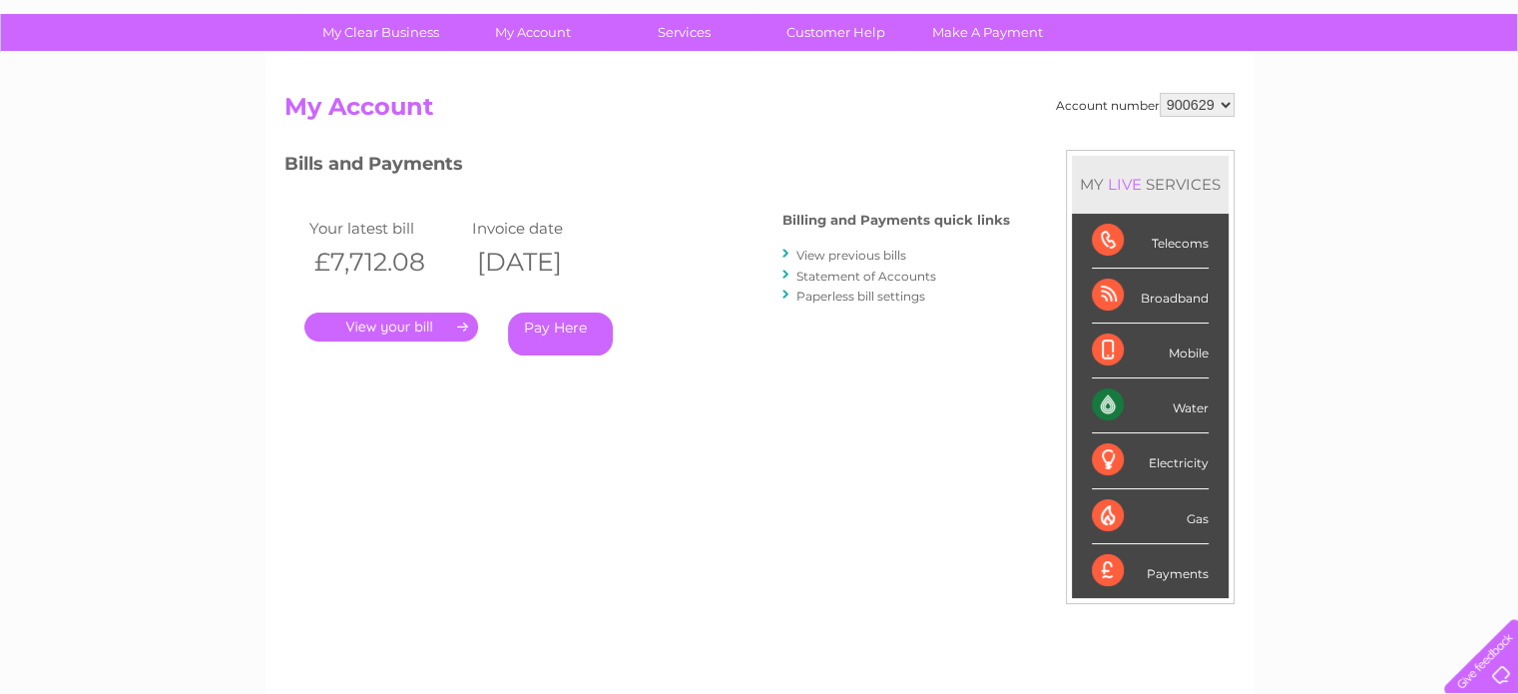
scroll to position [299, 0]
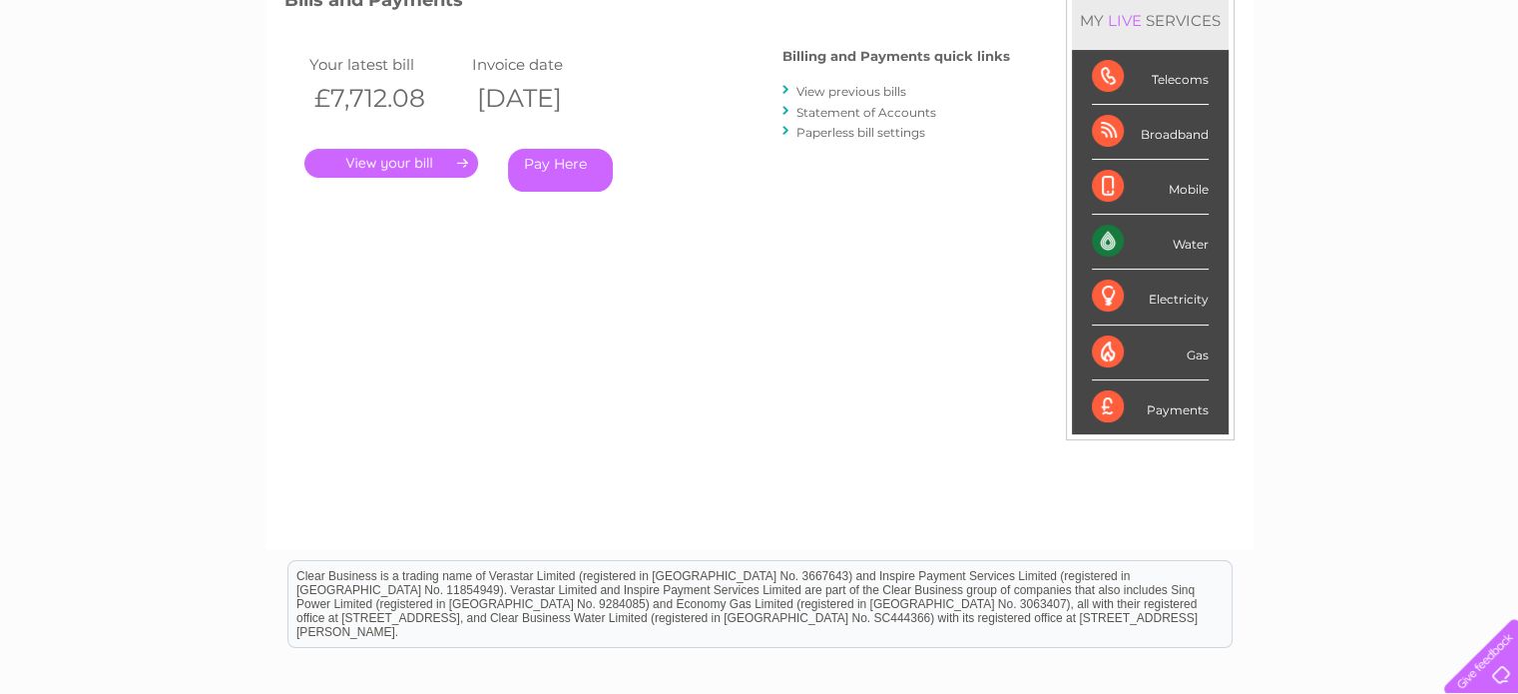
click at [823, 90] on link "View previous bills" at bounding box center [852, 91] width 110 height 15
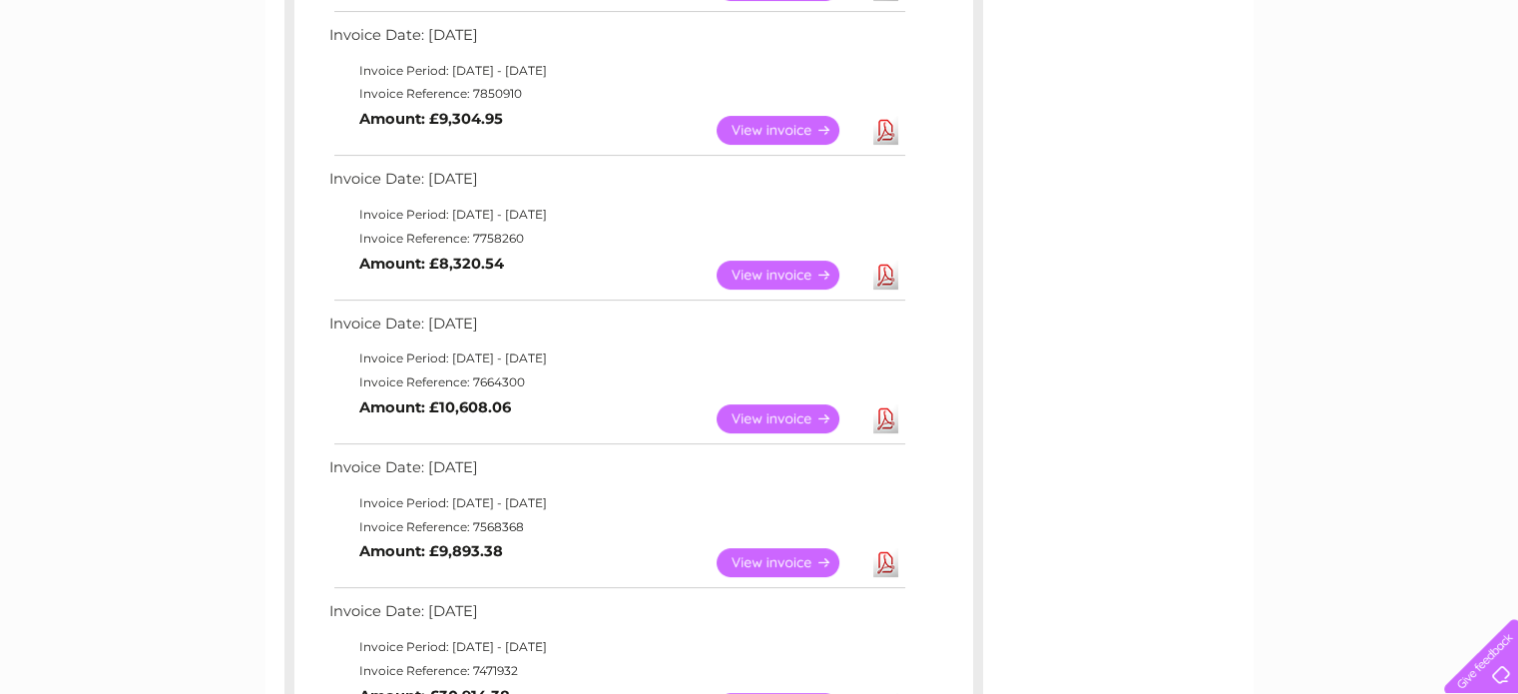
scroll to position [499, 0]
